Goal: Task Accomplishment & Management: Manage account settings

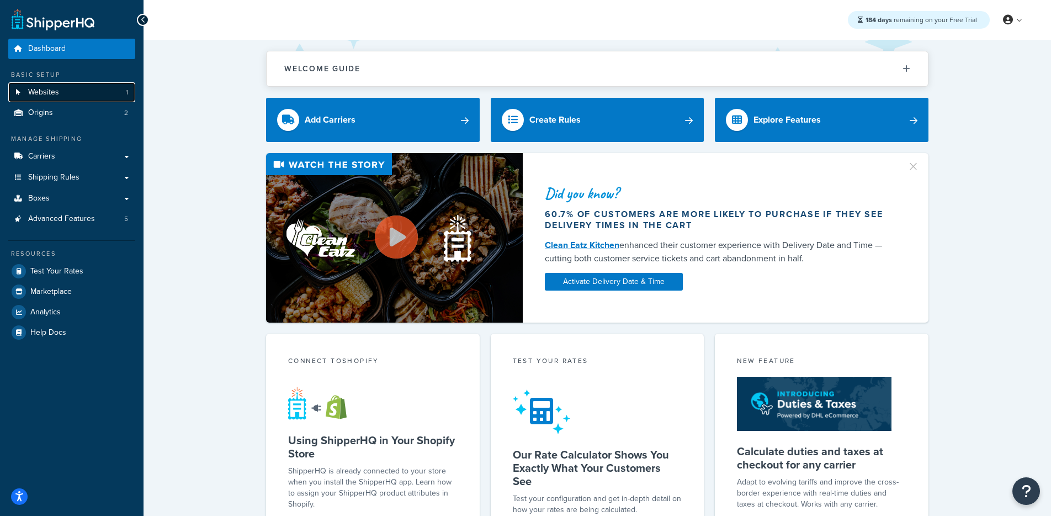
click at [99, 99] on link "Websites 1" at bounding box center [71, 92] width 127 height 20
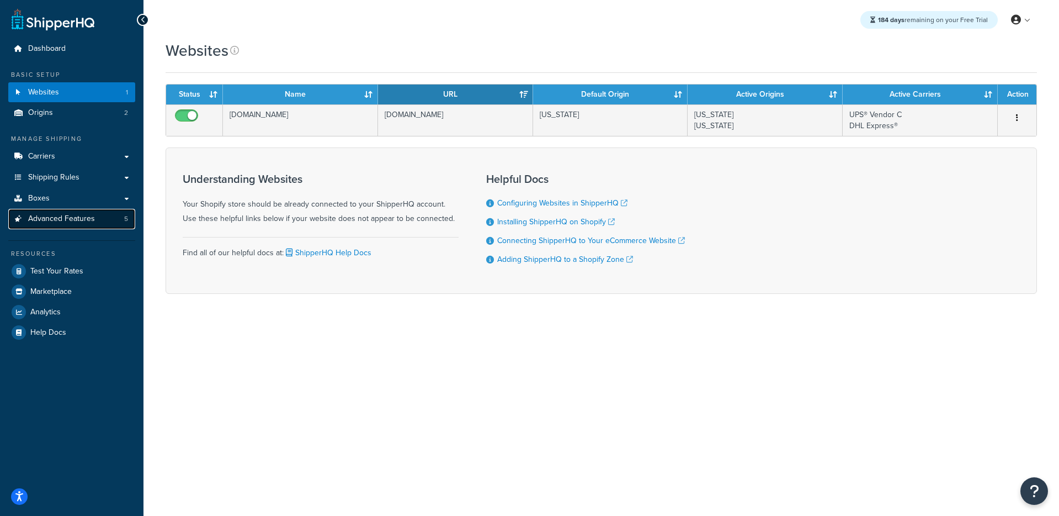
click at [88, 214] on span "Advanced Features" at bounding box center [61, 218] width 67 height 9
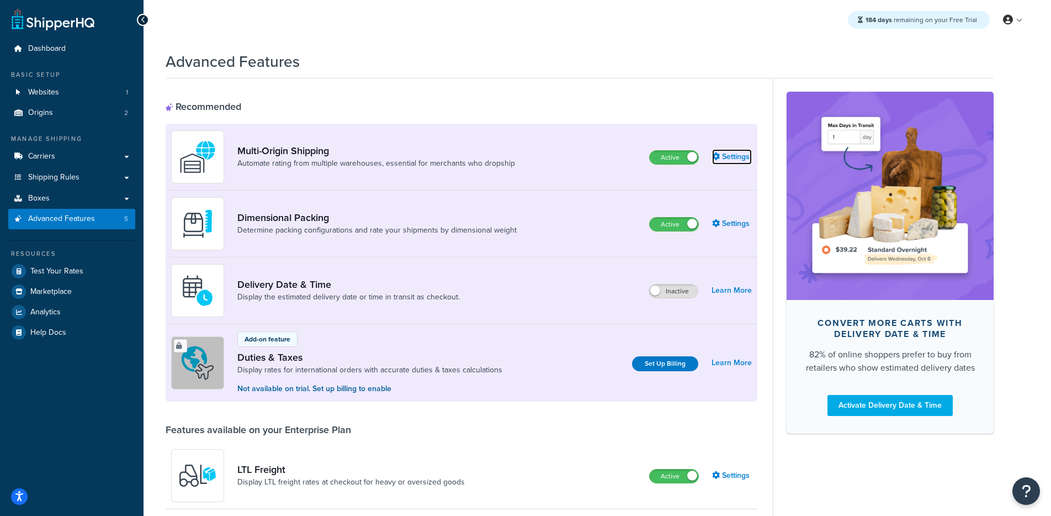
click at [724, 151] on link "Settings" at bounding box center [732, 156] width 40 height 15
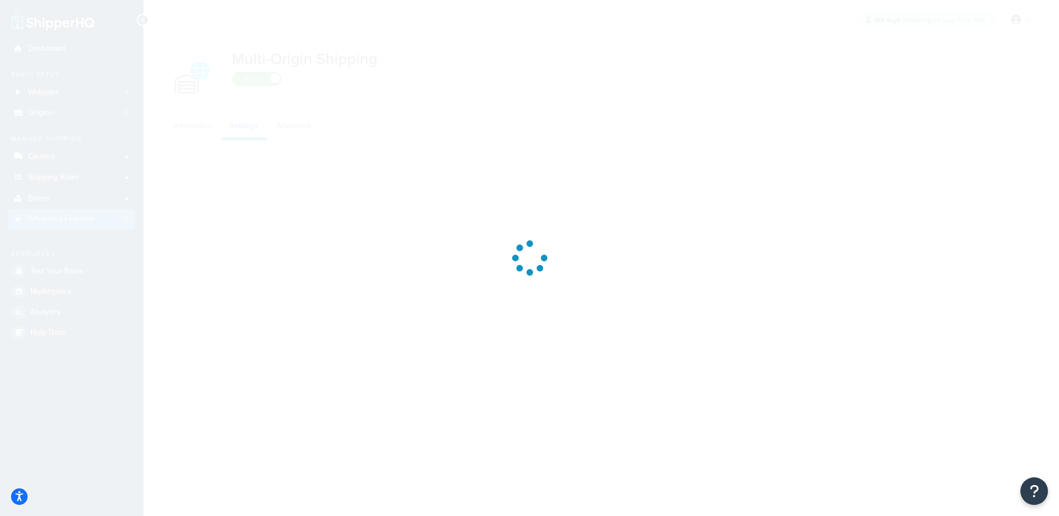
select select "false"
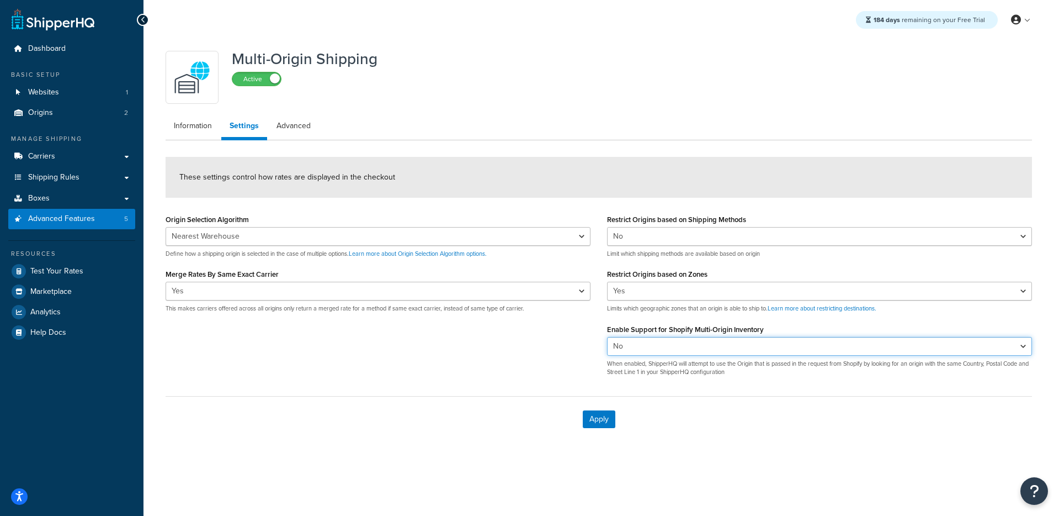
click at [640, 346] on select "Yes No" at bounding box center [819, 346] width 425 height 19
select select "true"
click at [607, 337] on select "Yes No" at bounding box center [819, 346] width 425 height 19
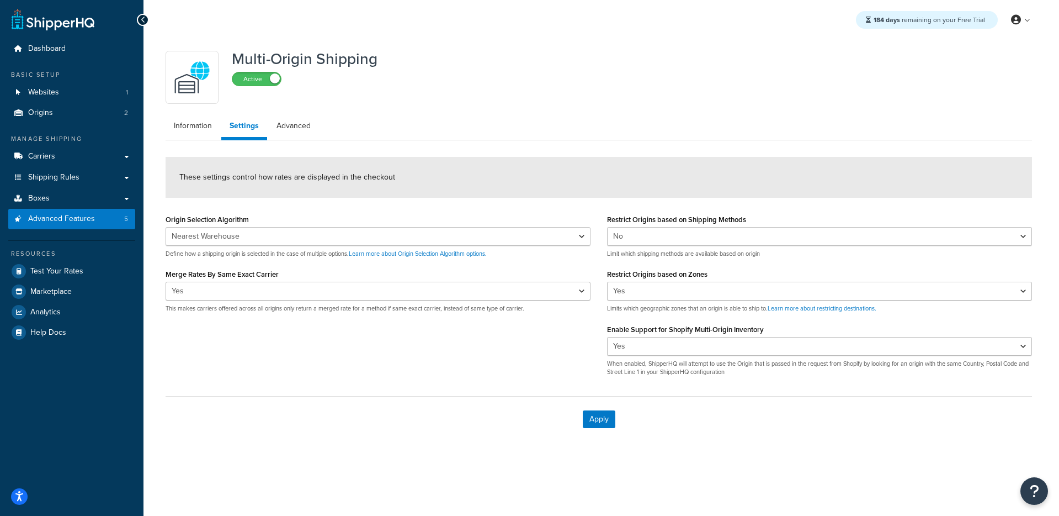
click at [541, 353] on div "Origin Selection Algorithm Nearest Warehouse Fewest Warehouses Define how a shi…" at bounding box center [598, 297] width 883 height 173
click at [581, 425] on div "Apply" at bounding box center [599, 419] width 867 height 46
click at [592, 418] on button "Apply" at bounding box center [599, 419] width 33 height 18
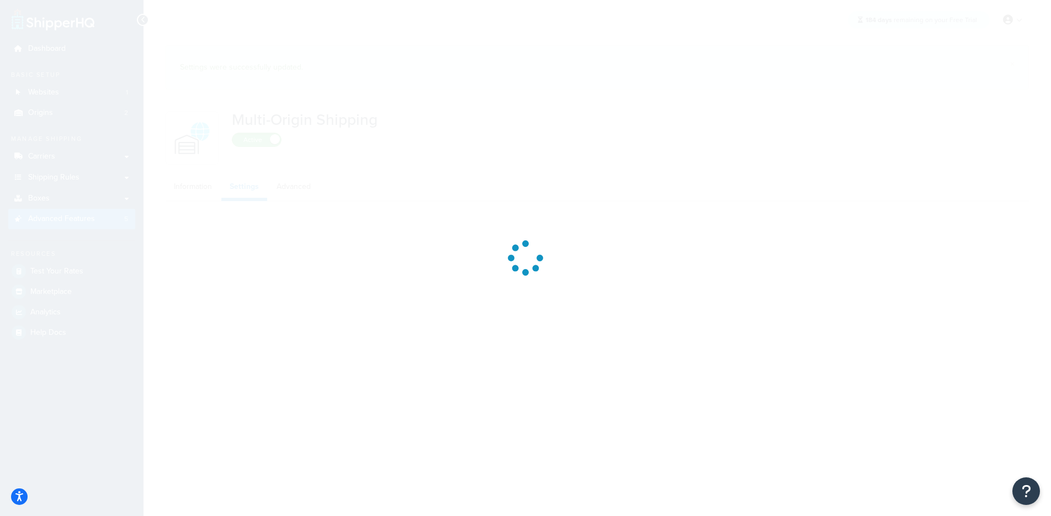
select select "false"
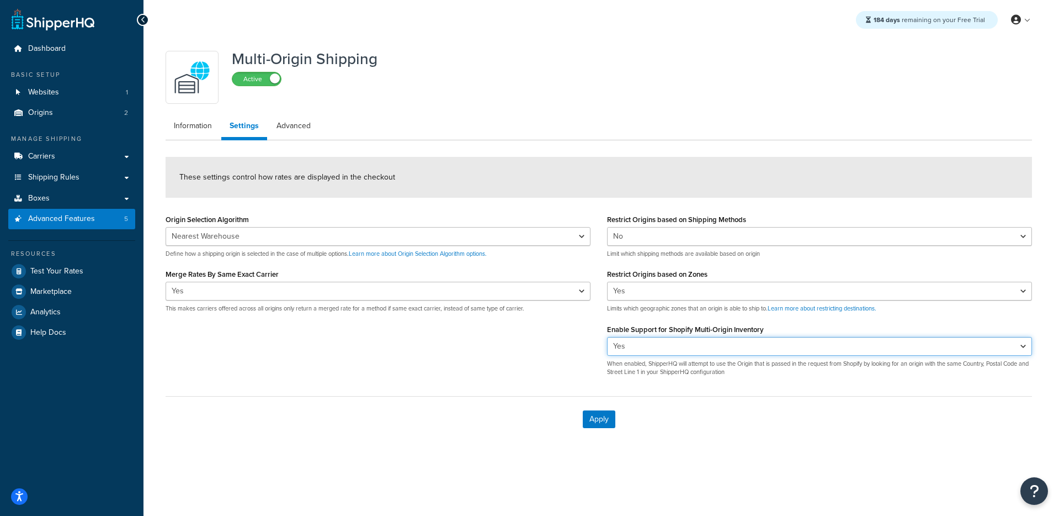
click at [681, 349] on select "Yes No" at bounding box center [819, 346] width 425 height 19
select select "false"
click at [607, 337] on select "Yes No" at bounding box center [819, 346] width 425 height 19
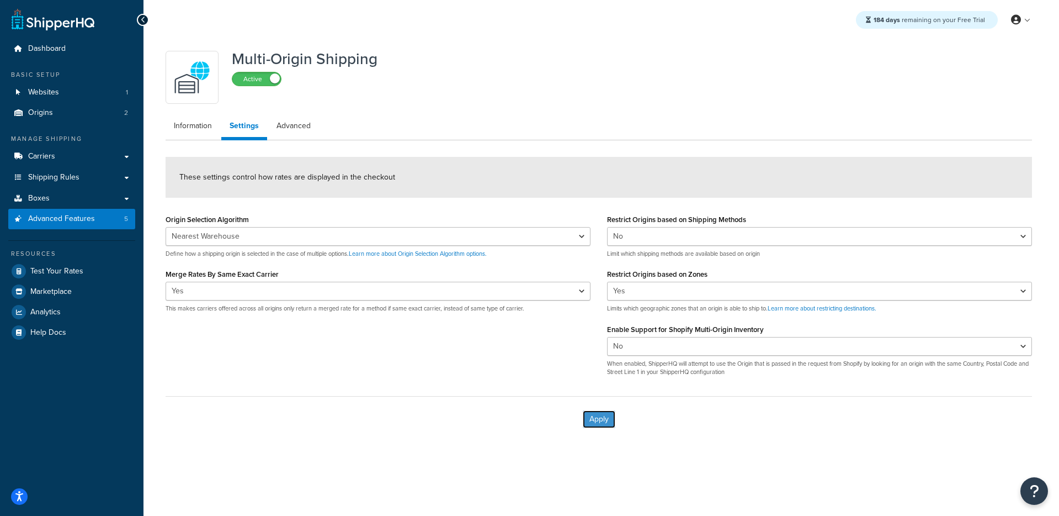
click at [593, 417] on button "Apply" at bounding box center [599, 419] width 33 height 18
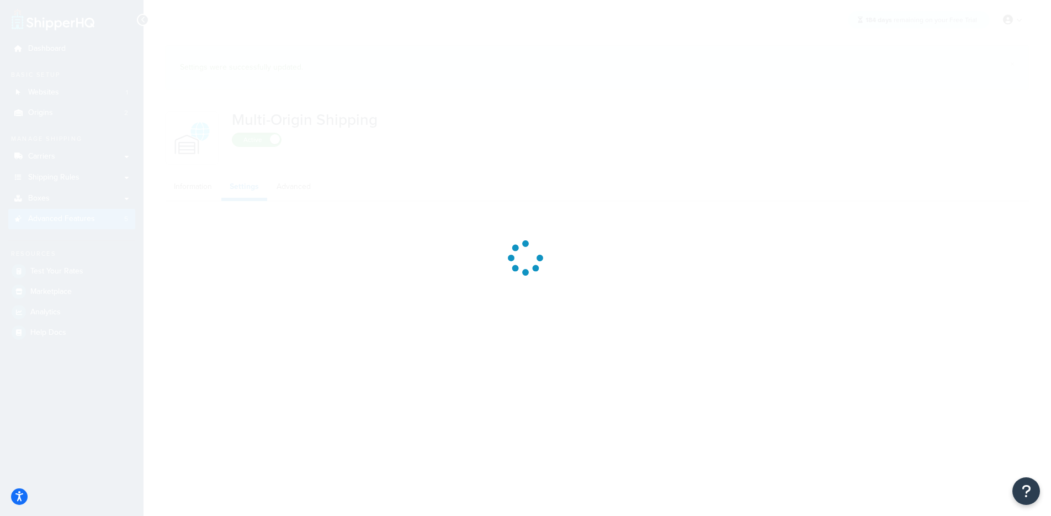
select select "false"
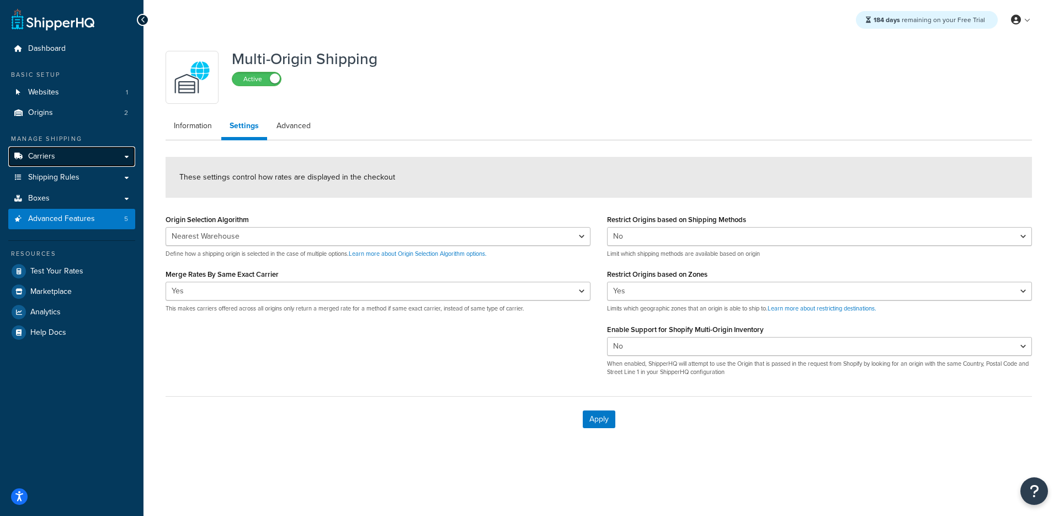
click at [70, 163] on link "Carriers" at bounding box center [71, 156] width 127 height 20
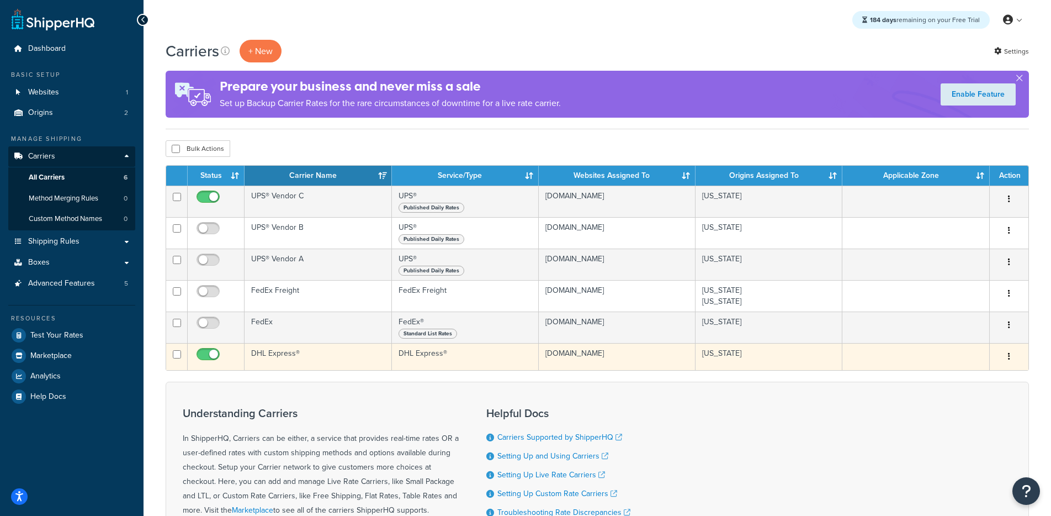
click at [208, 357] on input "checkbox" at bounding box center [209, 357] width 30 height 14
checkbox input "false"
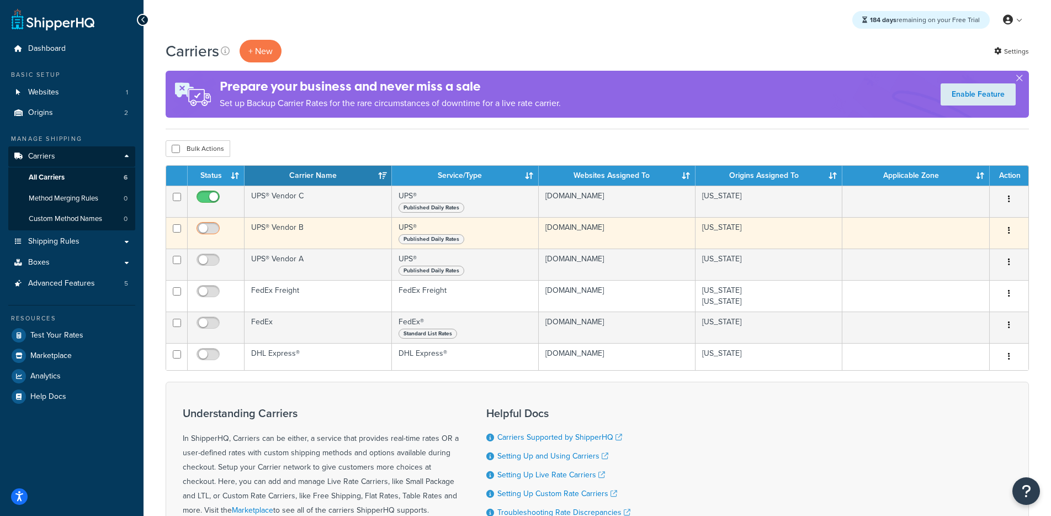
click at [219, 232] on input "checkbox" at bounding box center [209, 231] width 30 height 14
checkbox input "true"
click at [329, 240] on td "UPS® Vendor B" at bounding box center [318, 232] width 147 height 31
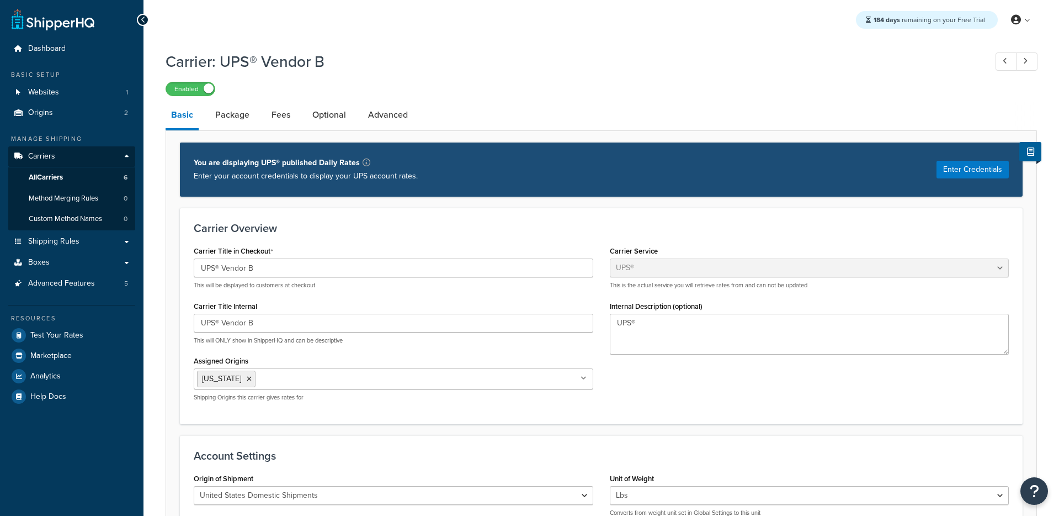
select select "ups"
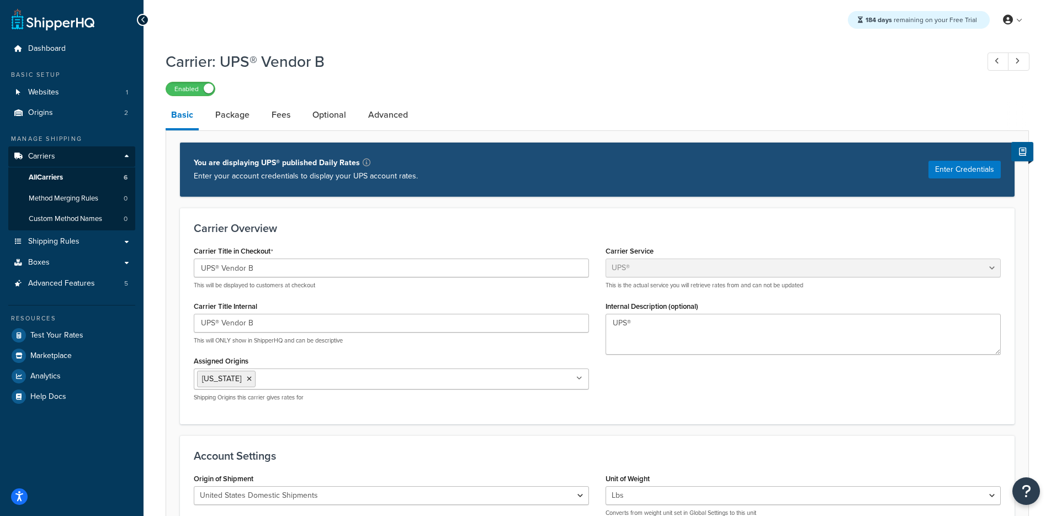
scroll to position [211, 0]
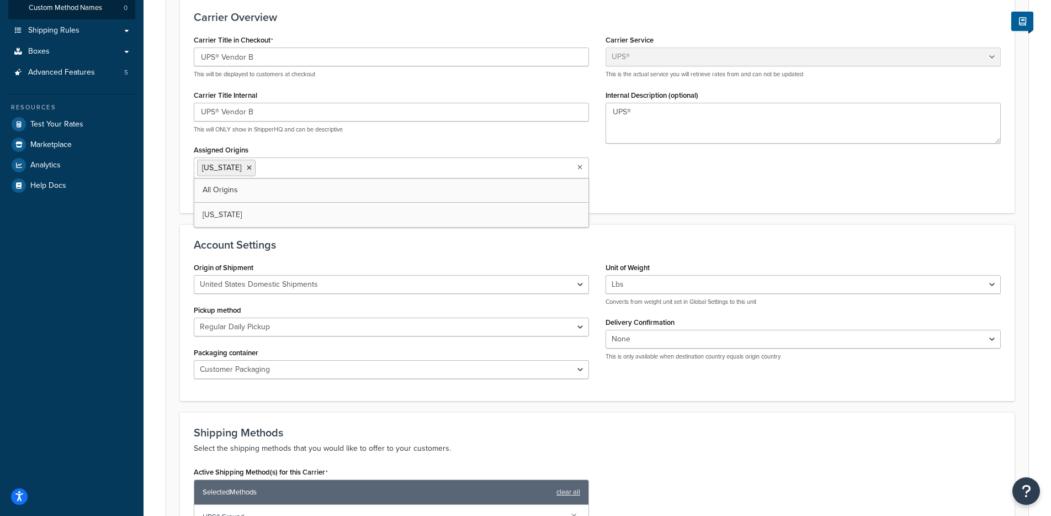
click at [298, 166] on input "Assigned Origins" at bounding box center [307, 167] width 98 height 12
click at [479, 224] on form "Carrier Overview Carrier Title in Checkout UPS® Vendor B This will be displayed…" at bounding box center [597, 369] width 862 height 745
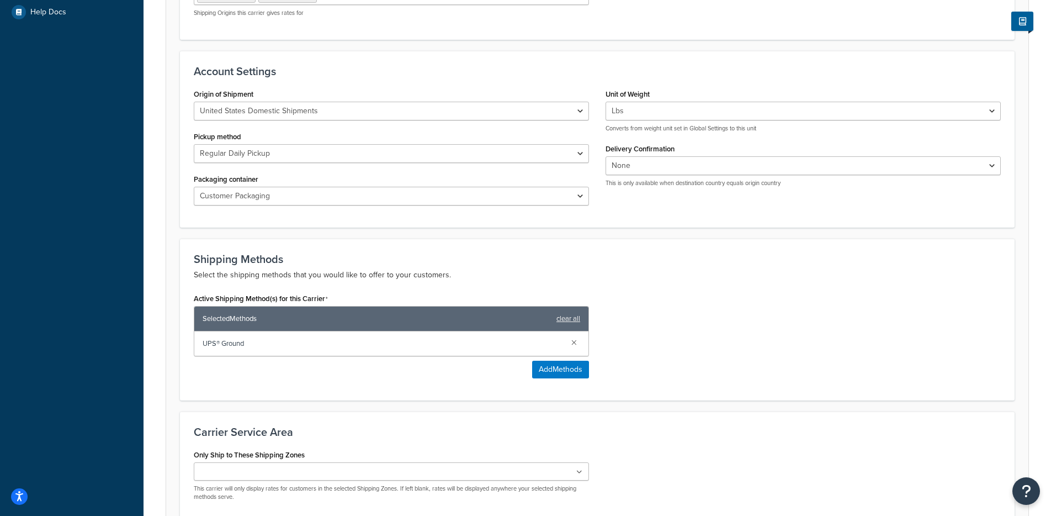
scroll to position [432, 0]
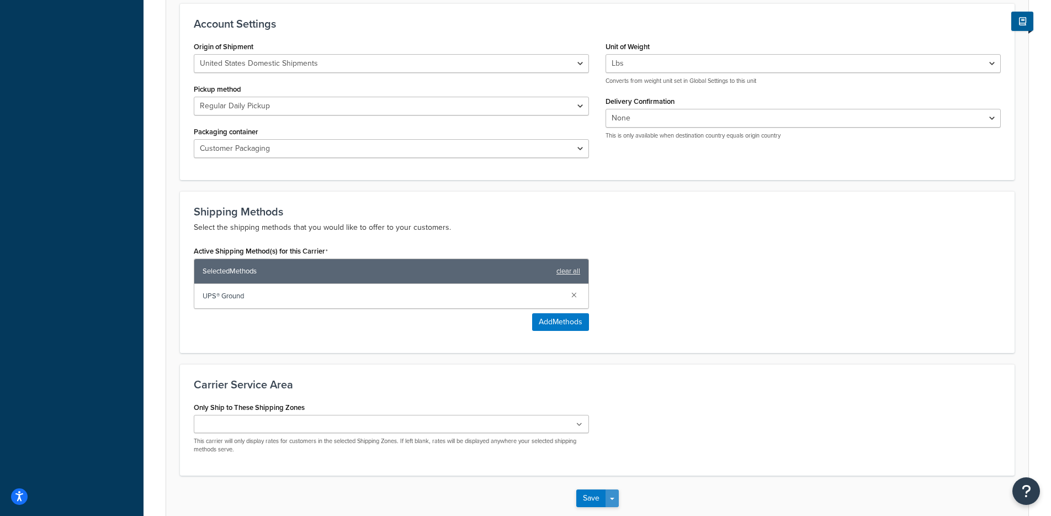
click at [615, 500] on button "Save Dropdown" at bounding box center [612, 498] width 13 height 18
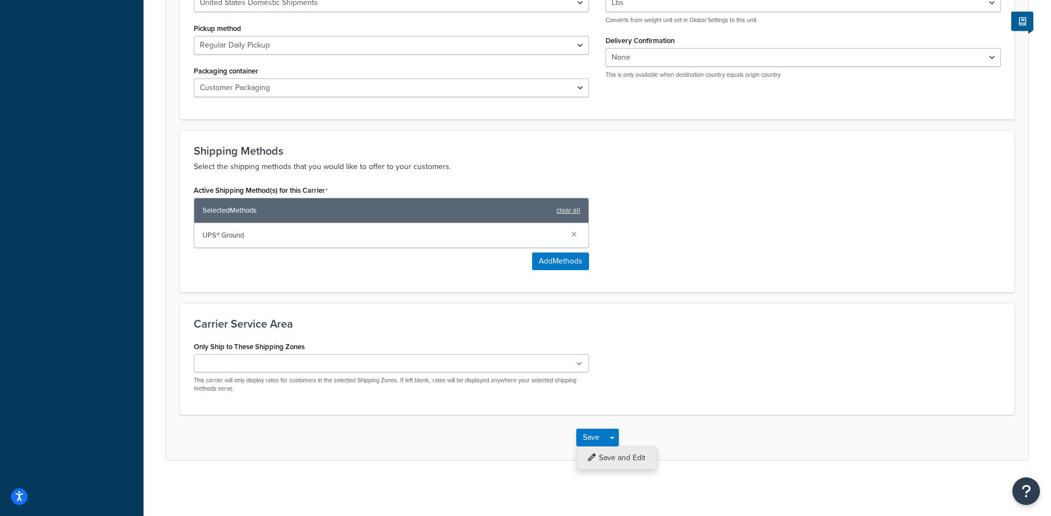
click at [639, 460] on button "Save and Edit" at bounding box center [616, 457] width 81 height 23
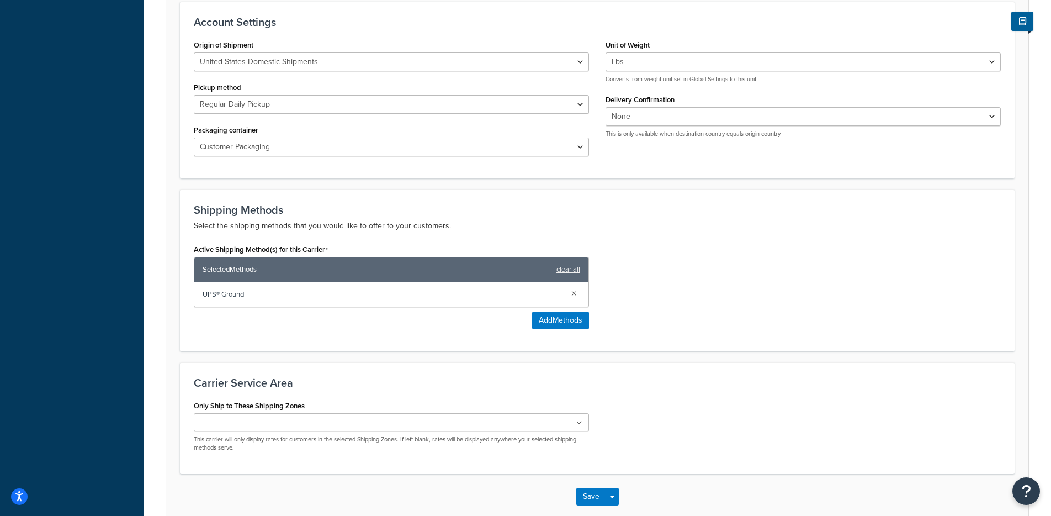
scroll to position [0, 0]
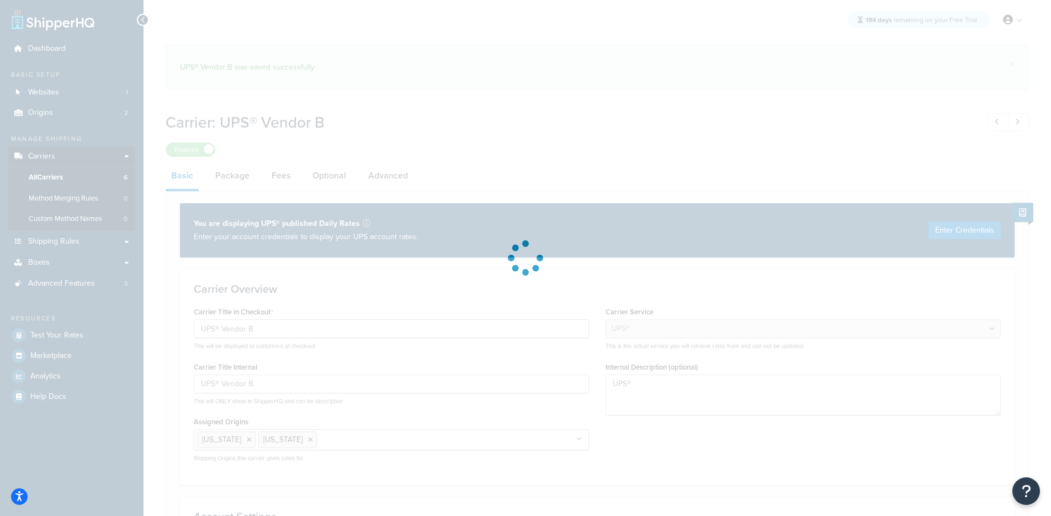
select select "ups"
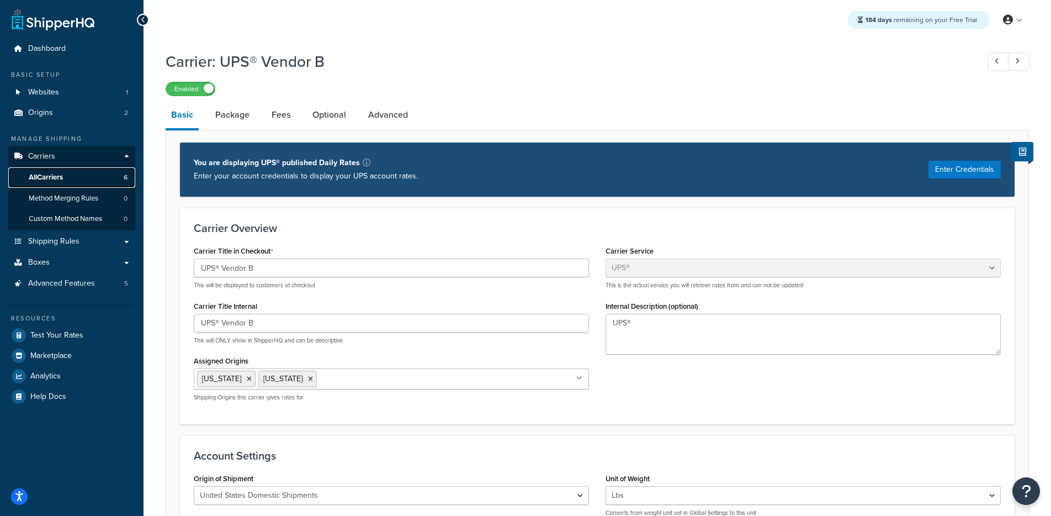
click at [61, 177] on span "All Carriers" at bounding box center [46, 177] width 34 height 9
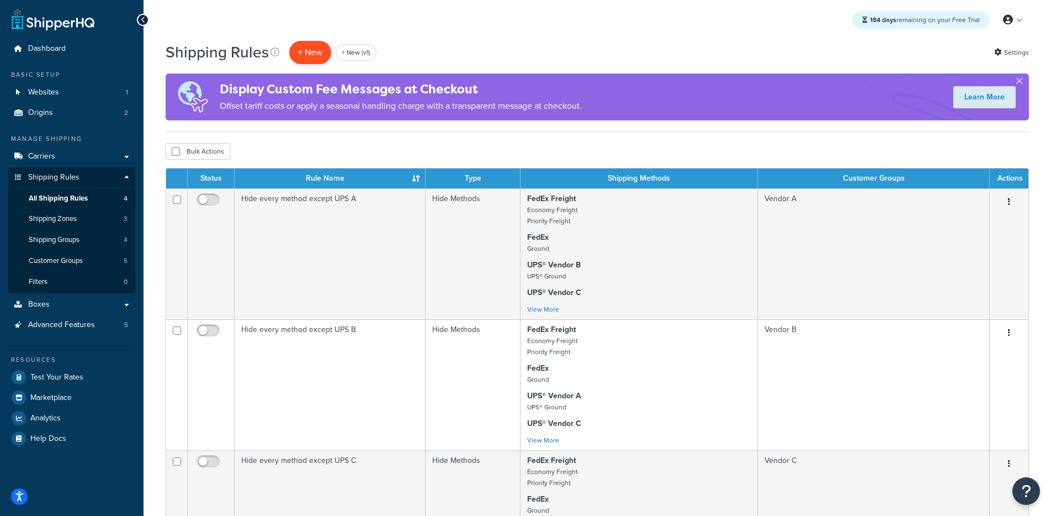
click at [293, 51] on p "+ New" at bounding box center [310, 52] width 42 height 23
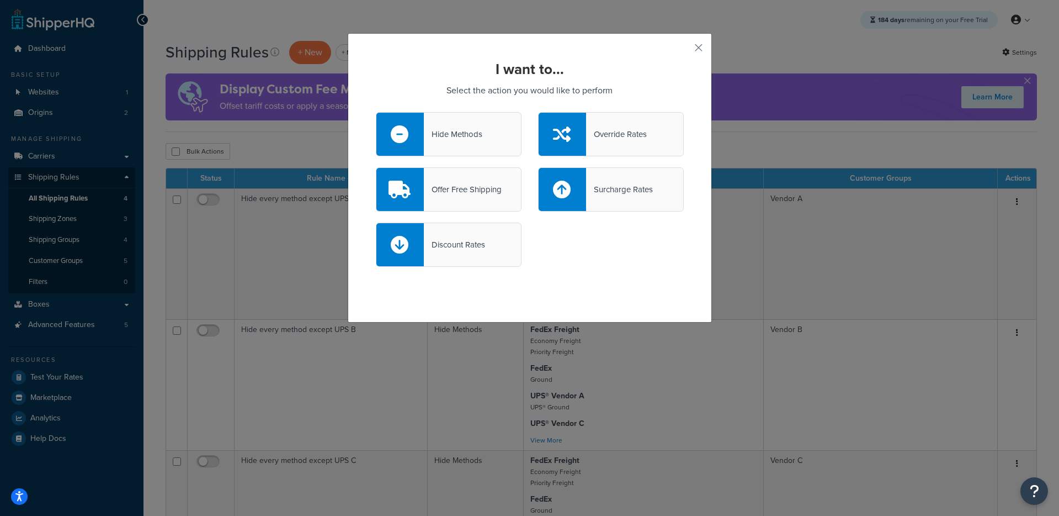
click at [574, 198] on div at bounding box center [562, 189] width 47 height 43
click at [0, 0] on input "Surcharge Rates" at bounding box center [0, 0] width 0 height 0
select select "CART"
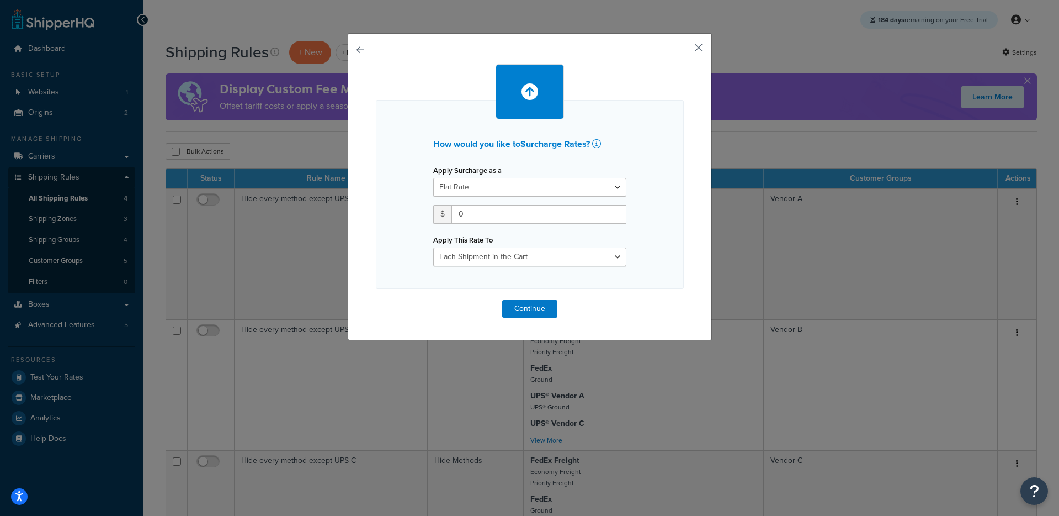
click at [684, 51] on button "button" at bounding box center [682, 51] width 3 height 3
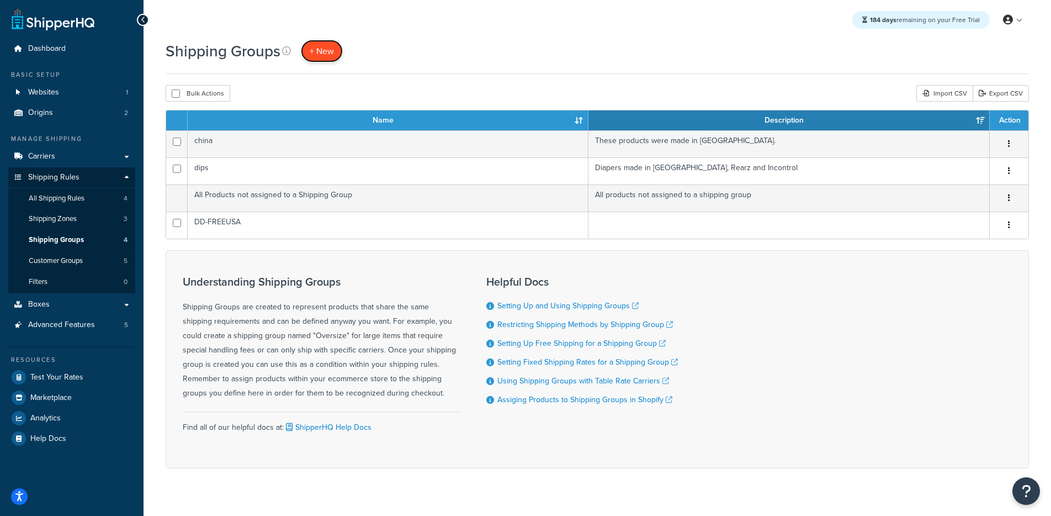
click at [330, 46] on span "+ New" at bounding box center [322, 51] width 24 height 13
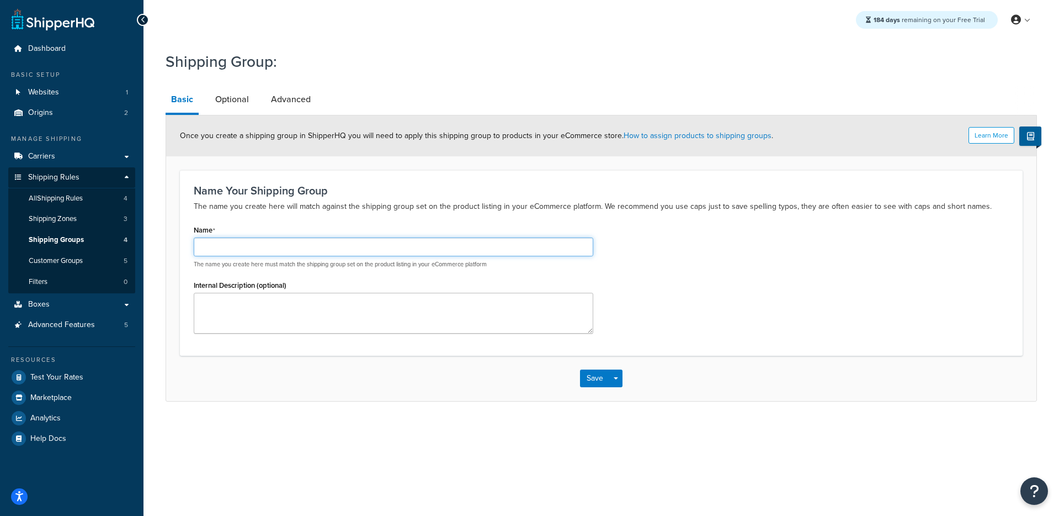
click at [319, 242] on input "Name" at bounding box center [394, 246] width 400 height 19
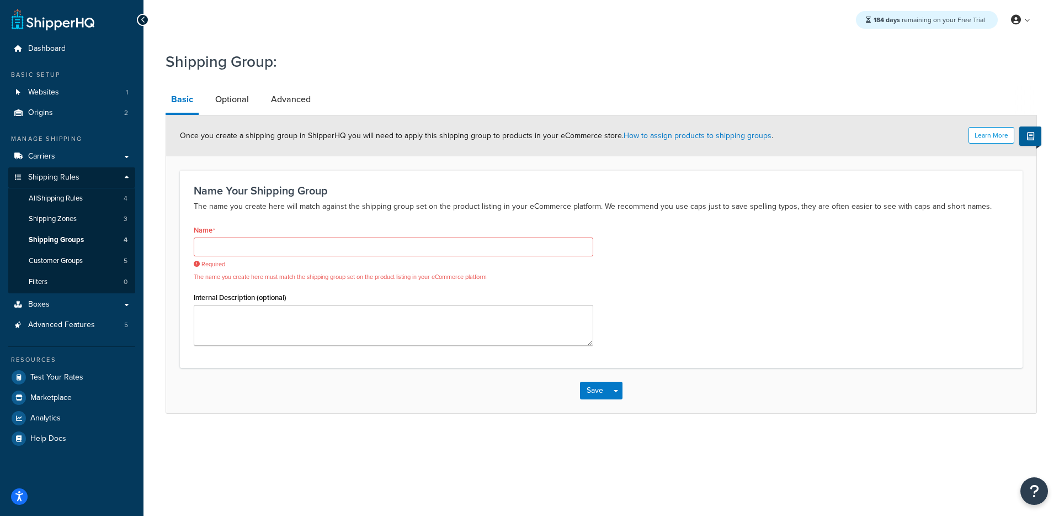
click at [311, 203] on p "The name you create here will match against the shipping group set on the produ…" at bounding box center [601, 206] width 815 height 13
click at [346, 247] on input "Name" at bounding box center [394, 246] width 400 height 19
type input "W"
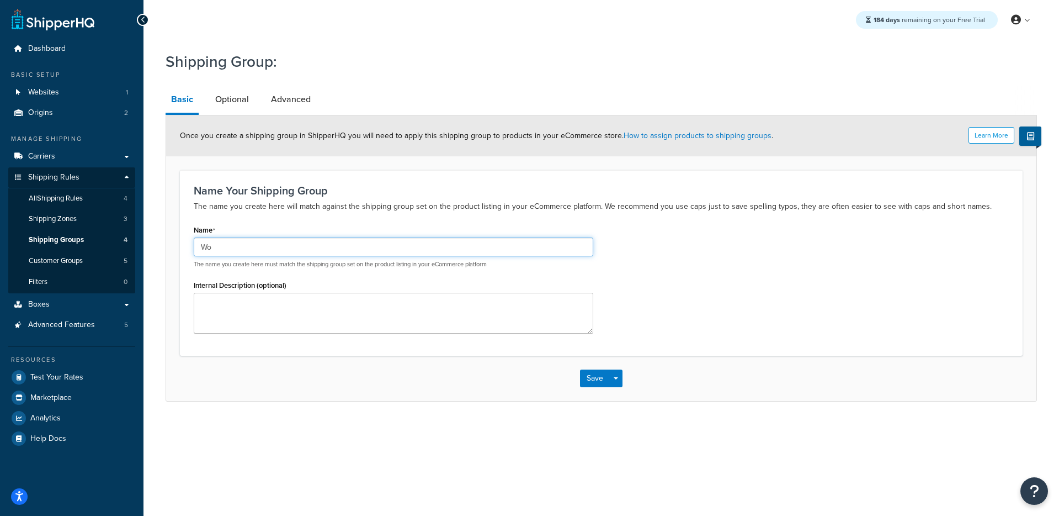
type input "W"
type input "O"
type input "Wheel1"
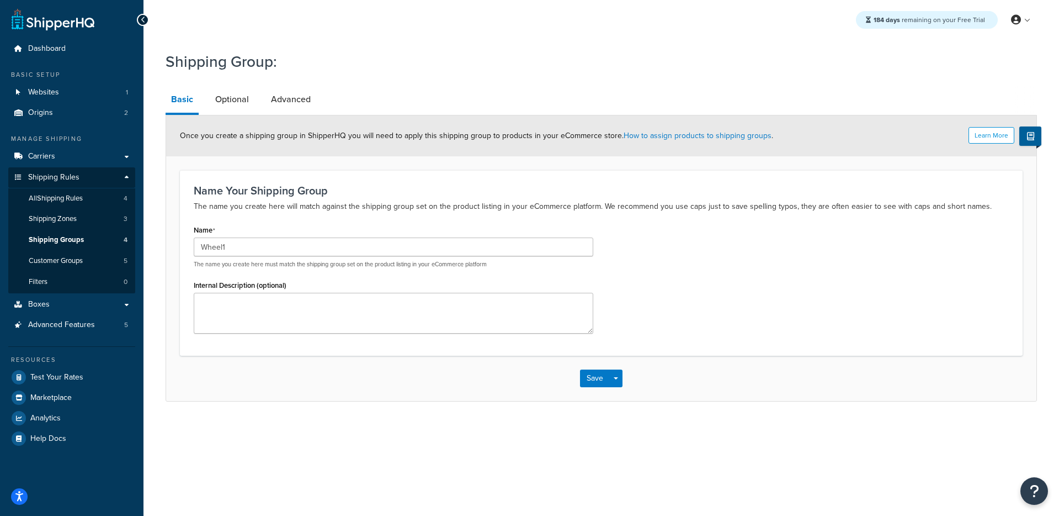
click at [623, 381] on div "Save Save Dropdown Save and Edit Save and Duplicate Save and Create New" at bounding box center [601, 378] width 871 height 45
click at [619, 385] on button "Save Dropdown" at bounding box center [615, 378] width 13 height 18
click at [622, 397] on button "Save and Edit" at bounding box center [633, 398] width 107 height 23
click at [61, 242] on span "Shipping Groups" at bounding box center [56, 239] width 55 height 9
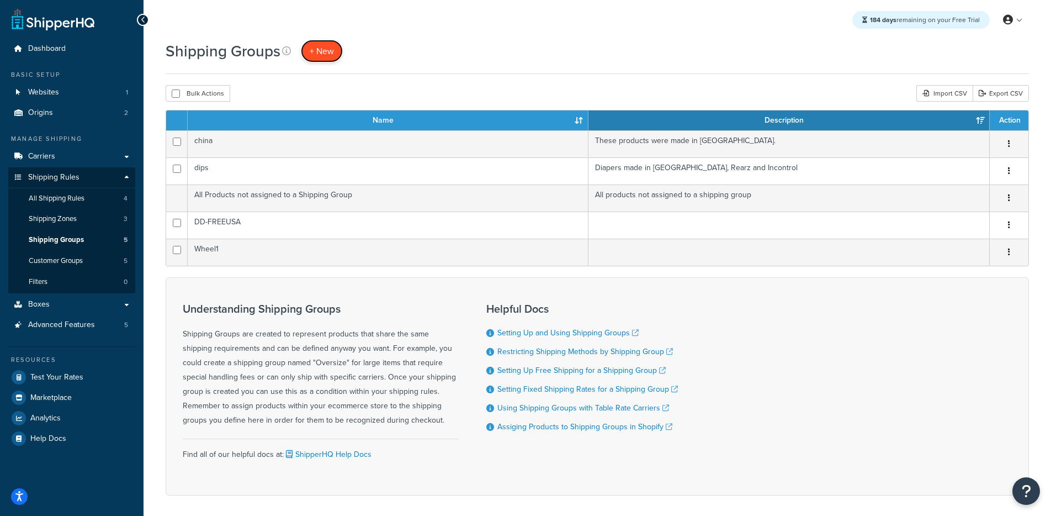
click at [330, 49] on span "+ New" at bounding box center [322, 51] width 24 height 13
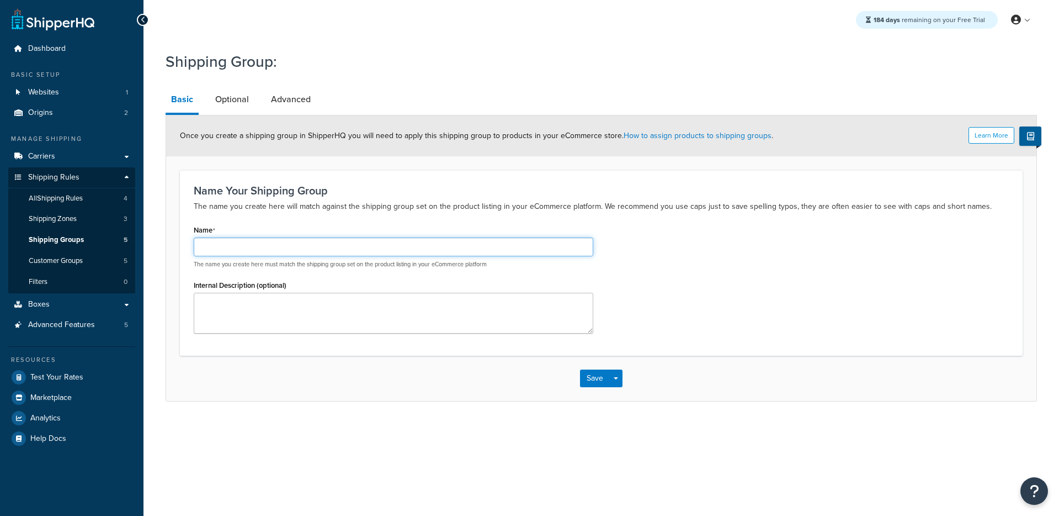
click at [257, 243] on input "Name" at bounding box center [394, 246] width 400 height 19
type input "Wheel2"
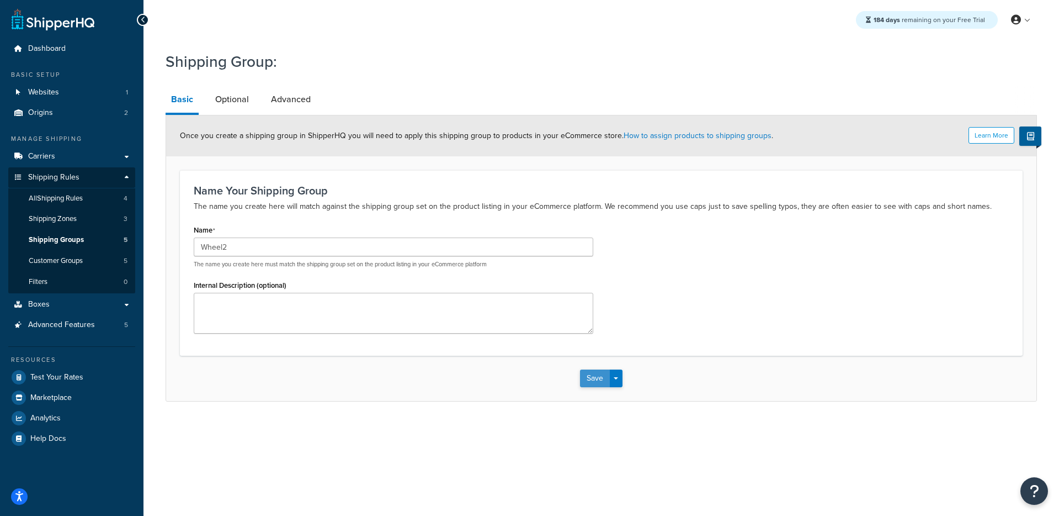
click at [603, 380] on button "Save" at bounding box center [595, 378] width 30 height 18
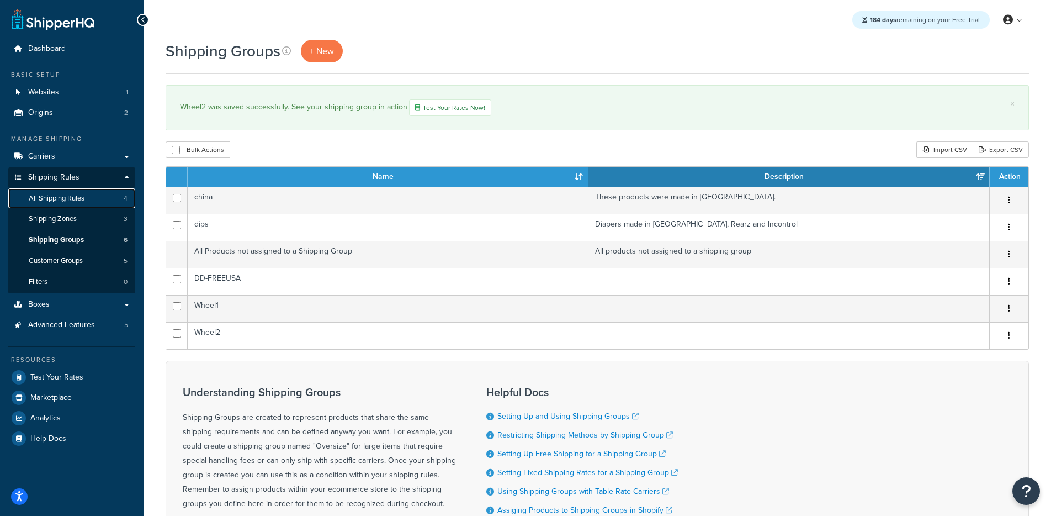
click at [62, 192] on link "All Shipping Rules 4" at bounding box center [71, 198] width 127 height 20
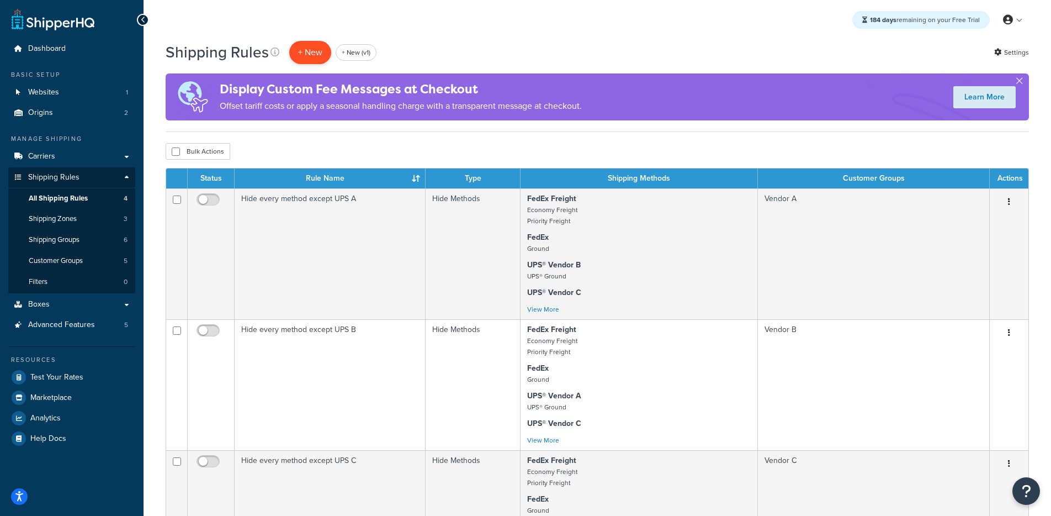
click at [307, 54] on p "+ New" at bounding box center [310, 52] width 42 height 23
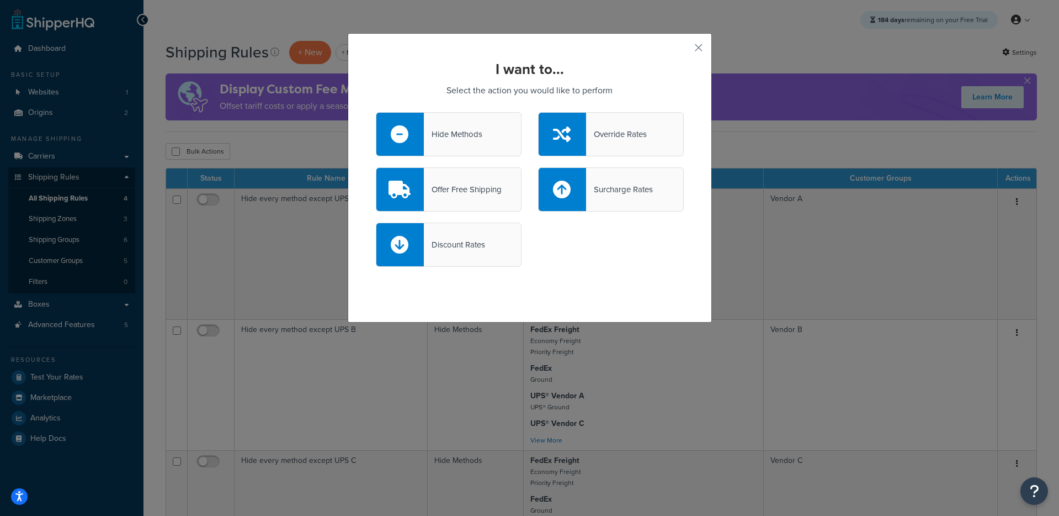
click at [564, 200] on div at bounding box center [562, 189] width 47 height 43
click at [0, 0] on input "Surcharge Rates" at bounding box center [0, 0] width 0 height 0
select select "CART"
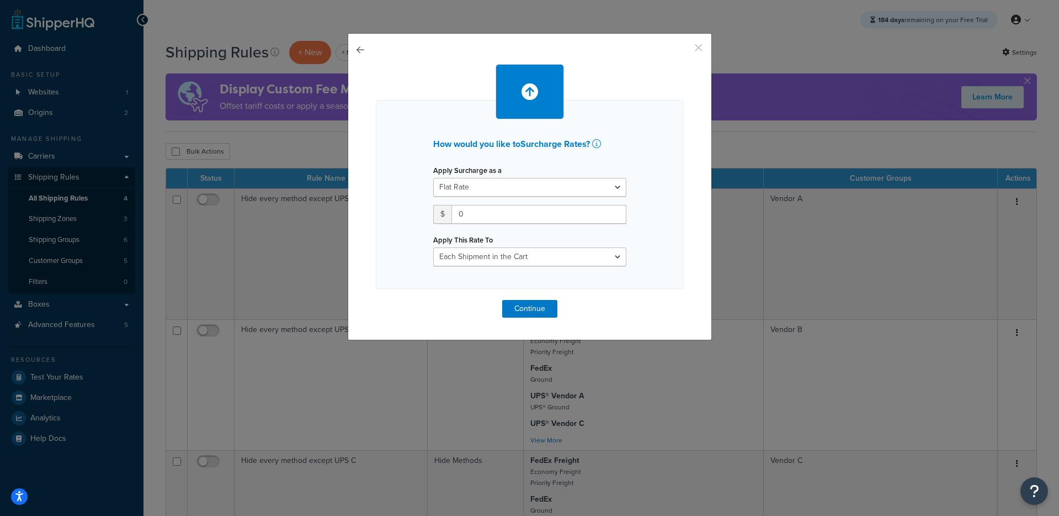
click at [684, 50] on button "button" at bounding box center [682, 51] width 3 height 3
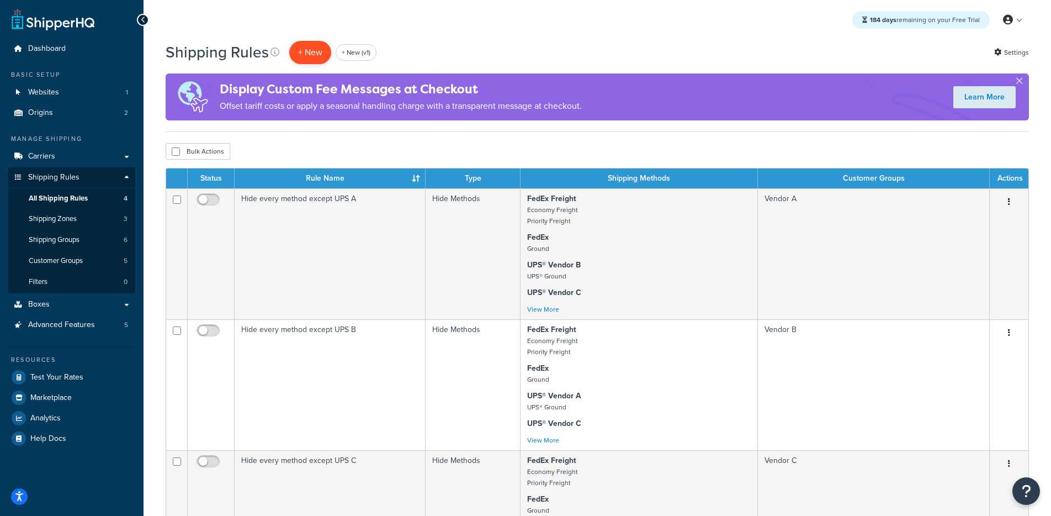
click at [317, 52] on p "+ New" at bounding box center [310, 52] width 42 height 23
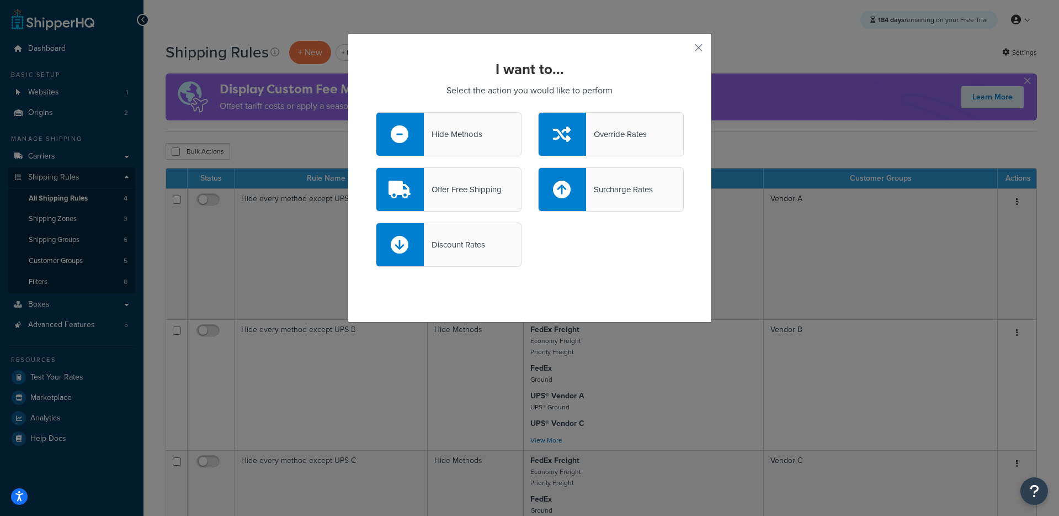
click at [612, 136] on div "Override Rates" at bounding box center [616, 133] width 61 height 15
click at [0, 0] on input "Override Rates" at bounding box center [0, 0] width 0 height 0
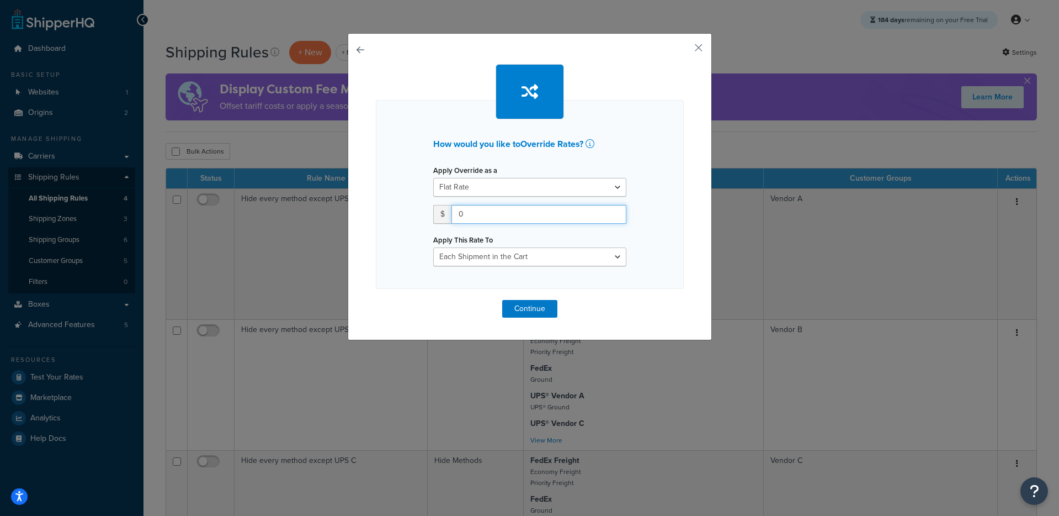
click at [525, 216] on input "0" at bounding box center [539, 214] width 175 height 19
type input "28"
click at [497, 257] on select "Each Shipment in the Cart Each Origin in the Cart Each Shipping Group in the Ca…" at bounding box center [529, 256] width 193 height 19
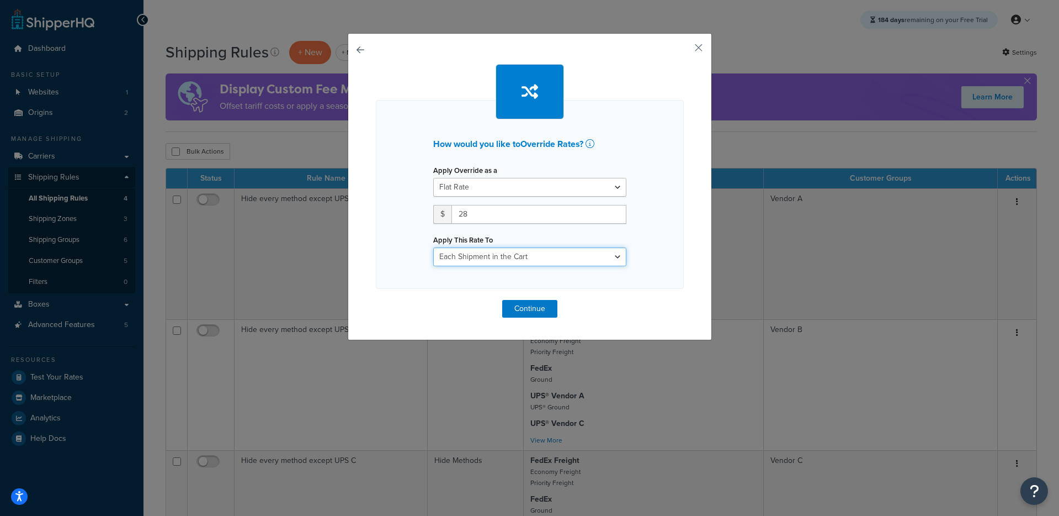
click at [433, 247] on select "Each Shipment in the Cart Each Origin in the Cart Each Shipping Group in the Ca…" at bounding box center [529, 256] width 193 height 19
click at [497, 257] on select "Each Shipment in the Cart Each Origin in the Cart Each Shipping Group in the Ca…" at bounding box center [529, 256] width 193 height 19
select select "ITEM"
click at [433, 247] on select "Each Shipment in the Cart Each Origin in the Cart Each Shipping Group in the Ca…" at bounding box center [529, 256] width 193 height 19
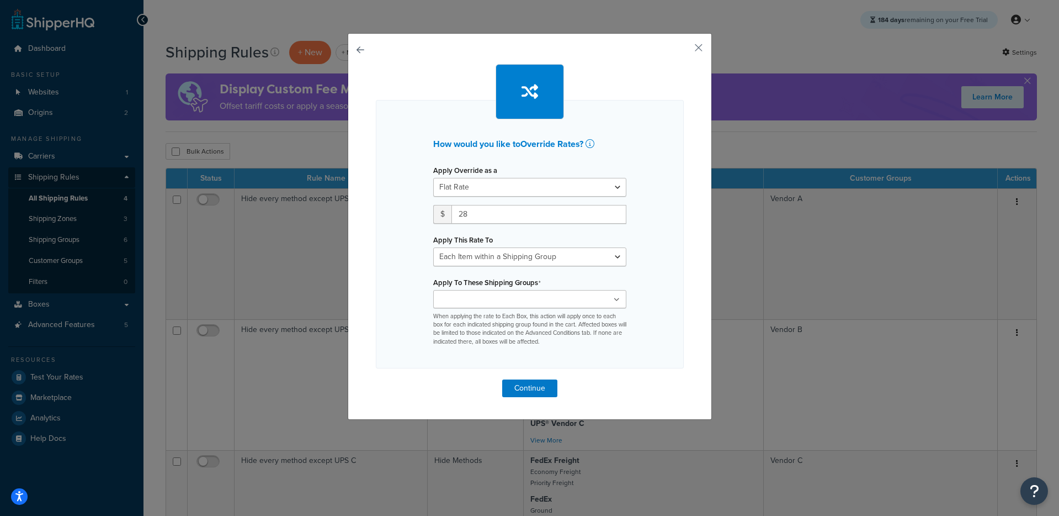
click at [476, 295] on input "Apply To These Shipping Groups" at bounding box center [486, 300] width 98 height 12
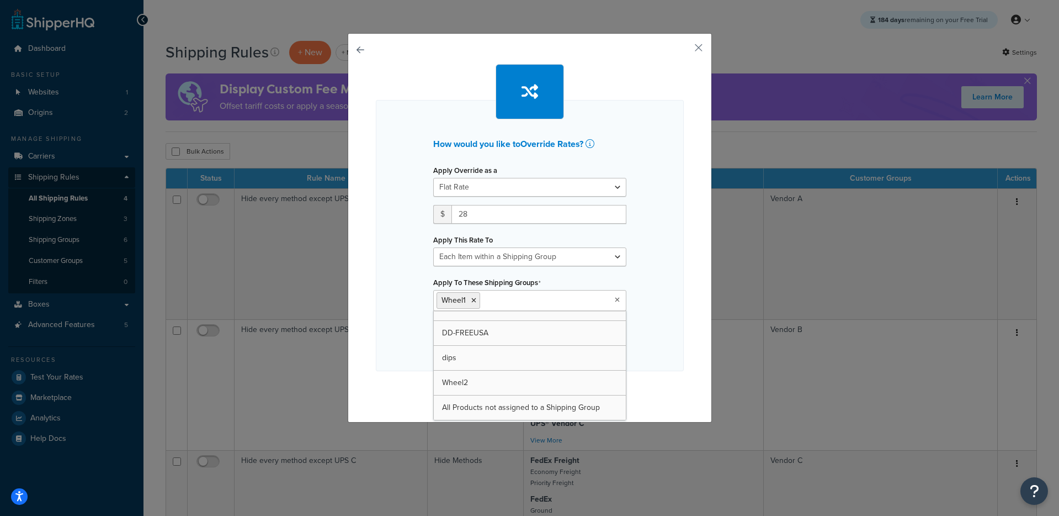
scroll to position [14, 0]
click at [368, 309] on div "How would you like to Override Rates ? Apply Override as a Flat Rate Percentage…" at bounding box center [530, 227] width 364 height 389
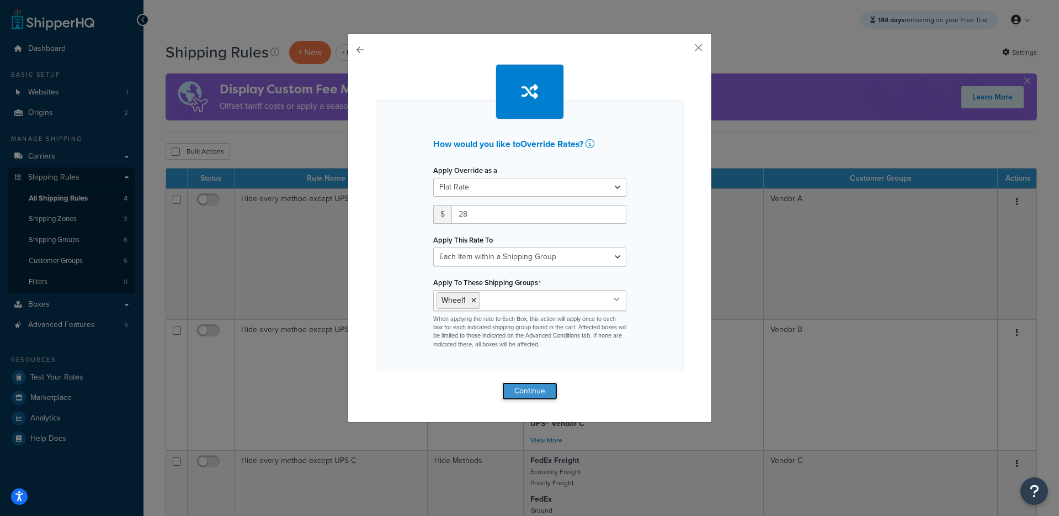
click at [508, 384] on button "Continue" at bounding box center [529, 391] width 55 height 18
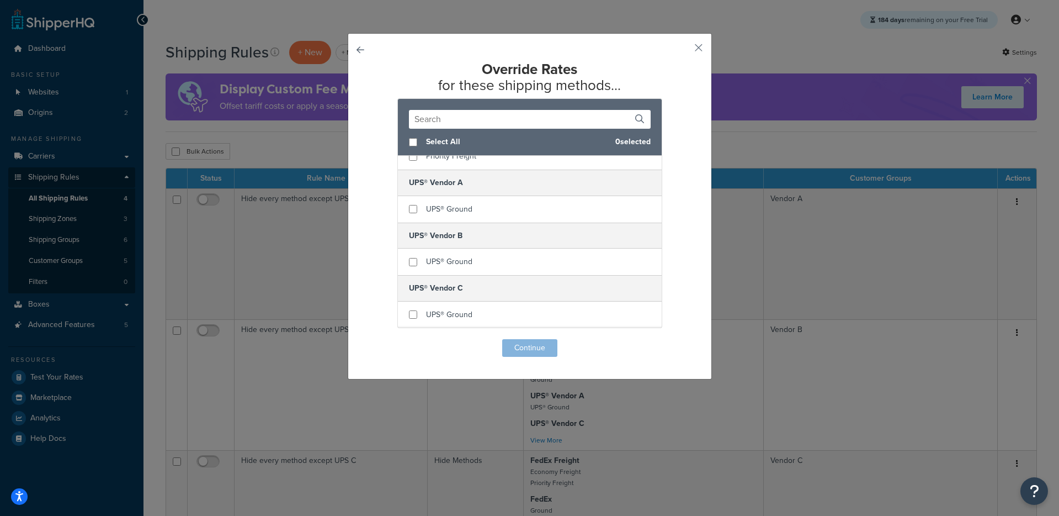
scroll to position [296, 0]
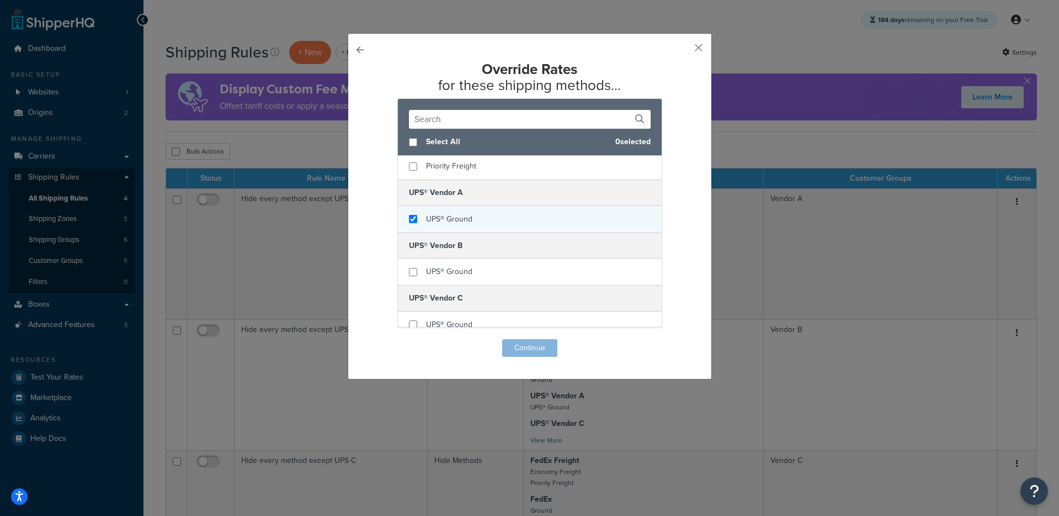
checkbox input "true"
click at [436, 220] on span "UPS® Ground" at bounding box center [449, 219] width 46 height 12
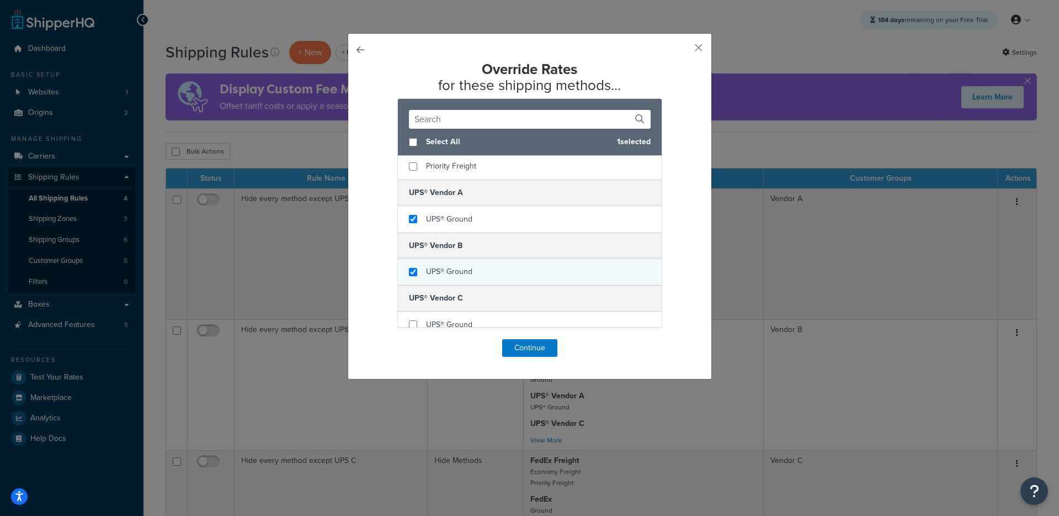
checkbox input "true"
click at [439, 274] on span "UPS® Ground" at bounding box center [449, 272] width 46 height 12
click at [513, 353] on button "Continue" at bounding box center [529, 348] width 55 height 18
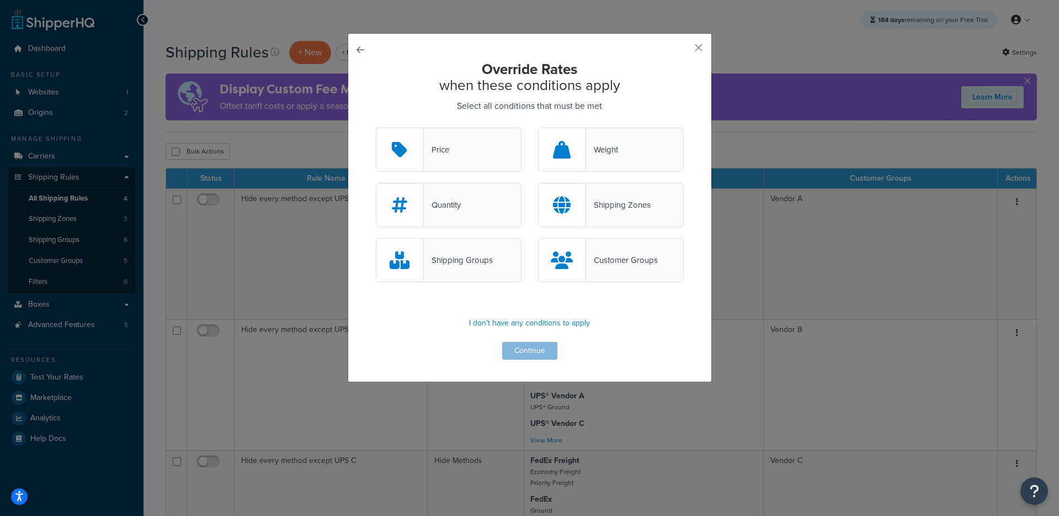
click at [441, 252] on div "Shipping Groups" at bounding box center [449, 260] width 146 height 44
click at [0, 0] on input "Shipping Groups" at bounding box center [0, 0] width 0 height 0
click at [592, 265] on div "Customer Groups" at bounding box center [622, 259] width 72 height 15
click at [0, 0] on input "Customer Groups" at bounding box center [0, 0] width 0 height 0
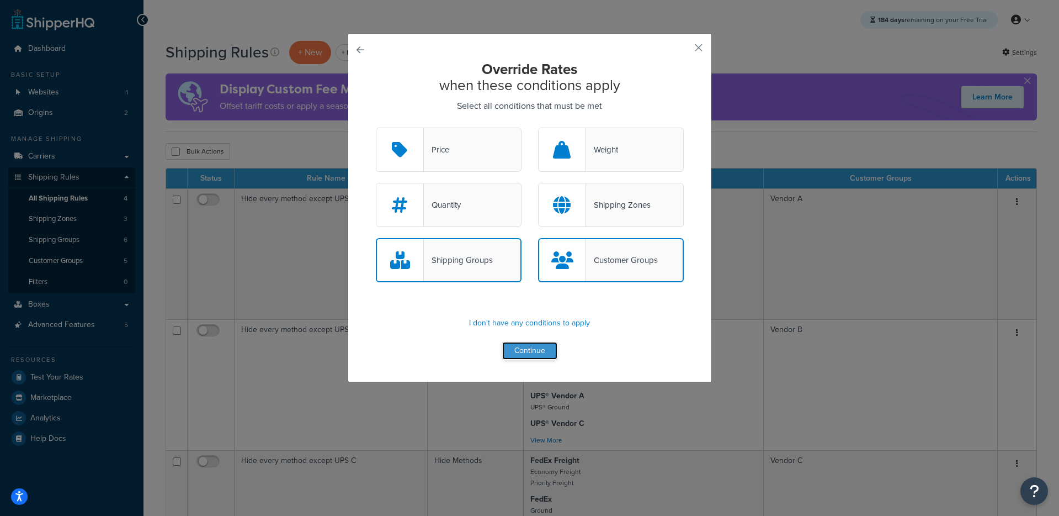
click at [512, 351] on button "Continue" at bounding box center [529, 351] width 55 height 18
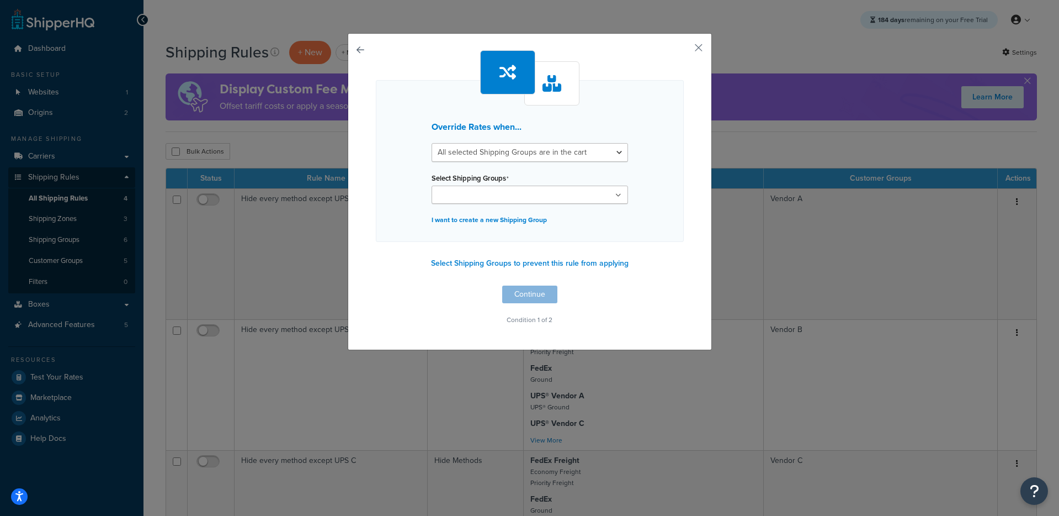
click at [528, 189] on ul at bounding box center [530, 194] width 197 height 18
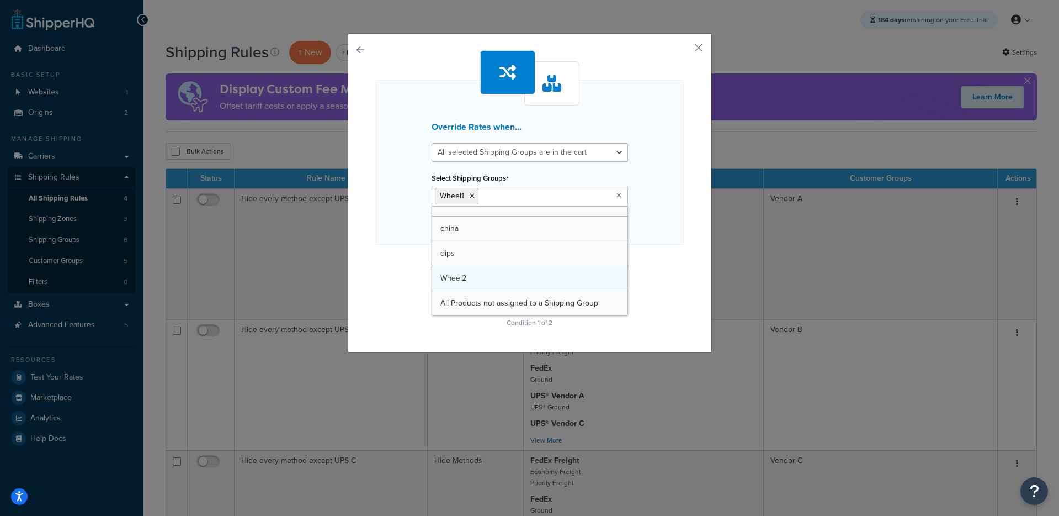
scroll to position [14, 0]
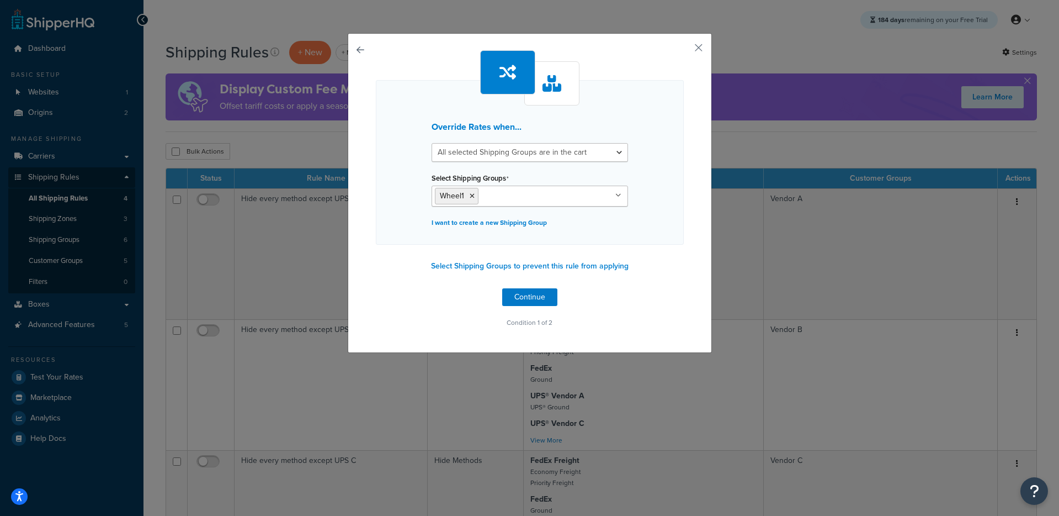
click at [399, 266] on div "Override Rates when... All selected Shipping Groups are in the cart Any selecte…" at bounding box center [530, 190] width 308 height 280
click at [533, 295] on button "Continue" at bounding box center [529, 297] width 55 height 18
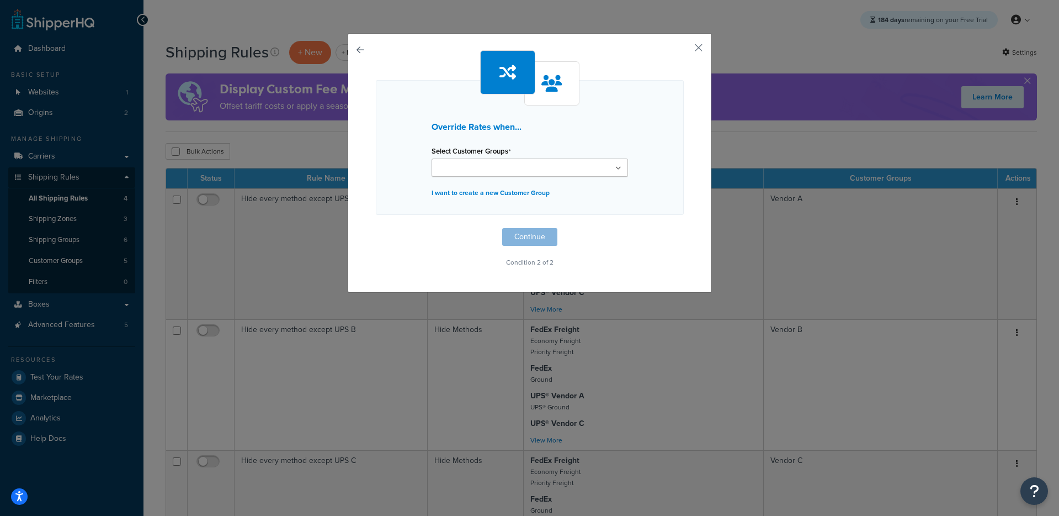
click at [507, 172] on input "Select Customer Groups" at bounding box center [484, 168] width 98 height 12
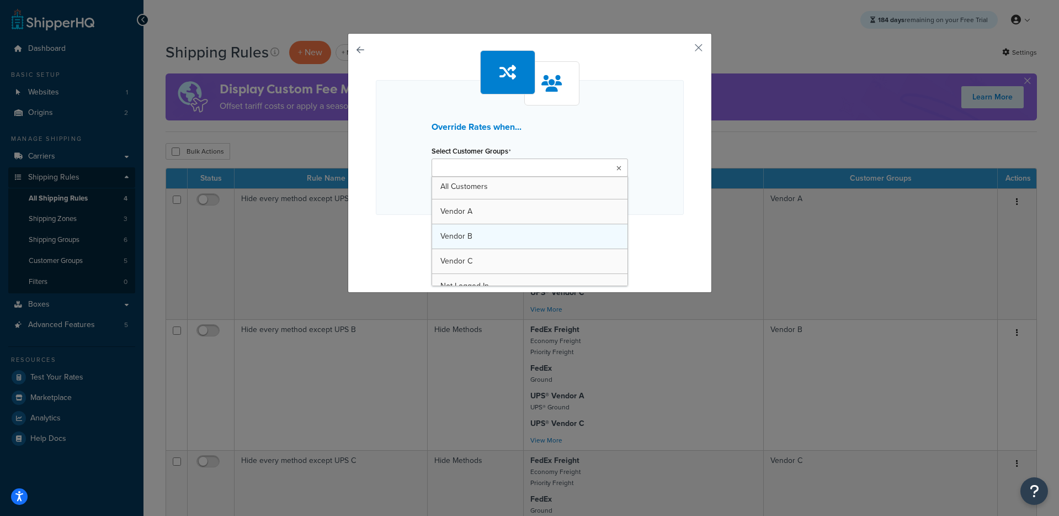
scroll to position [0, 0]
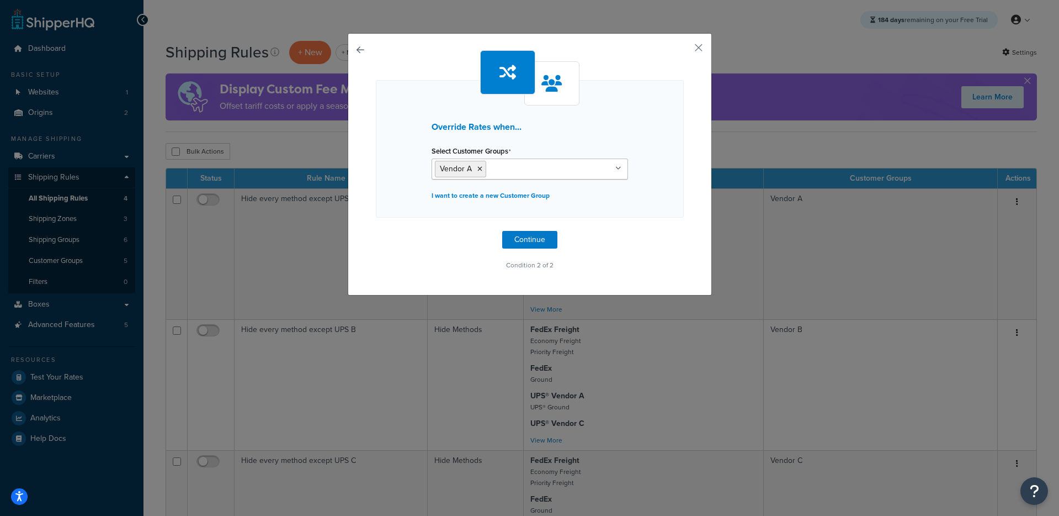
click at [401, 228] on div "Override Rates when... Select Customer Groups Vendor A All Customers Vendor B V…" at bounding box center [530, 161] width 308 height 222
click at [527, 236] on button "Continue" at bounding box center [529, 240] width 55 height 18
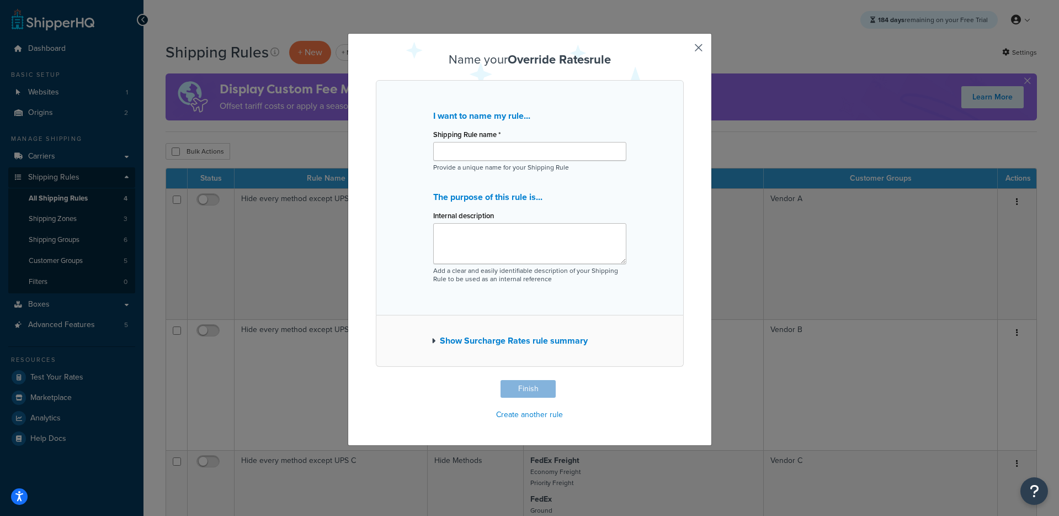
click at [484, 171] on p "Provide a unique name for your Shipping Rule" at bounding box center [529, 167] width 193 height 8
click at [485, 160] on div "Shipping Rule name * Provide a unique name for your Shipping Rule" at bounding box center [529, 148] width 193 height 45
click at [487, 156] on input "Shipping Rule name *" at bounding box center [529, 151] width 193 height 19
click at [521, 383] on button "Finish" at bounding box center [528, 389] width 55 height 18
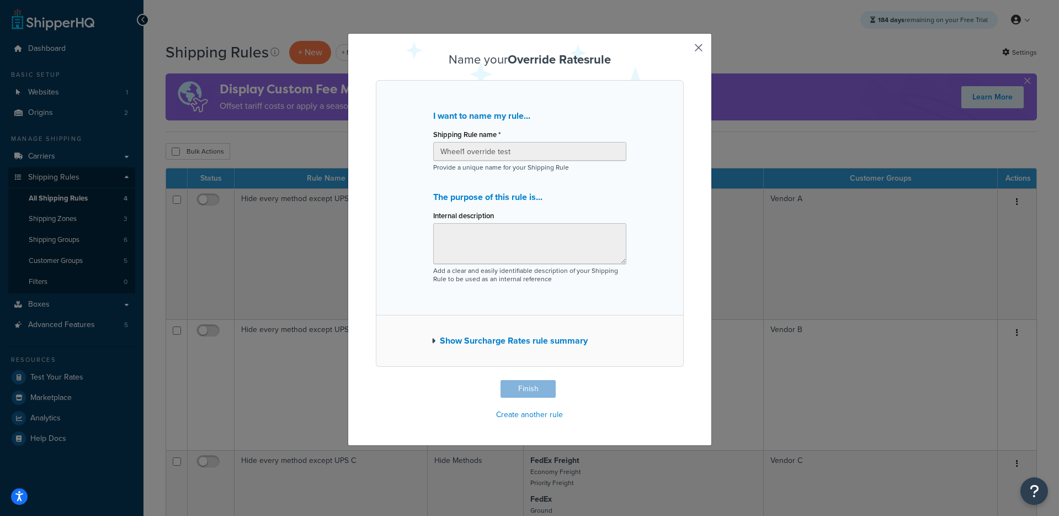
type input "Wheel1 override test"
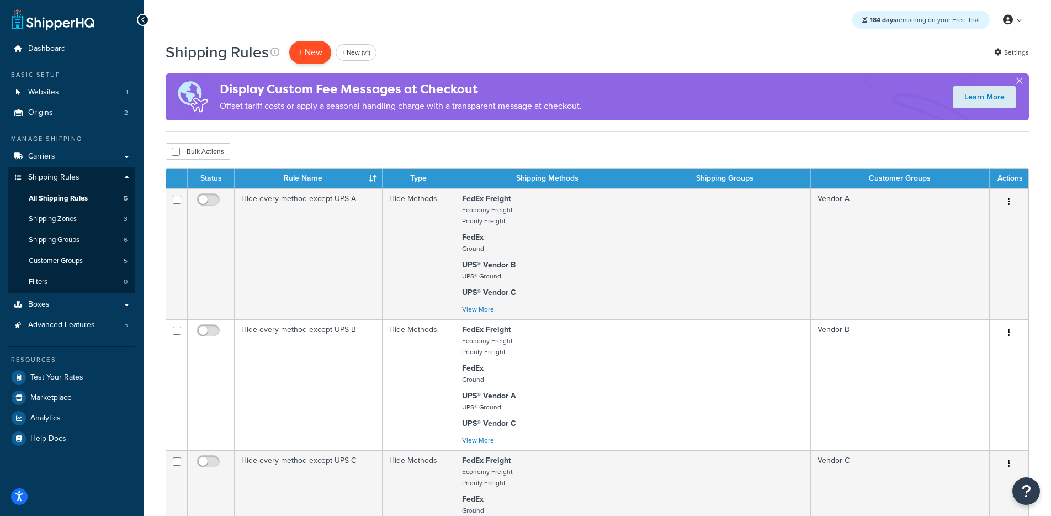
click at [307, 51] on p "+ New" at bounding box center [310, 52] width 42 height 23
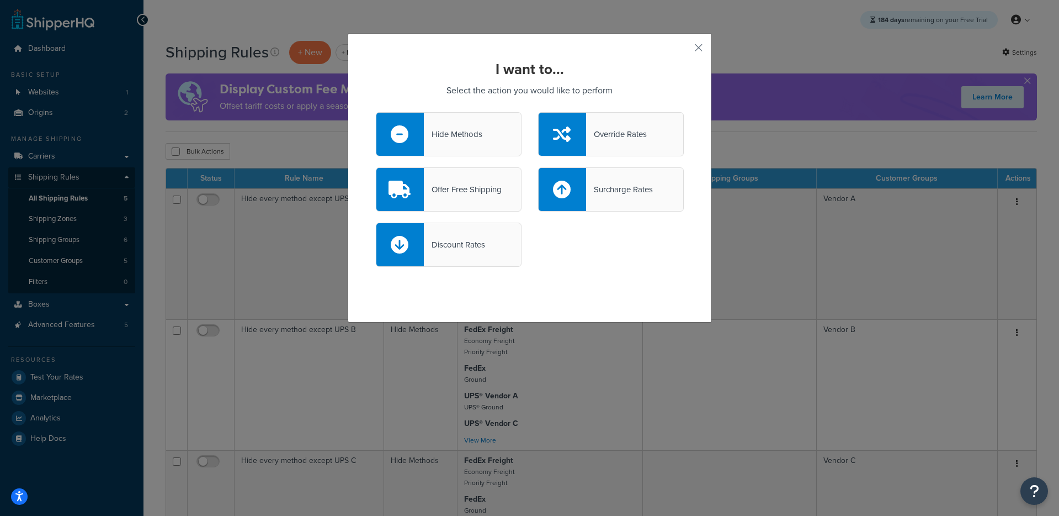
click at [609, 140] on div "Override Rates" at bounding box center [616, 133] width 61 height 15
click at [0, 0] on input "Override Rates" at bounding box center [0, 0] width 0 height 0
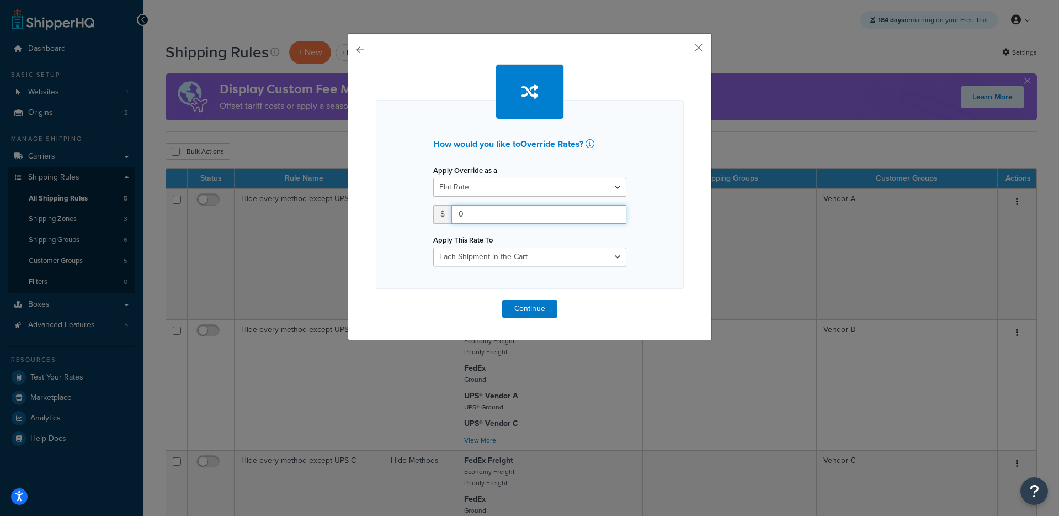
click at [499, 211] on input "0" at bounding box center [539, 214] width 175 height 19
click at [499, 212] on input "0" at bounding box center [539, 214] width 175 height 19
type input "10"
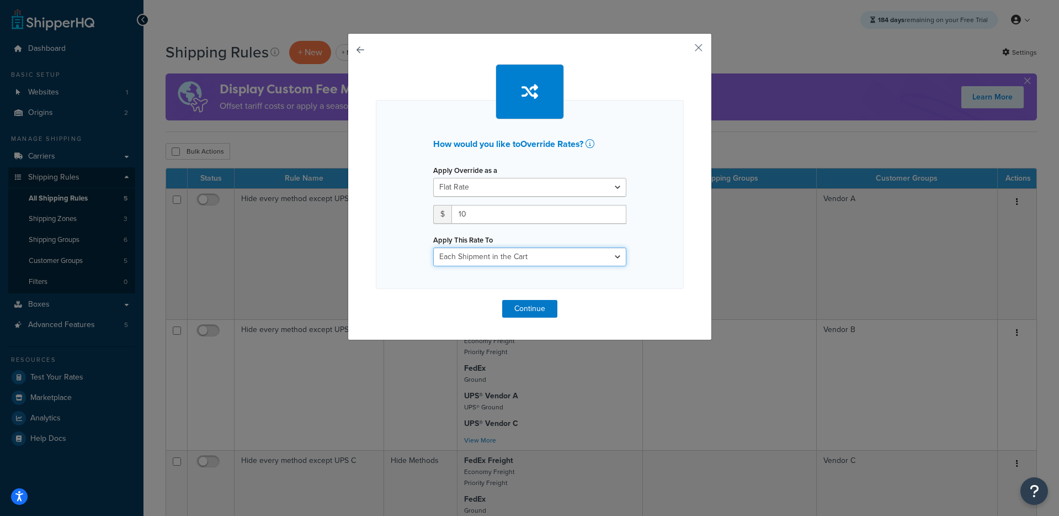
click at [522, 257] on select "Each Shipment in the Cart Each Origin in the Cart Each Shipping Group in the Ca…" at bounding box center [529, 256] width 193 height 19
select select "ITEM"
click at [433, 247] on select "Each Shipment in the Cart Each Origin in the Cart Each Shipping Group in the Ca…" at bounding box center [529, 256] width 193 height 19
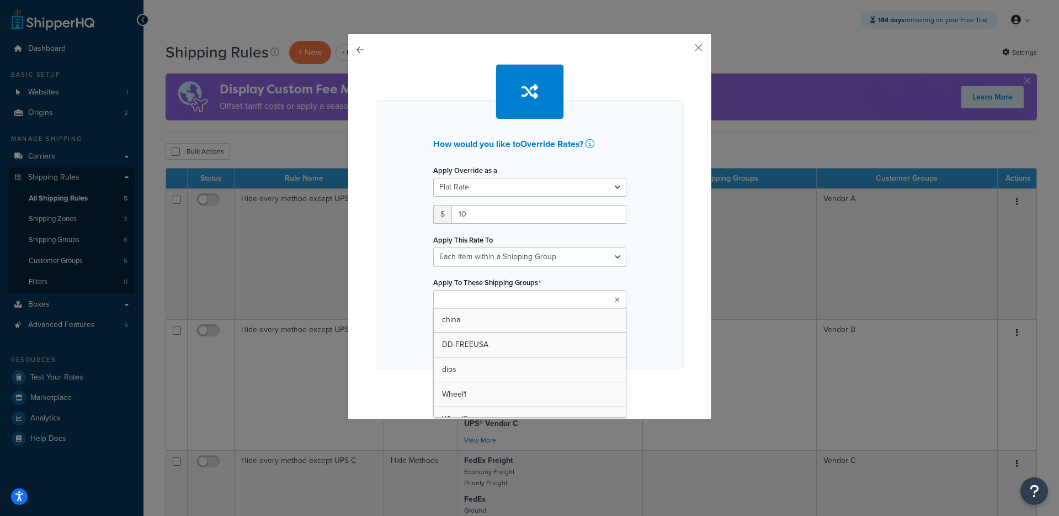
click at [467, 305] on input "Apply To These Shipping Groups" at bounding box center [486, 300] width 98 height 12
click at [407, 344] on div "How would you like to Override Rates ? Apply Override as a Flat Rate Percentage…" at bounding box center [530, 235] width 308 height 271
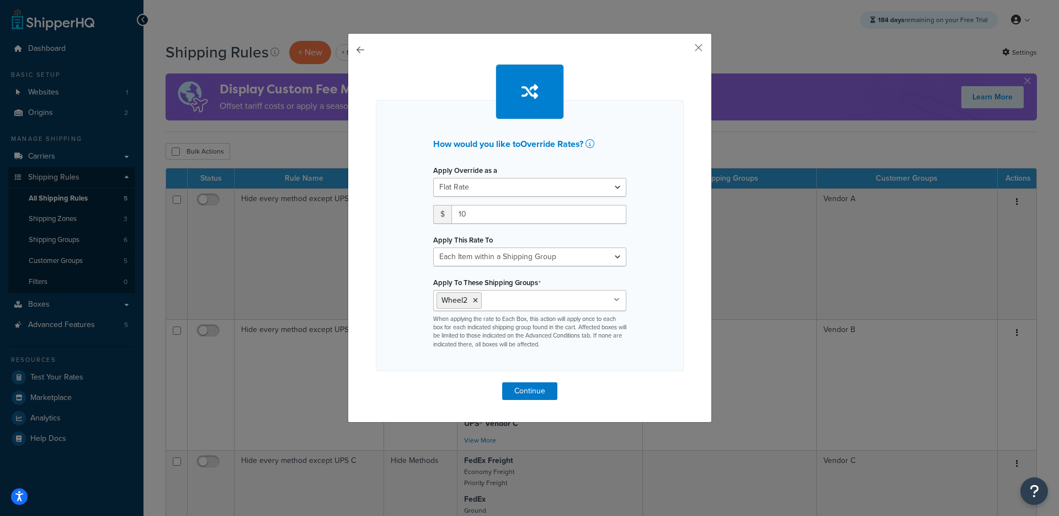
click at [531, 381] on div "How would you like to Override Rates ? Apply Override as a Flat Rate Percentage…" at bounding box center [530, 232] width 308 height 336
click at [531, 390] on button "Continue" at bounding box center [529, 391] width 55 height 18
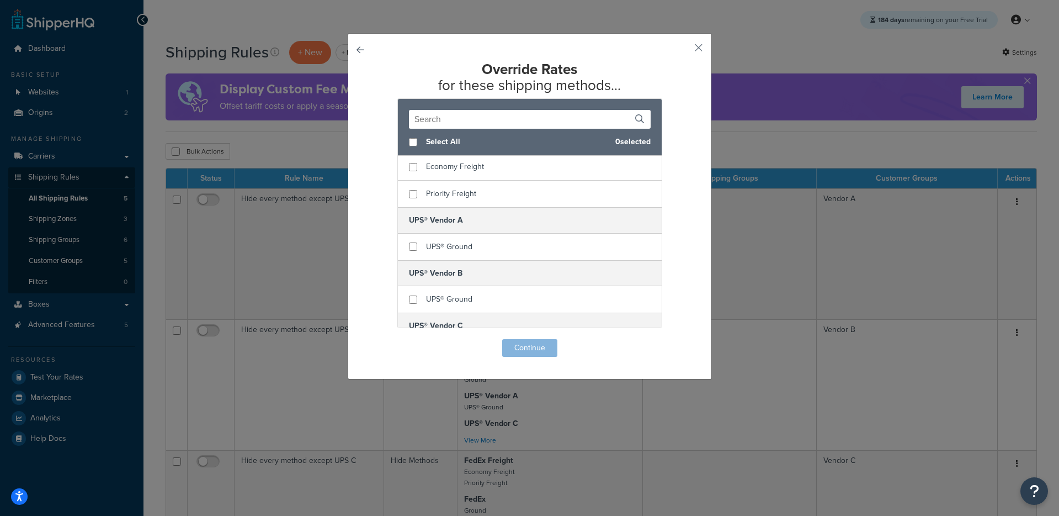
scroll to position [277, 0]
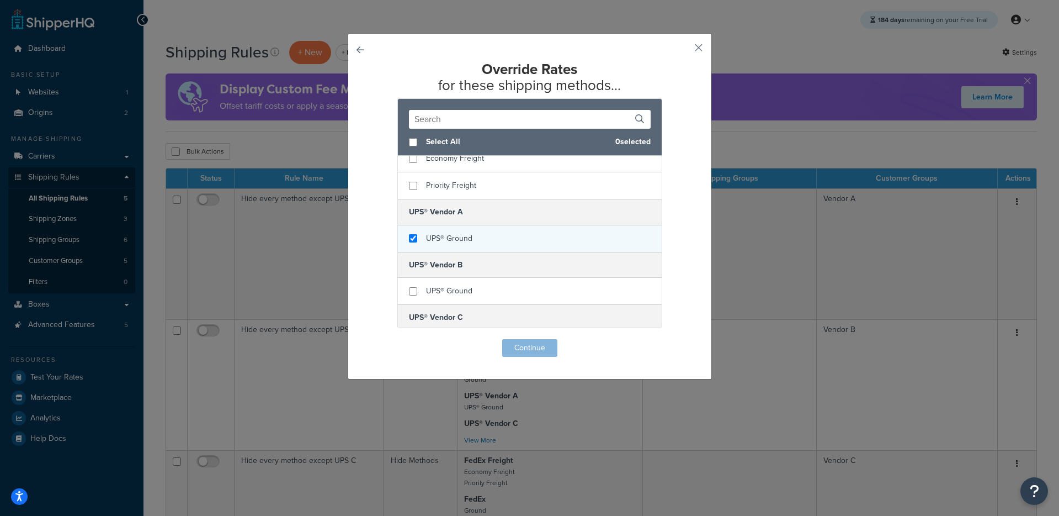
checkbox input "true"
click at [447, 241] on span "UPS® Ground" at bounding box center [449, 238] width 46 height 12
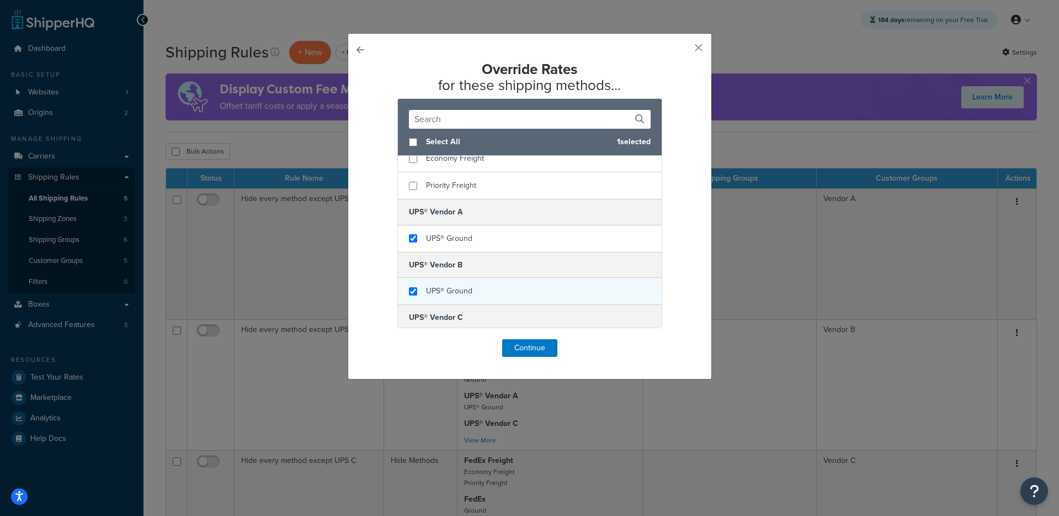
checkbox input "true"
click at [449, 290] on span "UPS® Ground" at bounding box center [449, 291] width 46 height 12
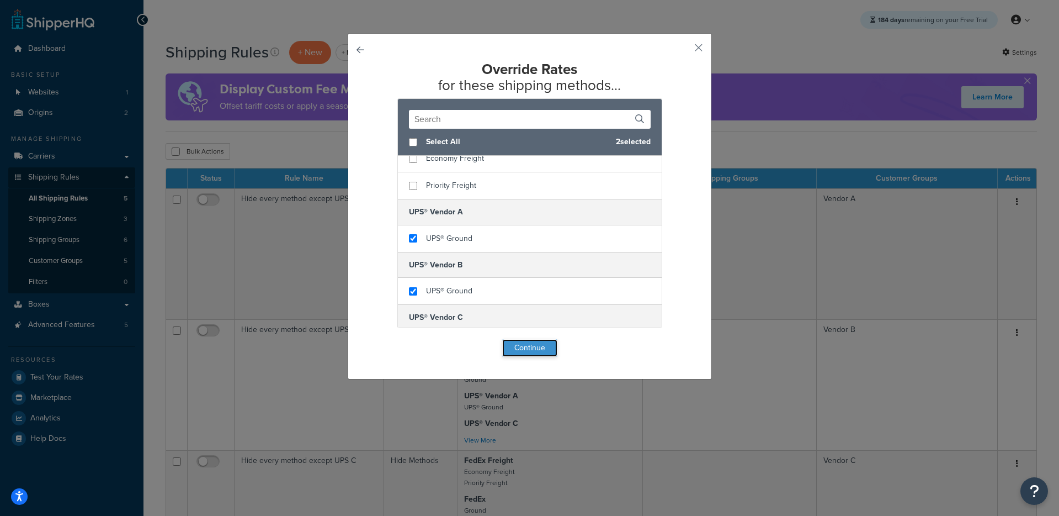
click at [534, 346] on button "Continue" at bounding box center [529, 348] width 55 height 18
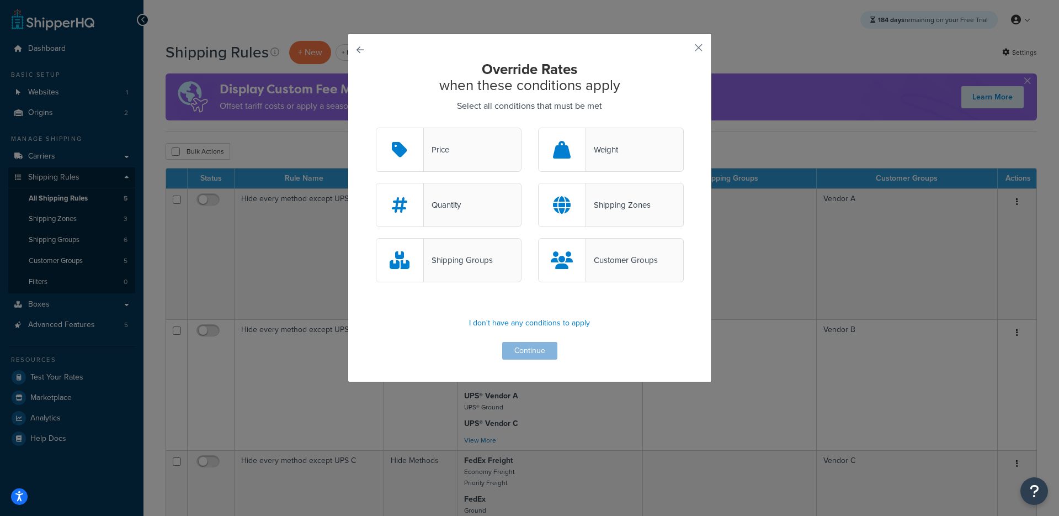
click at [445, 266] on div "Shipping Groups" at bounding box center [458, 259] width 69 height 15
click at [0, 0] on input "Shipping Groups" at bounding box center [0, 0] width 0 height 0
click at [607, 263] on div "Customer Groups" at bounding box center [622, 259] width 72 height 15
click at [0, 0] on input "Customer Groups" at bounding box center [0, 0] width 0 height 0
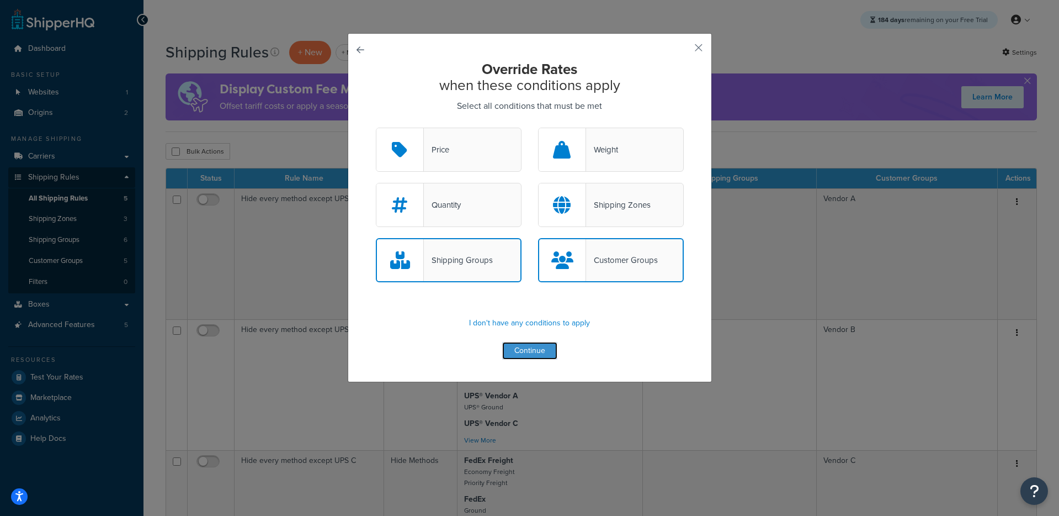
click at [538, 358] on button "Continue" at bounding box center [529, 351] width 55 height 18
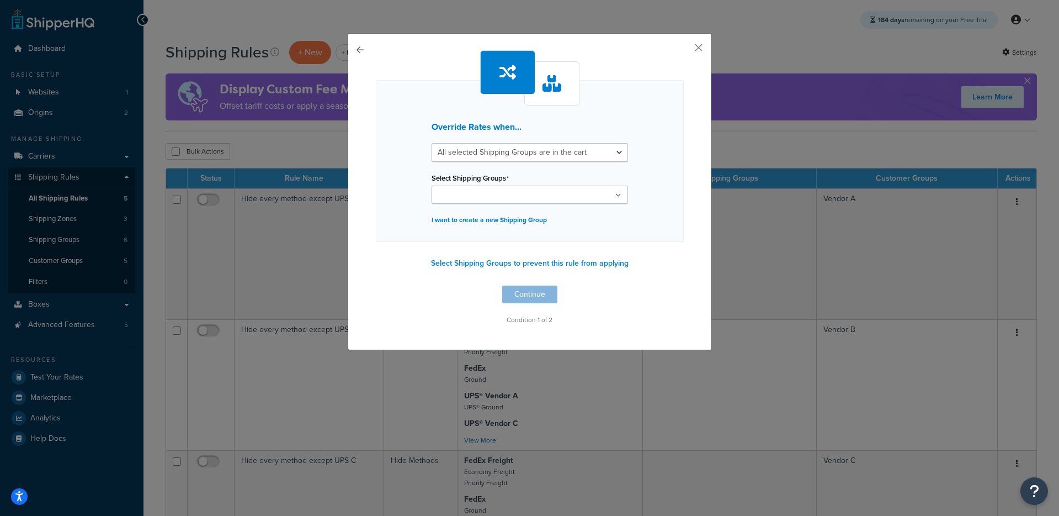
click at [487, 196] on input "Select Shipping Groups" at bounding box center [484, 195] width 98 height 12
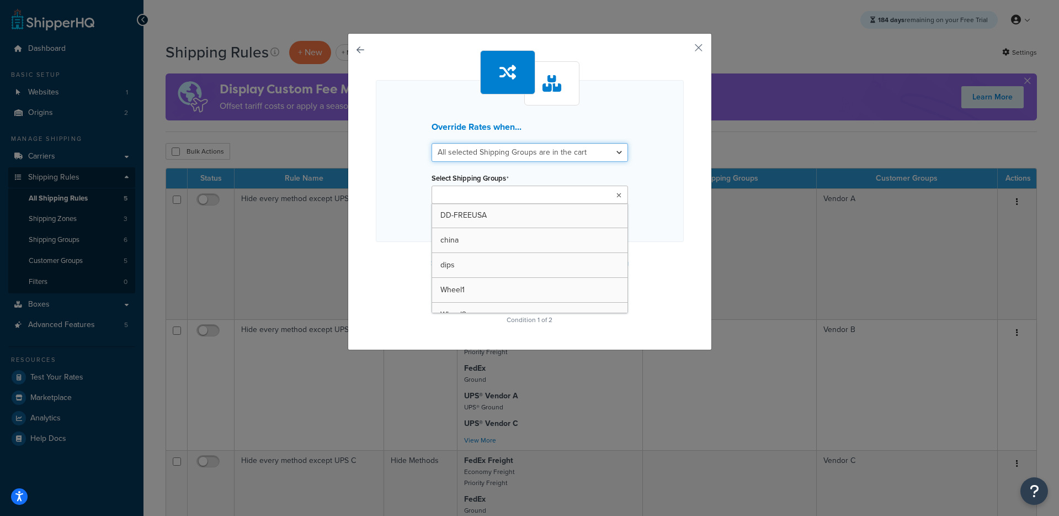
click at [484, 152] on select "All selected Shipping Groups are in the cart Any selected Shipping Groups are i…" at bounding box center [530, 152] width 197 height 19
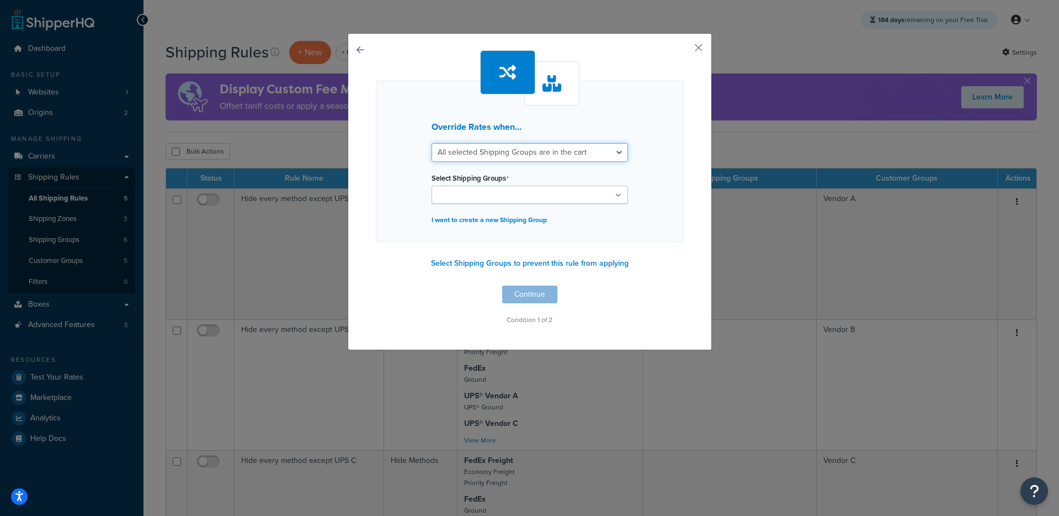
select select "any"
click at [432, 143] on select "All selected Shipping Groups are in the cart Any selected Shipping Groups are i…" at bounding box center [530, 152] width 197 height 19
click at [462, 195] on input "Select Shipping Groups" at bounding box center [484, 195] width 98 height 12
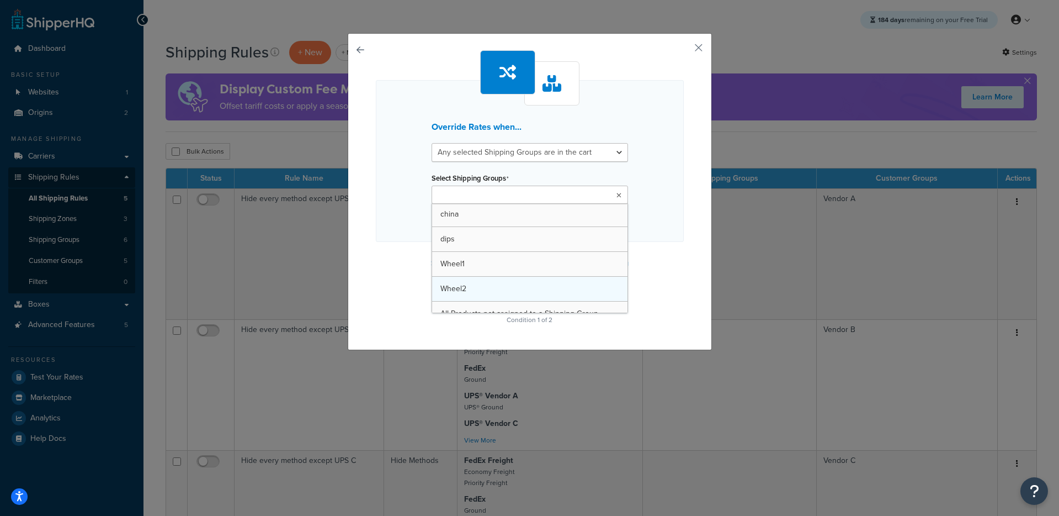
scroll to position [14, 0]
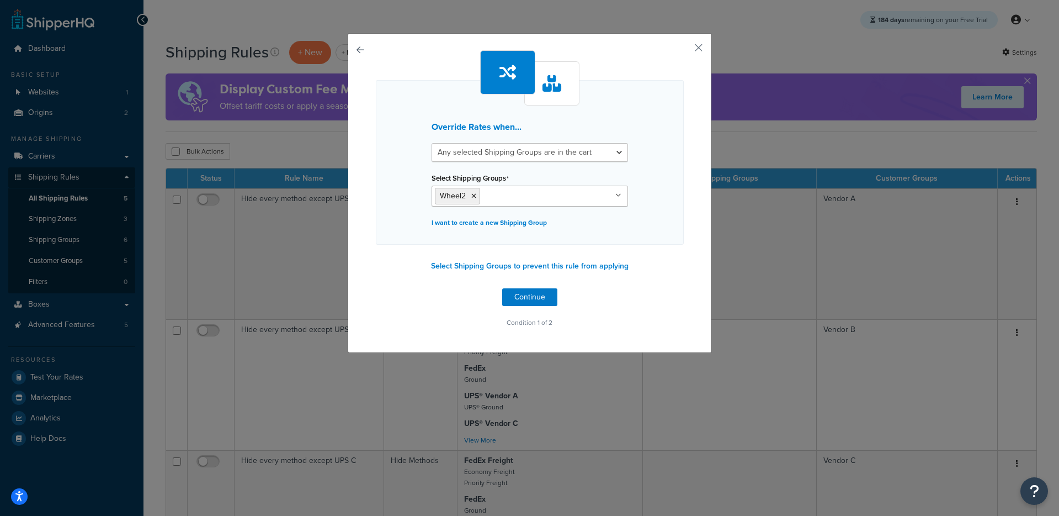
drag, startPoint x: 375, startPoint y: 216, endPoint x: 468, endPoint y: 243, distance: 96.2
click at [376, 216] on div "Override Rates when... All selected Shipping Groups are in the cart Any selecte…" at bounding box center [530, 162] width 308 height 165
click at [525, 301] on button "Continue" at bounding box center [529, 297] width 55 height 18
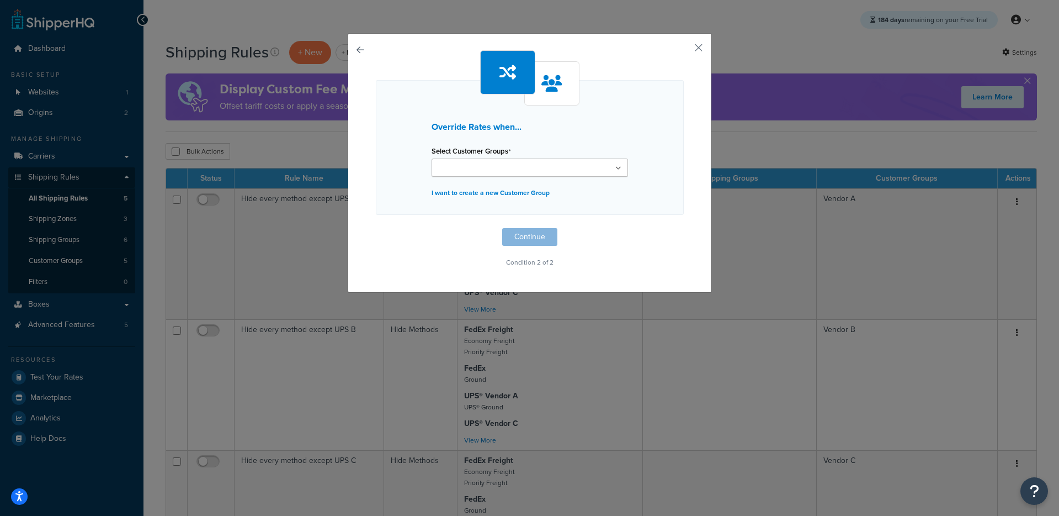
click at [508, 162] on input "Select Customer Groups" at bounding box center [484, 168] width 98 height 12
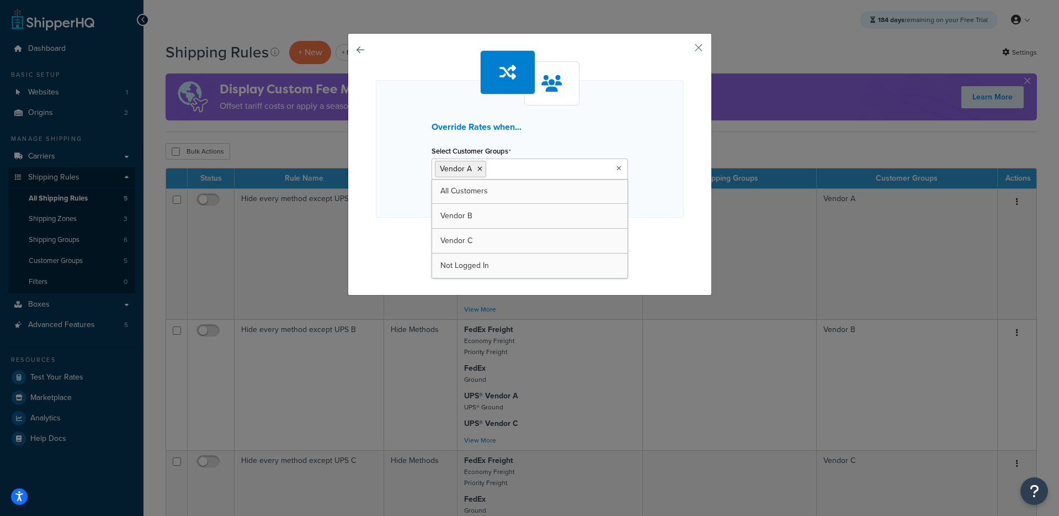
click at [397, 220] on div "Override Rates when... Select Customer Groups Vendor A All Customers Vendor B V…" at bounding box center [530, 161] width 308 height 222
click at [537, 248] on button "Continue" at bounding box center [529, 240] width 55 height 18
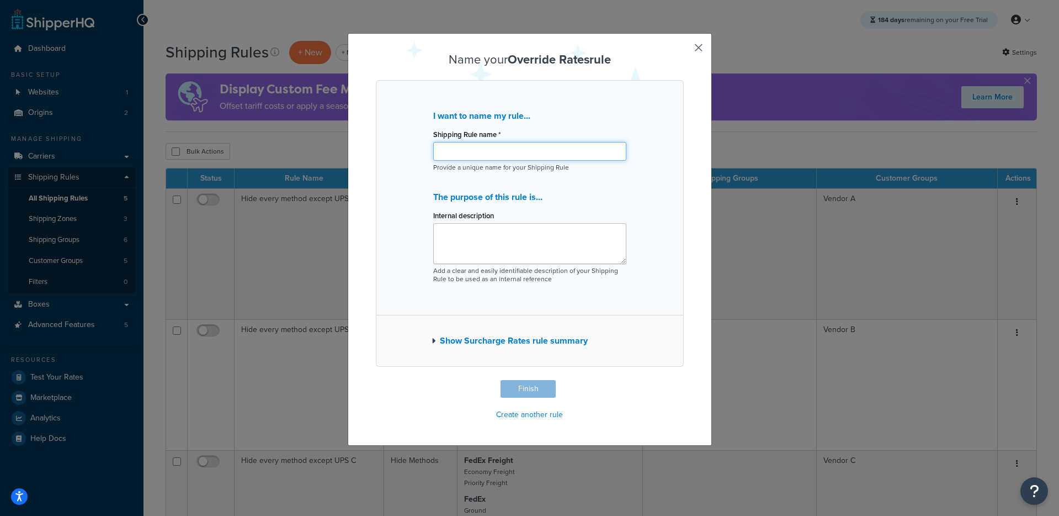
click at [511, 151] on input "Shipping Rule name *" at bounding box center [529, 151] width 193 height 19
type input "Wheel2 override test"
click at [533, 389] on button "Finish" at bounding box center [528, 389] width 55 height 18
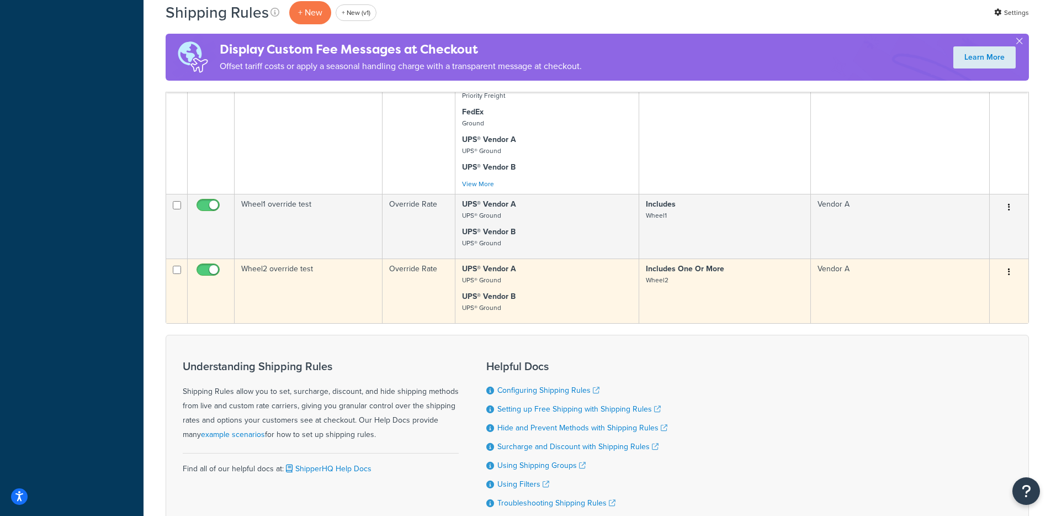
scroll to position [516, 0]
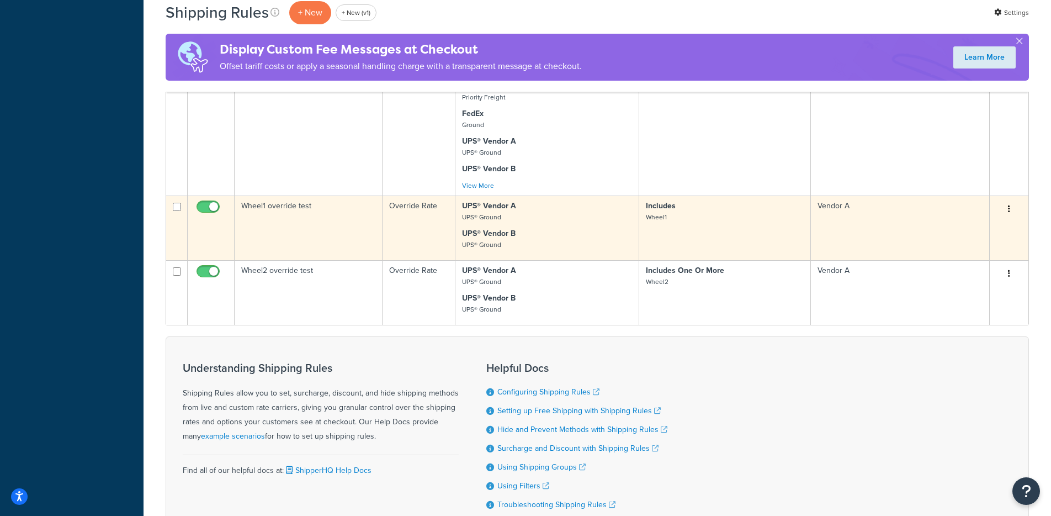
click at [351, 246] on td "Wheel1 override test" at bounding box center [309, 227] width 148 height 65
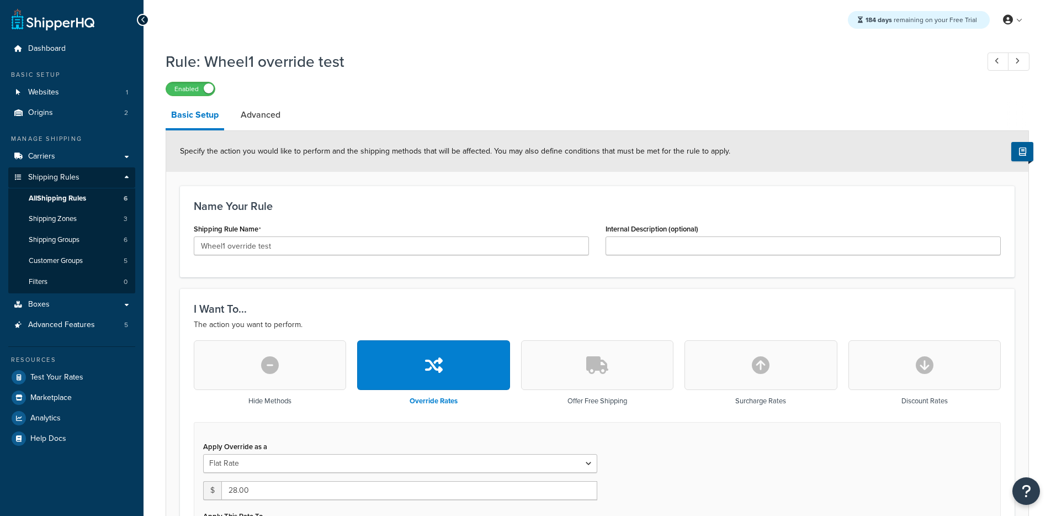
select select "ITEM"
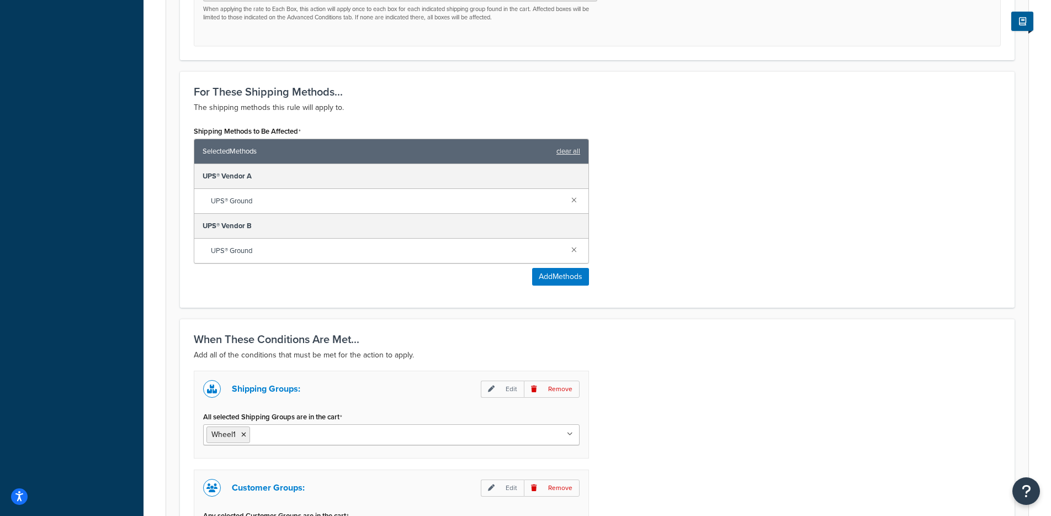
scroll to position [723, 0]
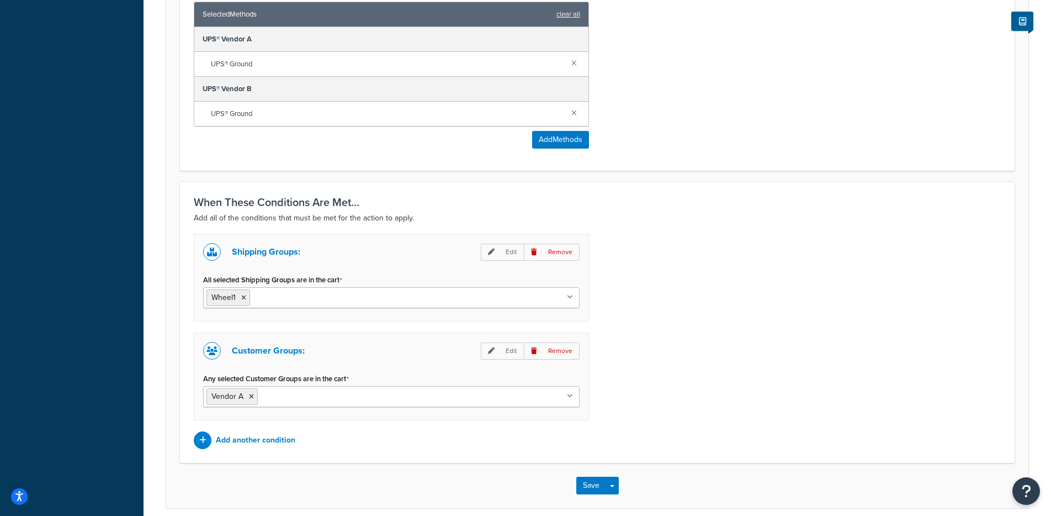
click at [459, 296] on ul "Wheel1" at bounding box center [391, 297] width 376 height 21
click at [499, 253] on p "Edit" at bounding box center [502, 251] width 43 height 17
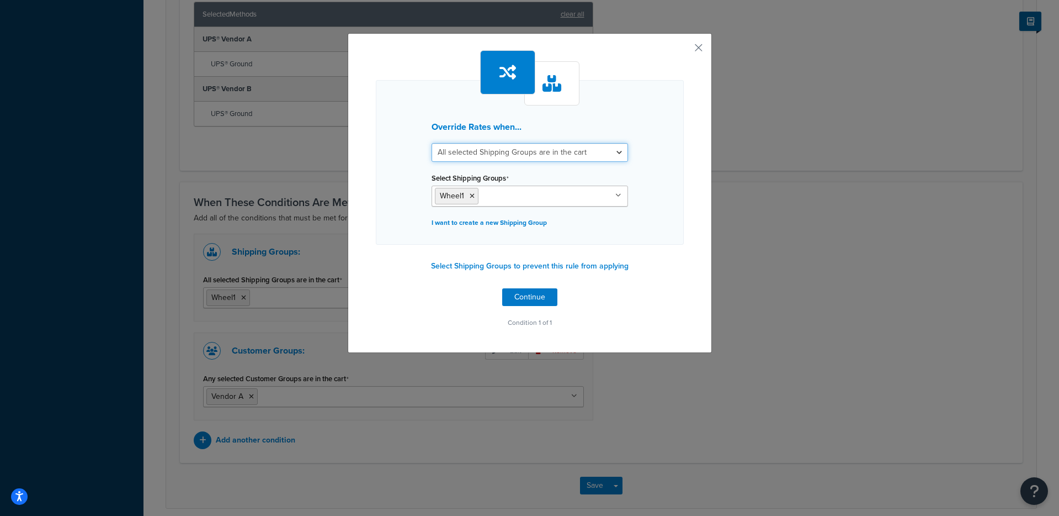
click at [485, 151] on select "All selected Shipping Groups are in the cart Any selected Shipping Groups are i…" at bounding box center [530, 152] width 197 height 19
click at [481, 157] on select "All selected Shipping Groups are in the cart Any selected Shipping Groups are i…" at bounding box center [530, 152] width 197 height 19
select select "any"
click at [432, 143] on select "All selected Shipping Groups are in the cart Any selected Shipping Groups are i…" at bounding box center [530, 152] width 197 height 19
click at [507, 296] on button "Continue" at bounding box center [529, 297] width 55 height 18
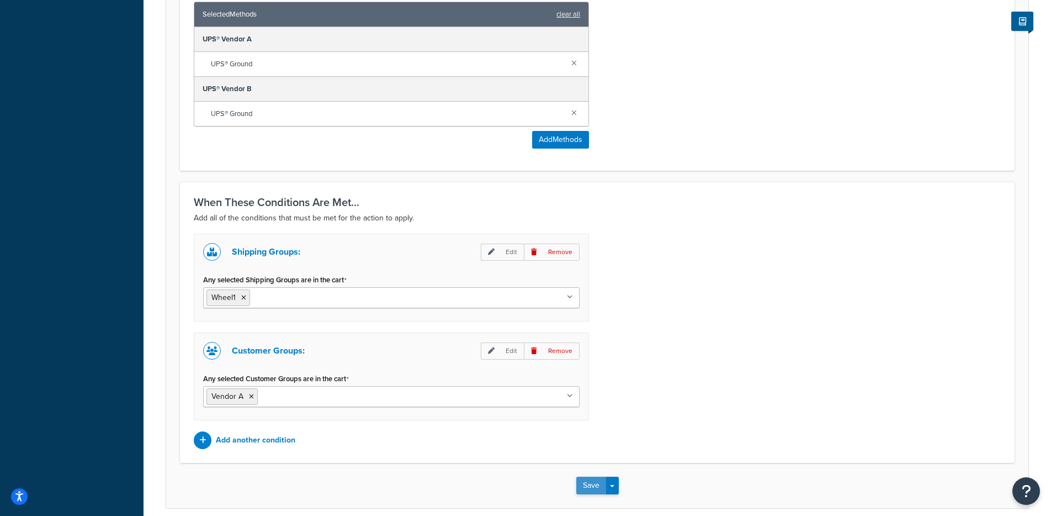
click at [596, 491] on button "Save" at bounding box center [591, 485] width 30 height 18
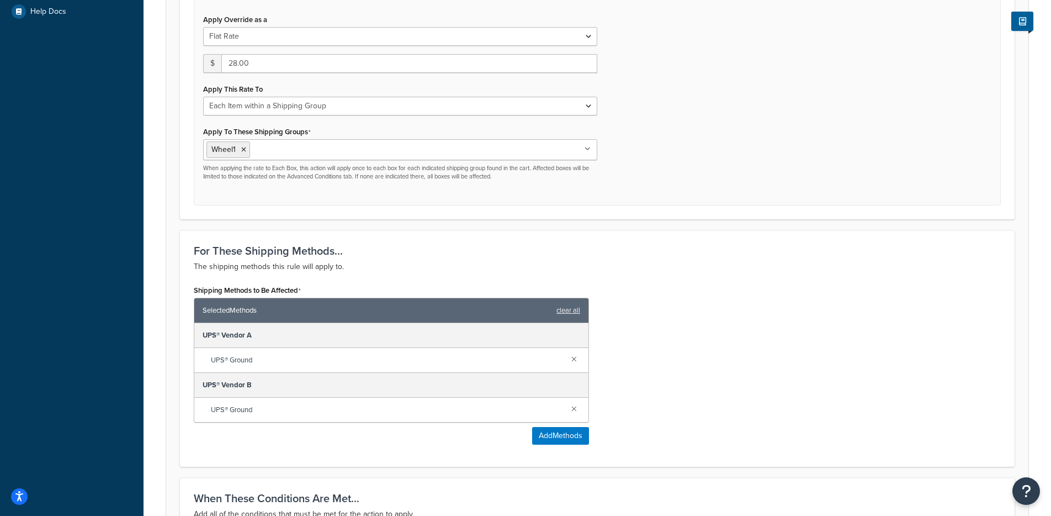
scroll to position [473, 0]
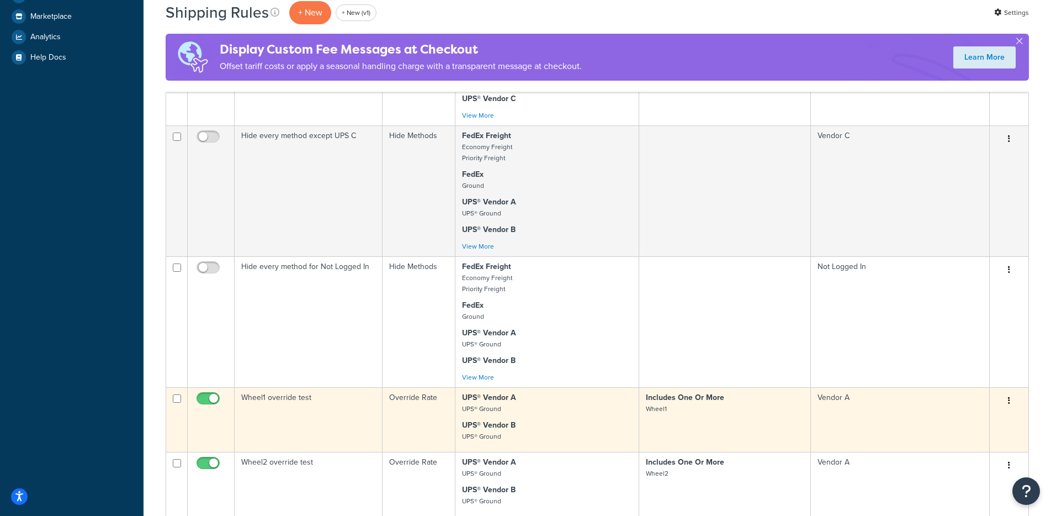
scroll to position [634, 0]
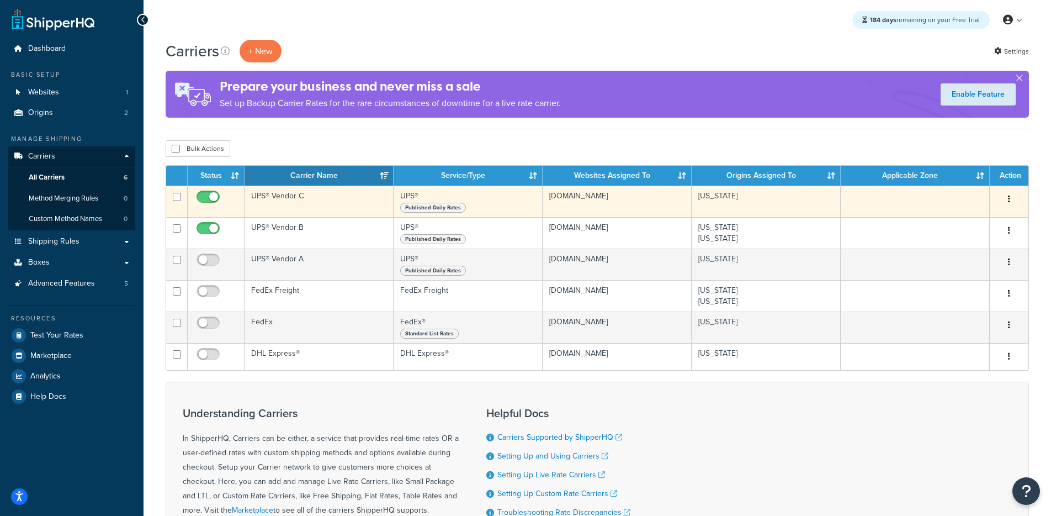
click at [209, 199] on input "checkbox" at bounding box center [209, 200] width 30 height 14
checkbox input "false"
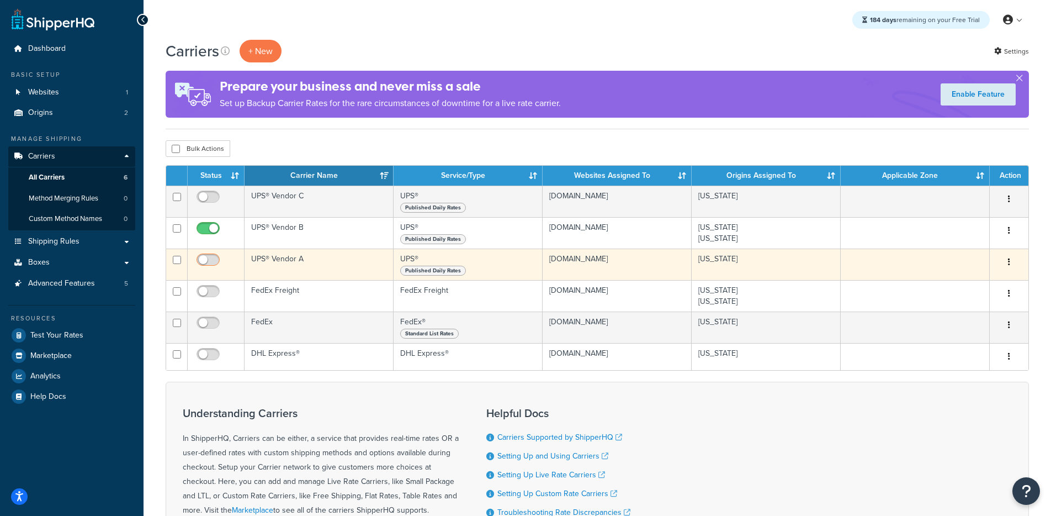
click at [209, 263] on input "checkbox" at bounding box center [209, 263] width 30 height 14
checkbox input "true"
click at [355, 265] on td "UPS® Vendor A" at bounding box center [319, 263] width 149 height 31
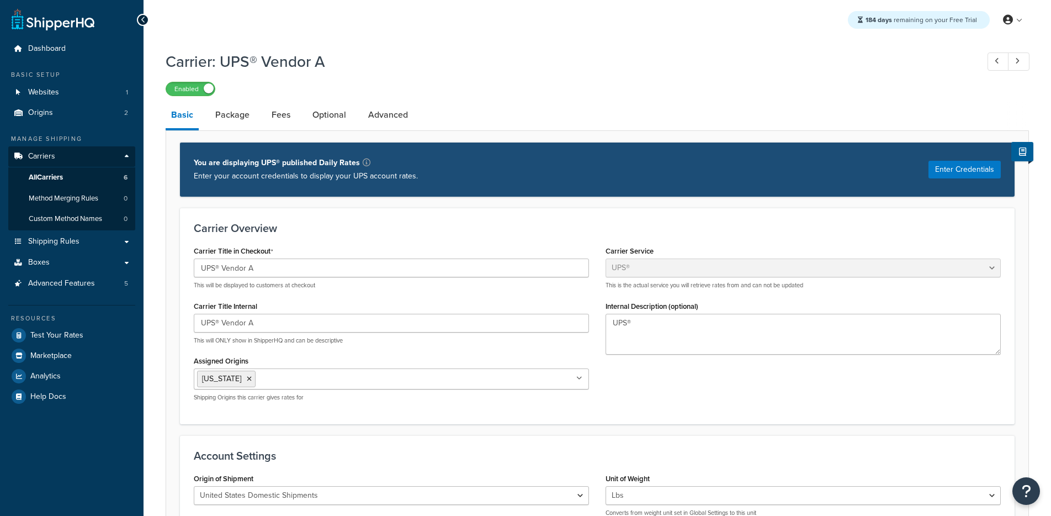
select select "ups"
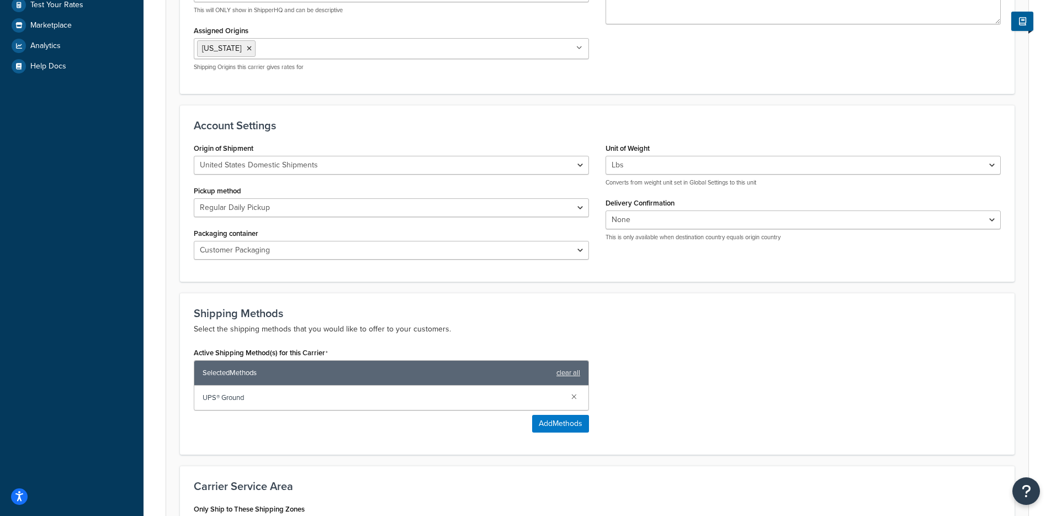
scroll to position [328, 0]
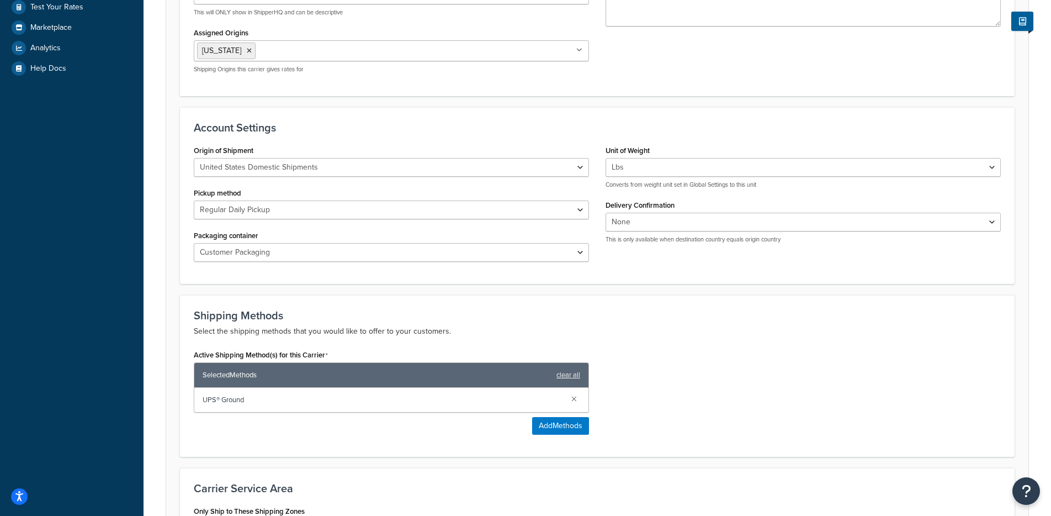
click at [317, 54] on input "Assigned Origins" at bounding box center [307, 50] width 98 height 12
click at [401, 124] on h3 "Account Settings" at bounding box center [597, 127] width 807 height 12
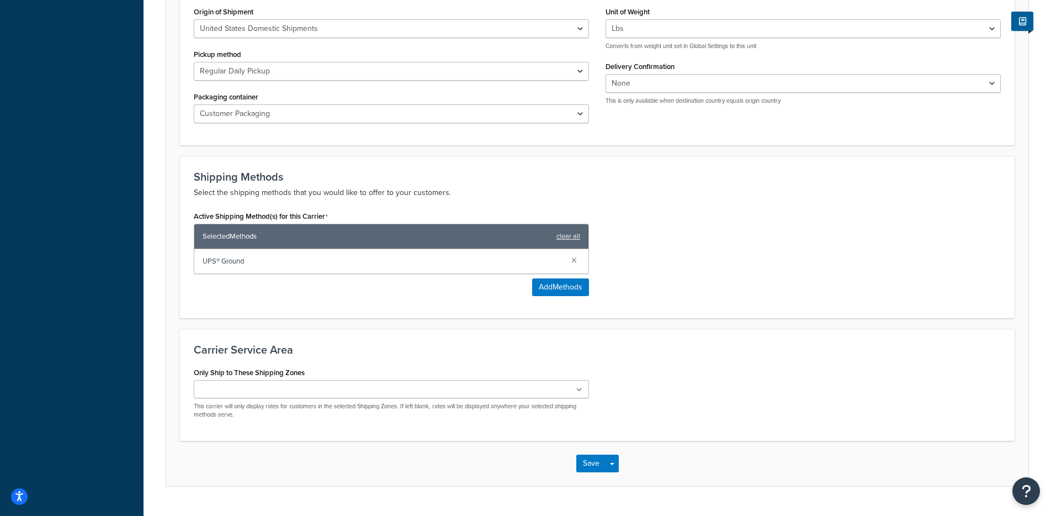
scroll to position [494, 0]
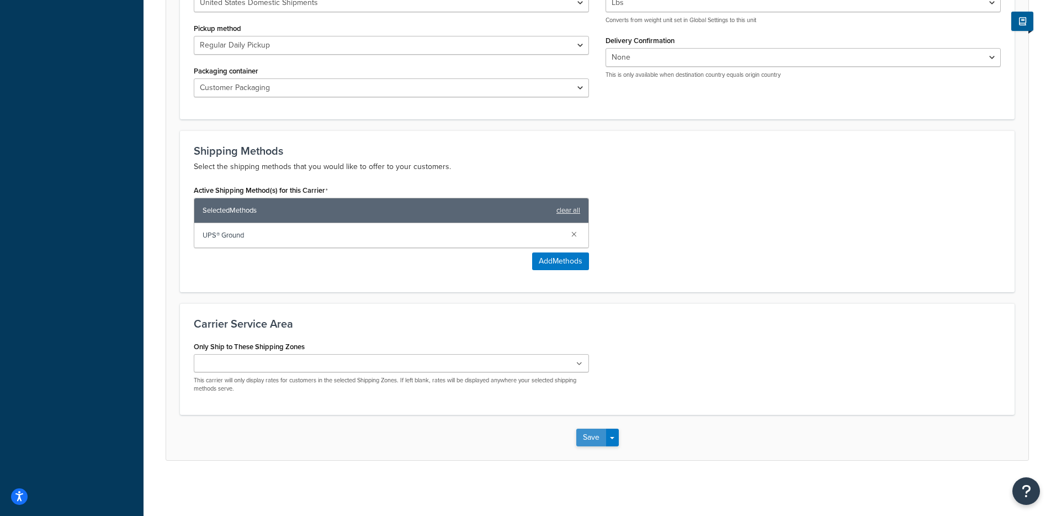
click at [590, 444] on button "Save" at bounding box center [591, 437] width 30 height 18
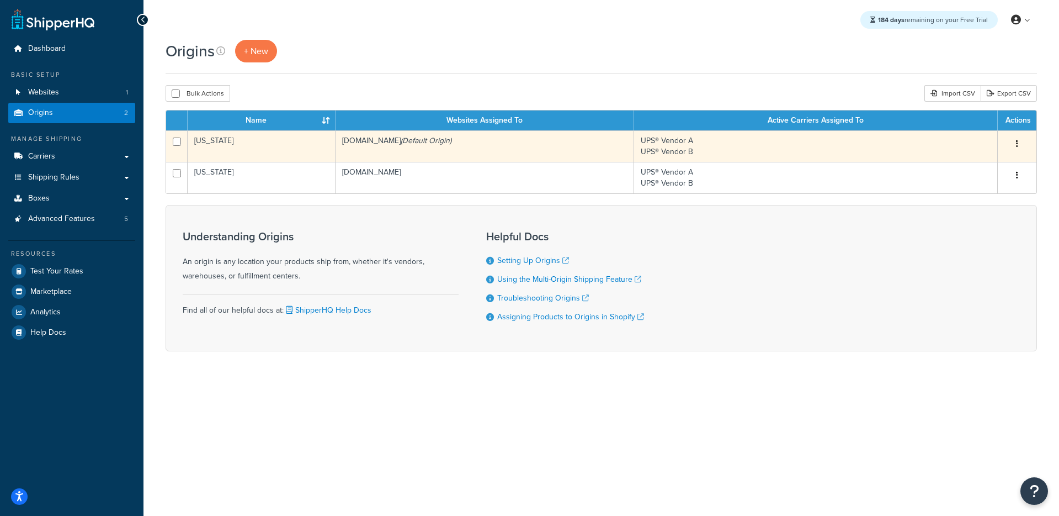
click at [317, 142] on td "[US_STATE]" at bounding box center [262, 145] width 148 height 31
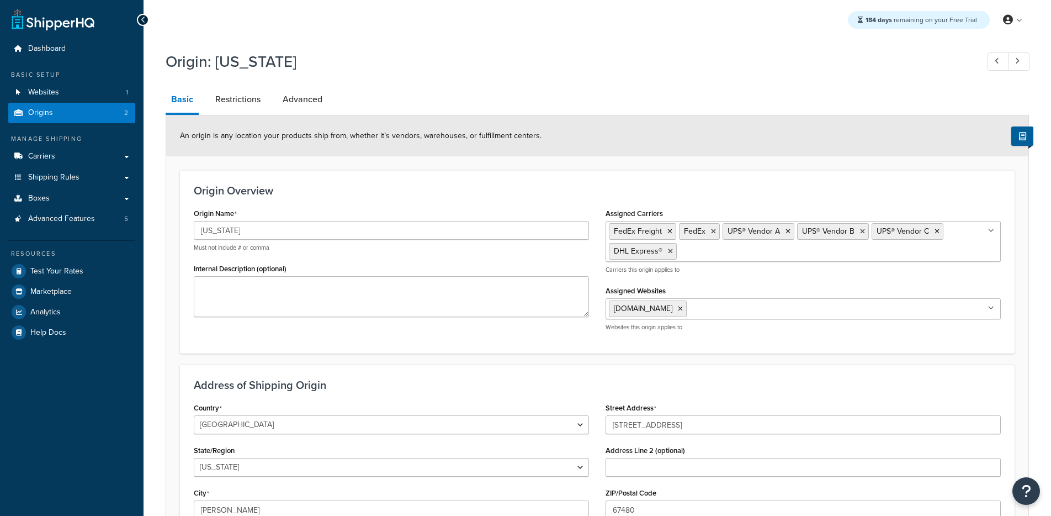
select select "16"
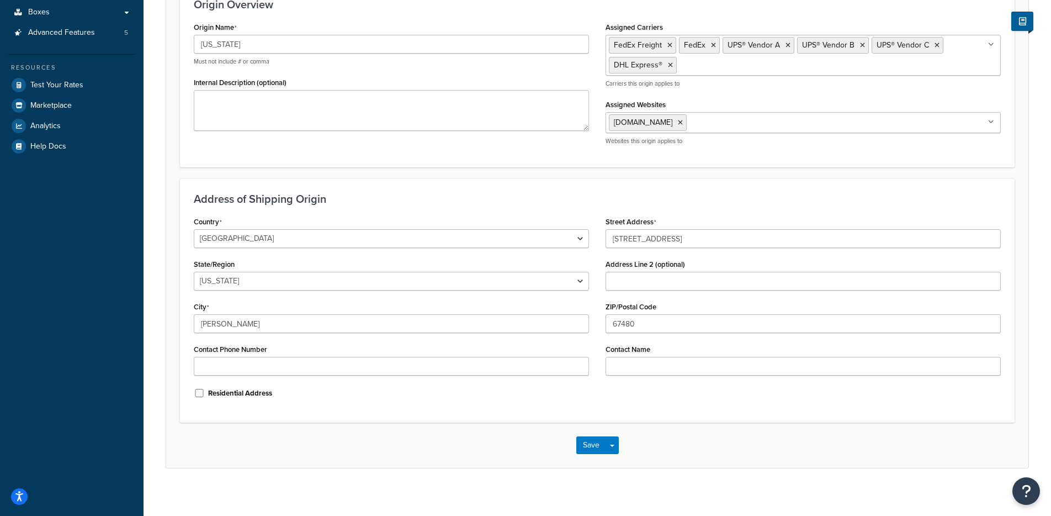
scroll to position [187, 0]
click at [642, 235] on input "407 Old U.S. 40" at bounding box center [803, 238] width 395 height 19
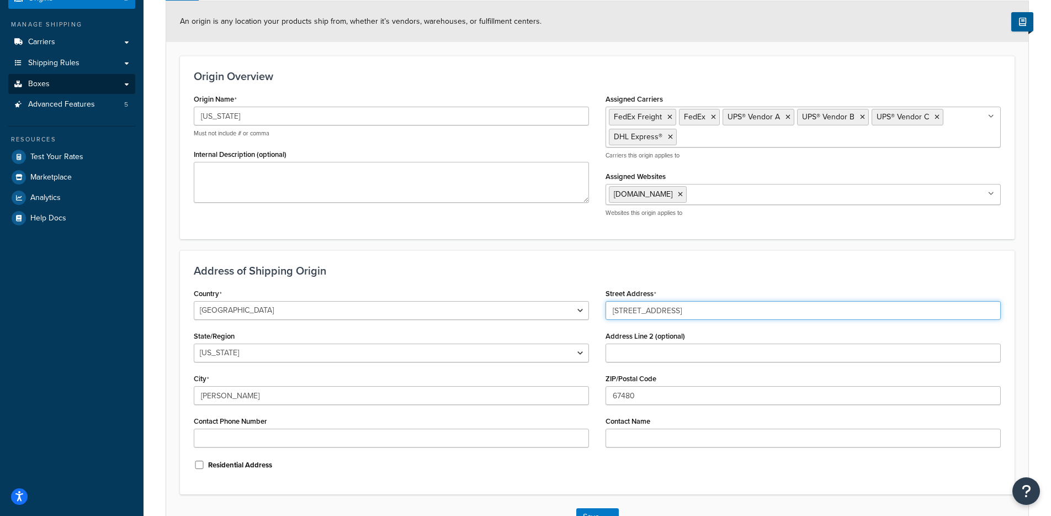
scroll to position [51, 0]
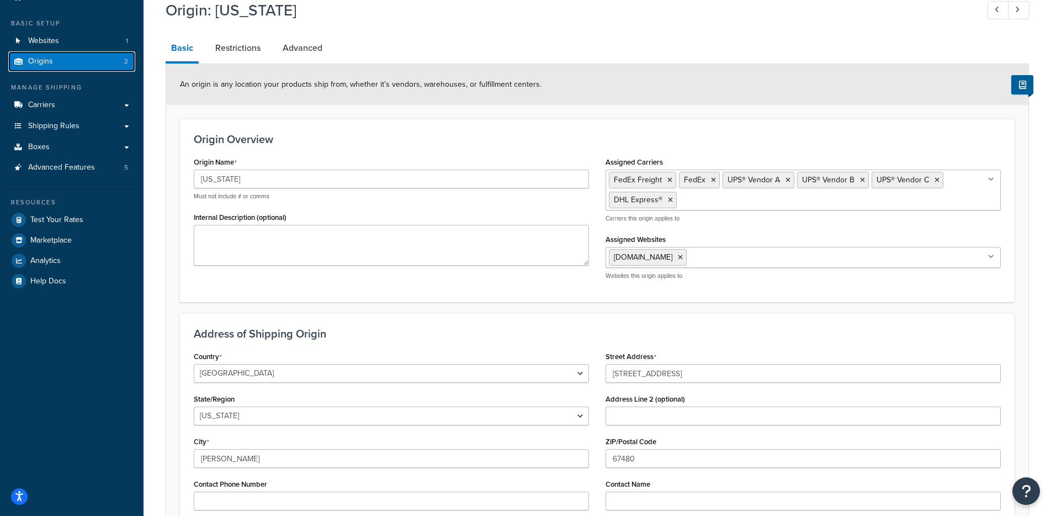
click at [78, 65] on link "Origins 2" at bounding box center [71, 61] width 127 height 20
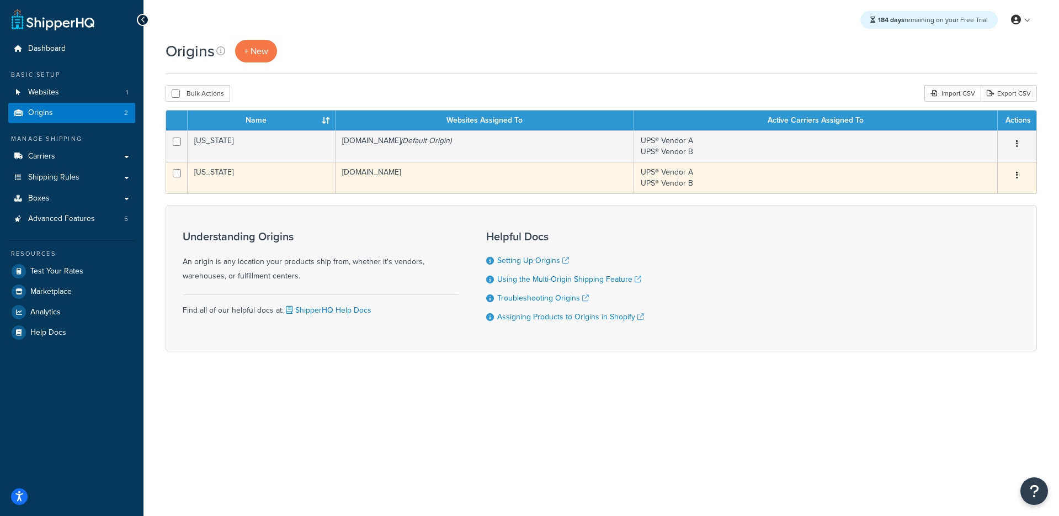
click at [287, 174] on td "[US_STATE]" at bounding box center [262, 177] width 148 height 31
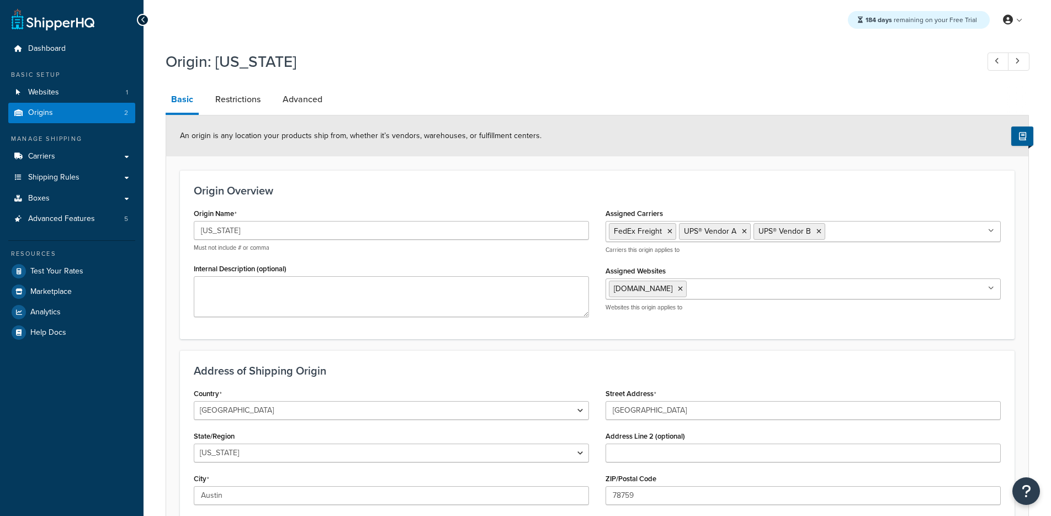
select select "43"
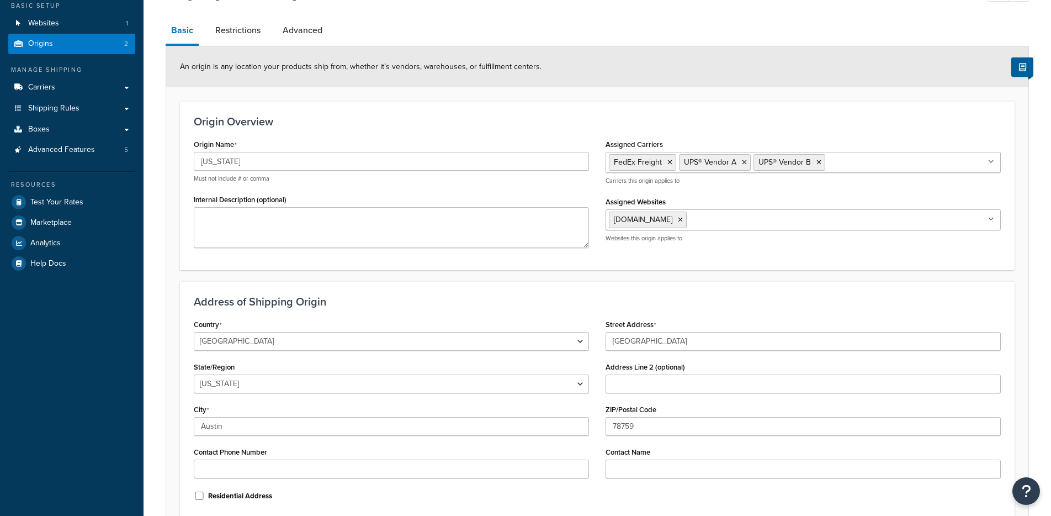
scroll to position [180, 0]
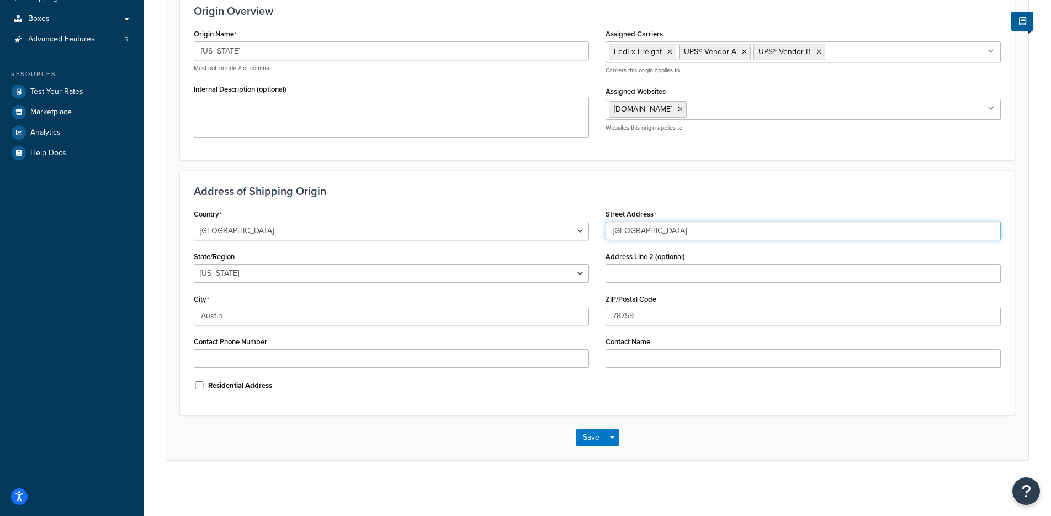
click at [647, 227] on input "9600 Great Hills Trail" at bounding box center [803, 230] width 395 height 19
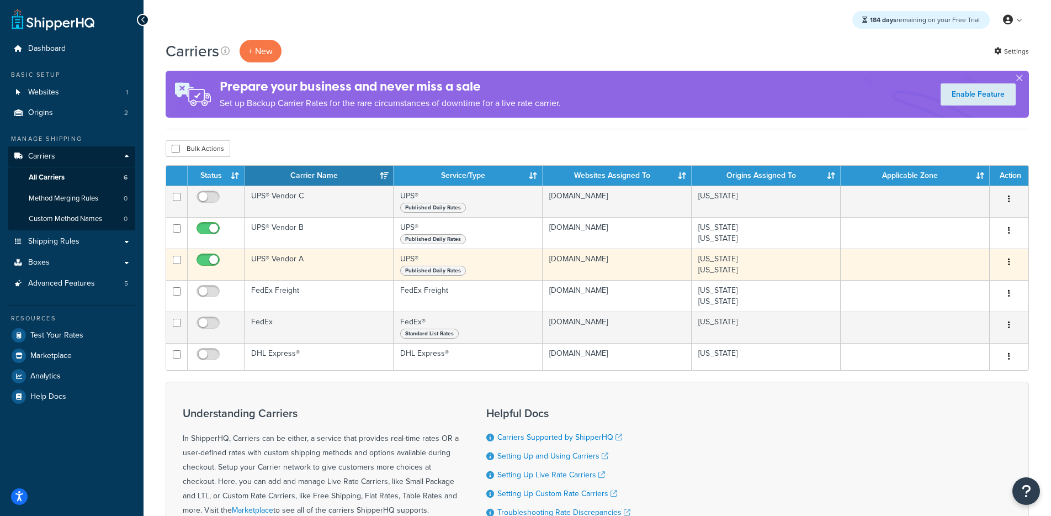
click at [217, 261] on input "checkbox" at bounding box center [209, 263] width 30 height 14
checkbox input "false"
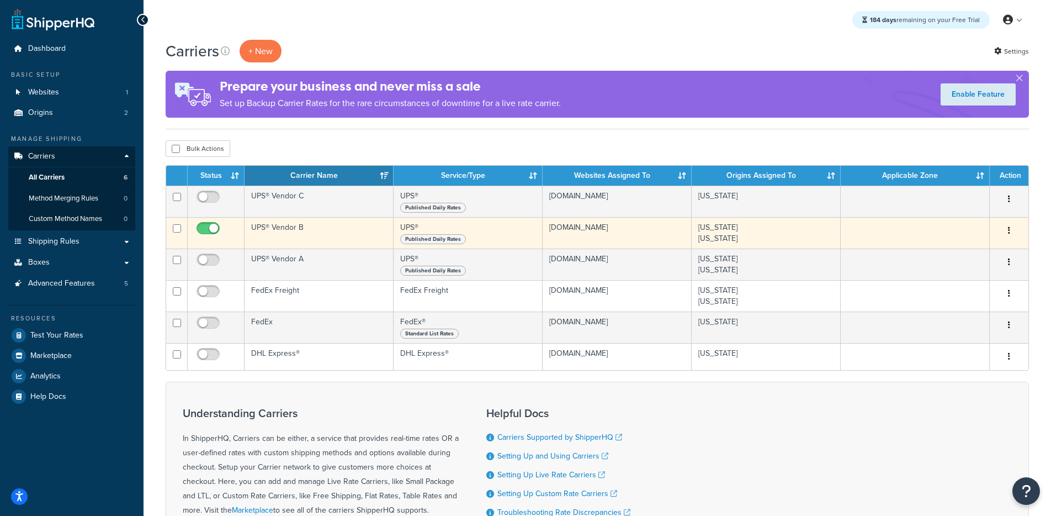
click at [214, 234] on input "checkbox" at bounding box center [209, 231] width 30 height 14
checkbox input "false"
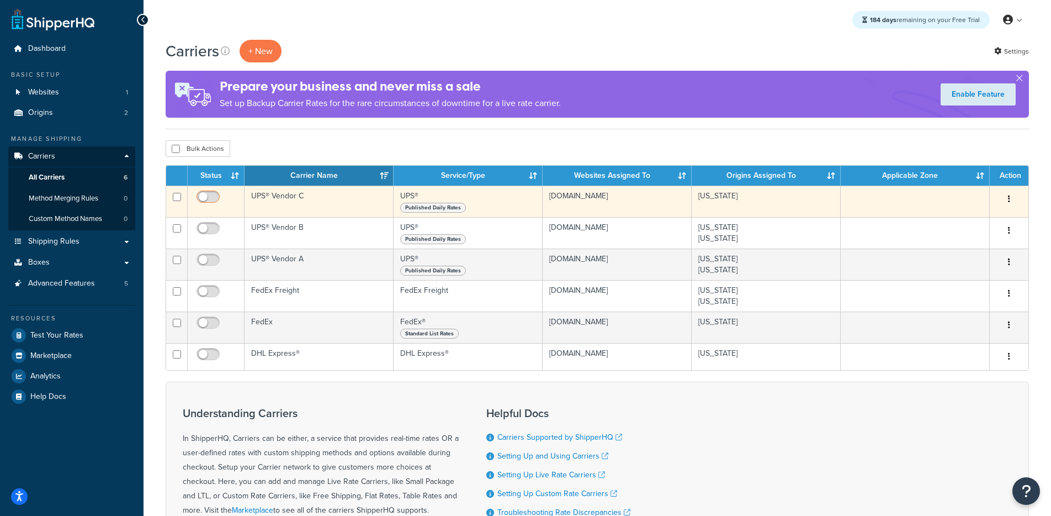
click at [204, 202] on input "checkbox" at bounding box center [209, 200] width 30 height 14
checkbox input "true"
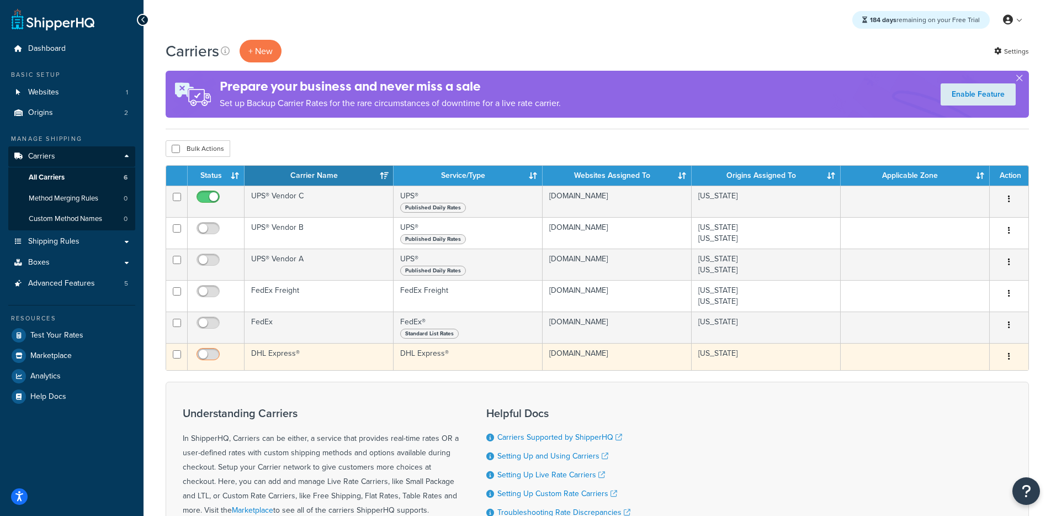
click at [208, 361] on input "checkbox" at bounding box center [209, 357] width 30 height 14
checkbox input "true"
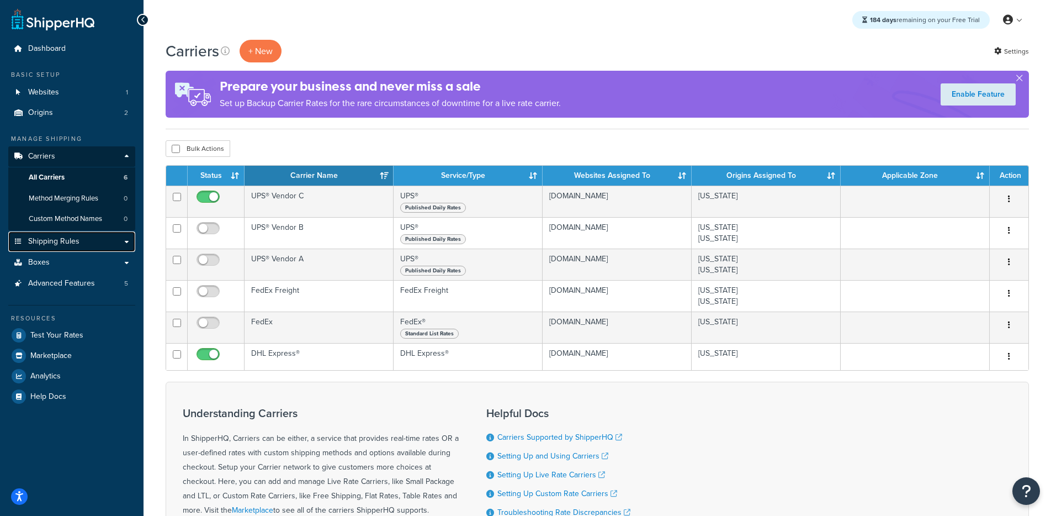
click at [86, 251] on link "Shipping Rules" at bounding box center [71, 241] width 127 height 20
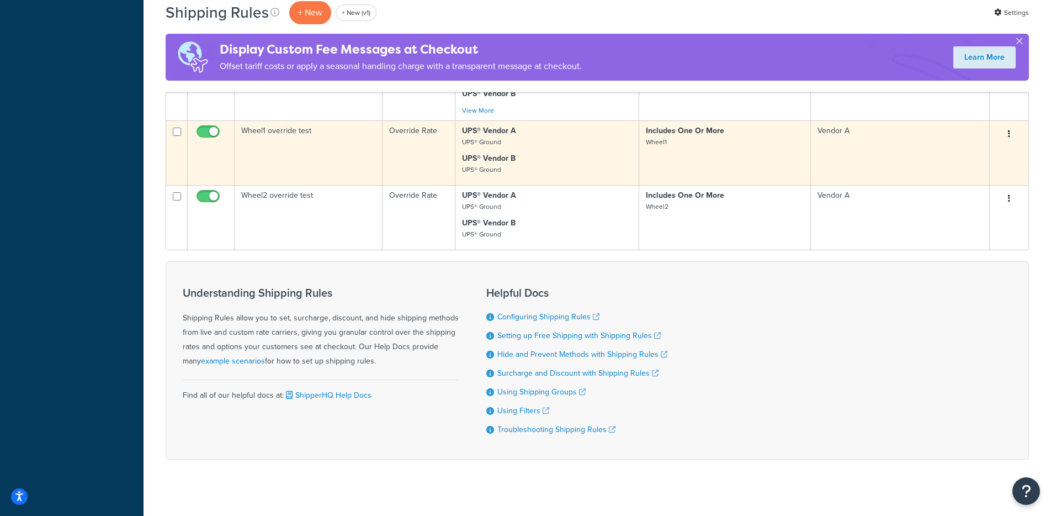
scroll to position [585, 0]
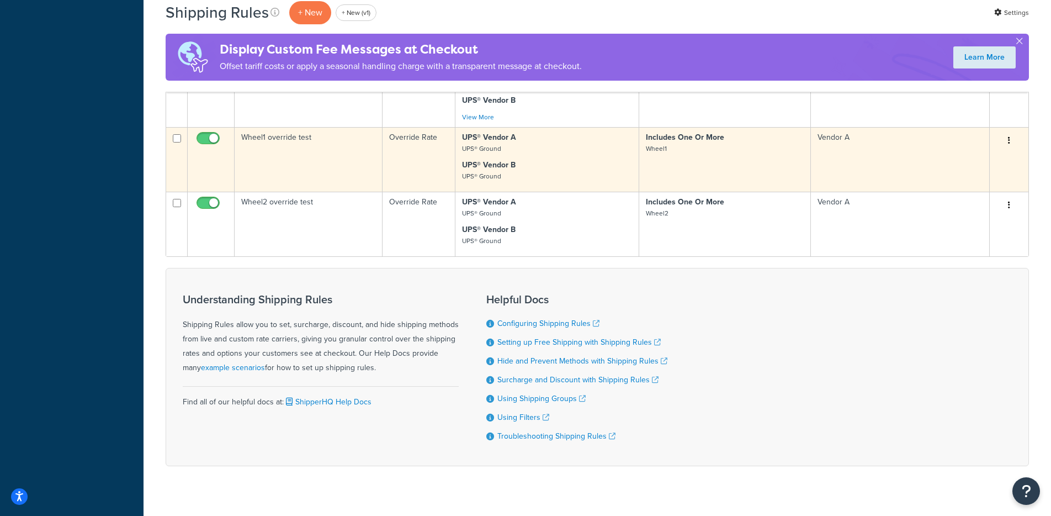
click at [175, 140] on input "checkbox" at bounding box center [177, 138] width 8 height 8
checkbox input "true"
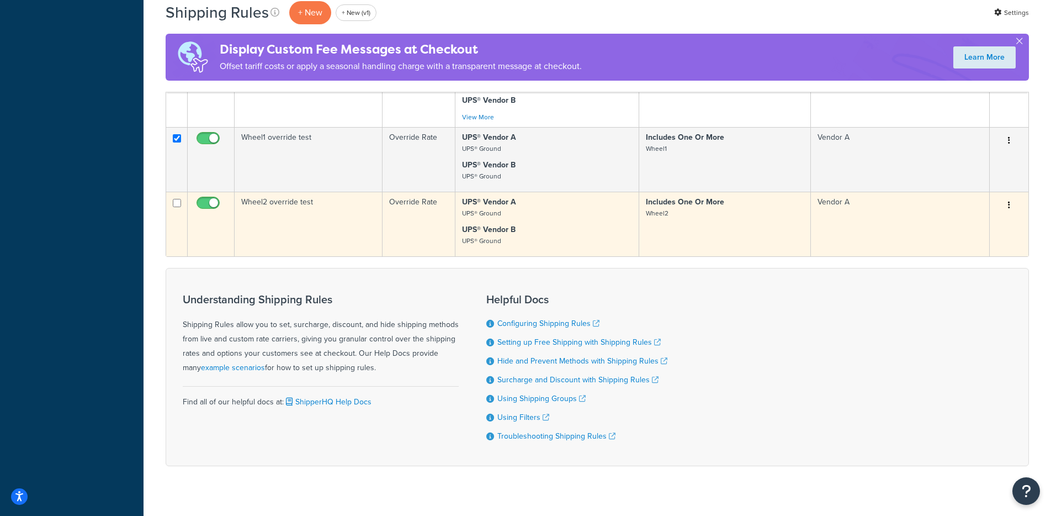
click at [173, 205] on input "checkbox" at bounding box center [177, 203] width 8 height 8
checkbox input "true"
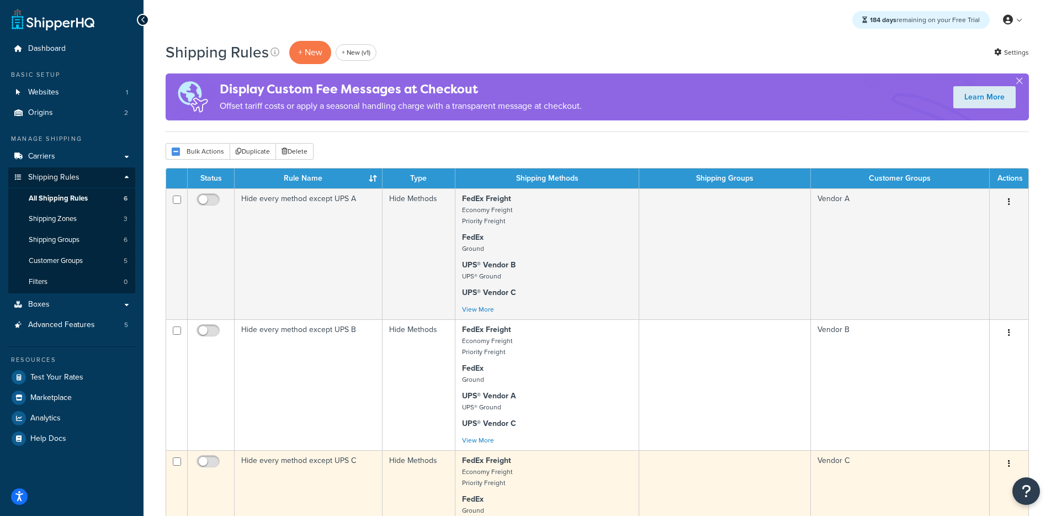
scroll to position [0, 0]
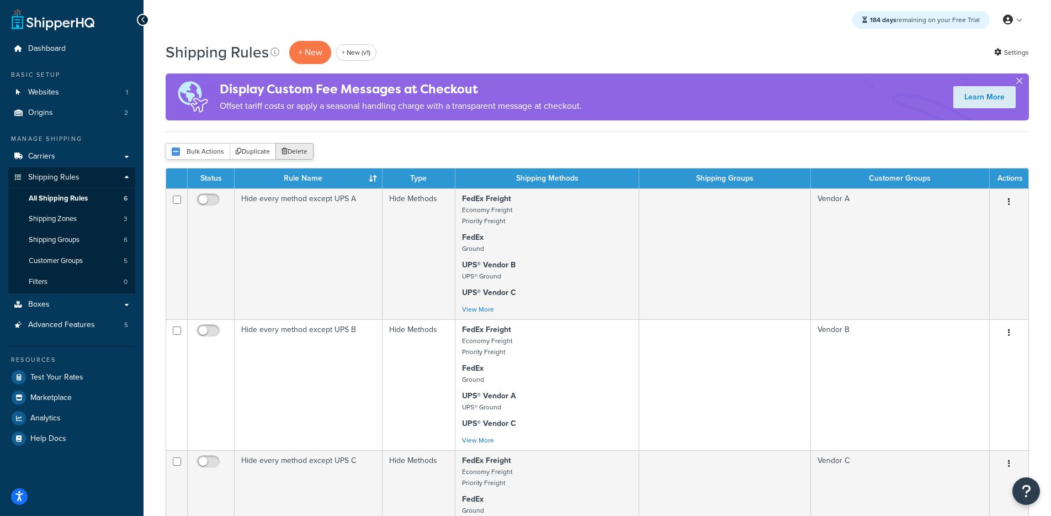
click at [308, 156] on button "Delete" at bounding box center [294, 151] width 38 height 17
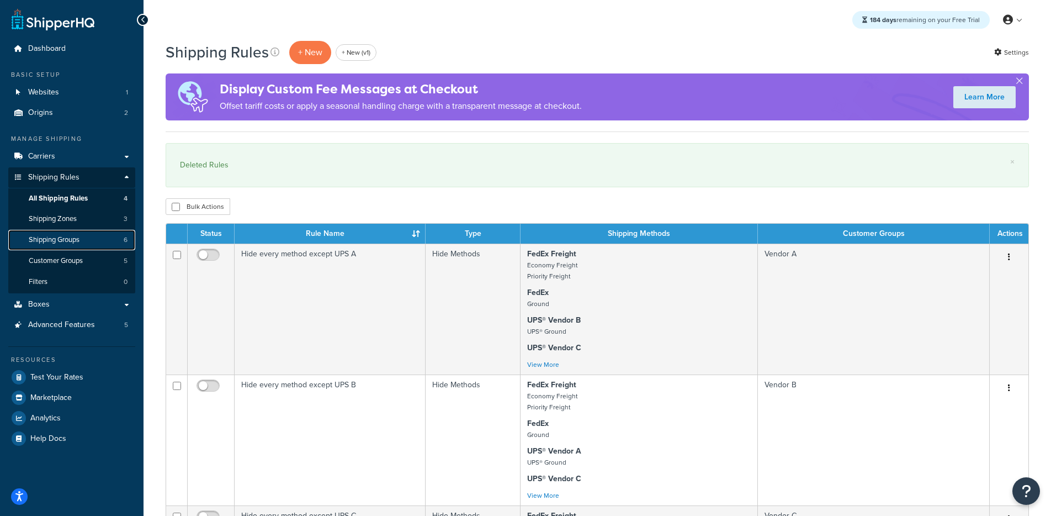
click at [86, 242] on link "Shipping Groups 6" at bounding box center [71, 240] width 127 height 20
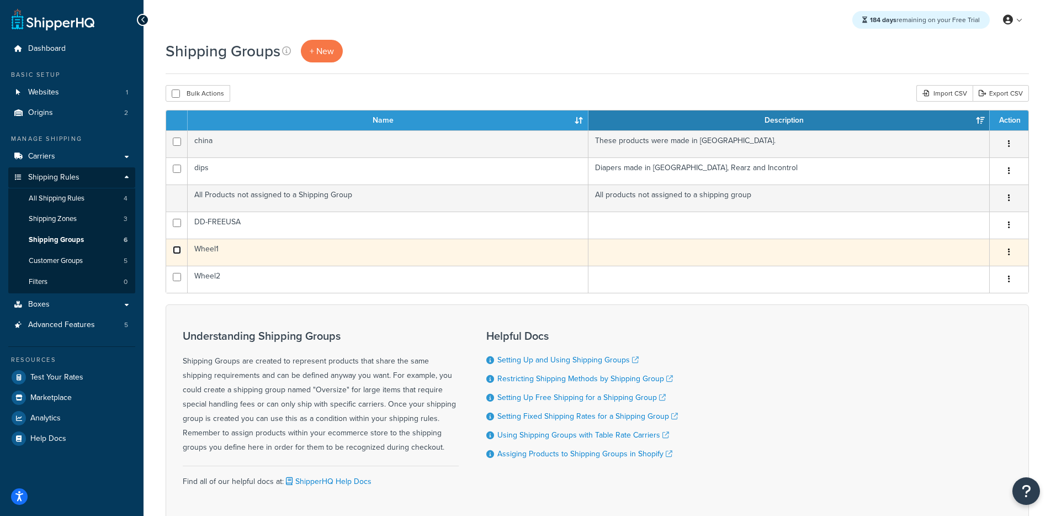
drag, startPoint x: 177, startPoint y: 250, endPoint x: 179, endPoint y: 262, distance: 12.3
click at [177, 250] on input "checkbox" at bounding box center [177, 250] width 8 height 8
checkbox input "true"
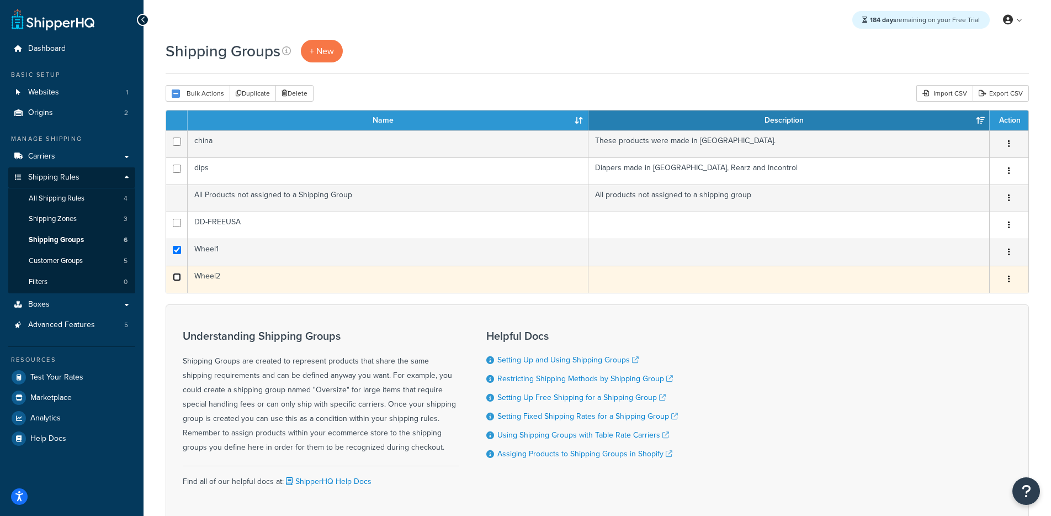
click at [177, 276] on input "checkbox" at bounding box center [177, 277] width 8 height 8
checkbox input "true"
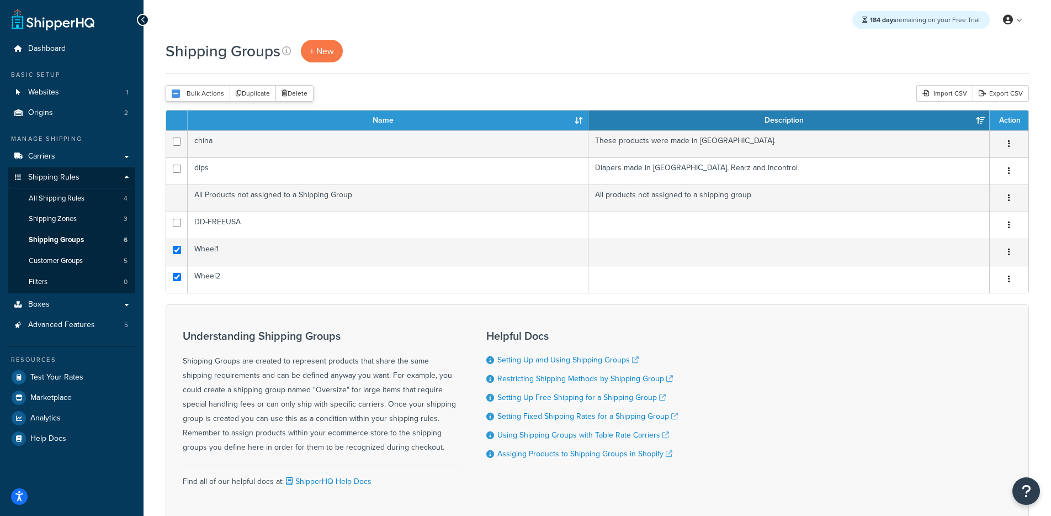
click at [298, 102] on div "Bulk Actions Duplicate [GEOGRAPHIC_DATA]" at bounding box center [240, 93] width 148 height 17
click at [306, 88] on button "Delete" at bounding box center [294, 93] width 38 height 17
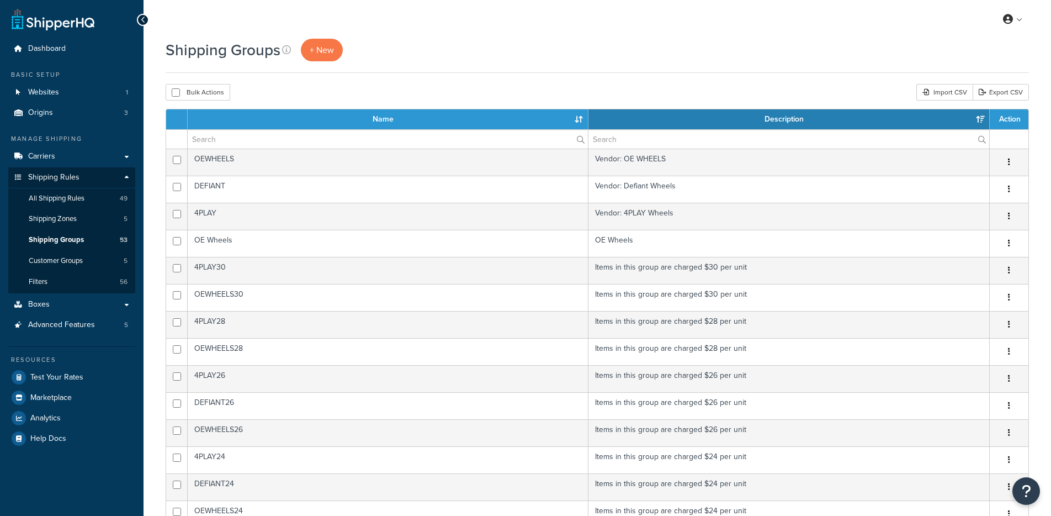
select select "15"
click at [91, 53] on link "Dashboard" at bounding box center [71, 49] width 127 height 20
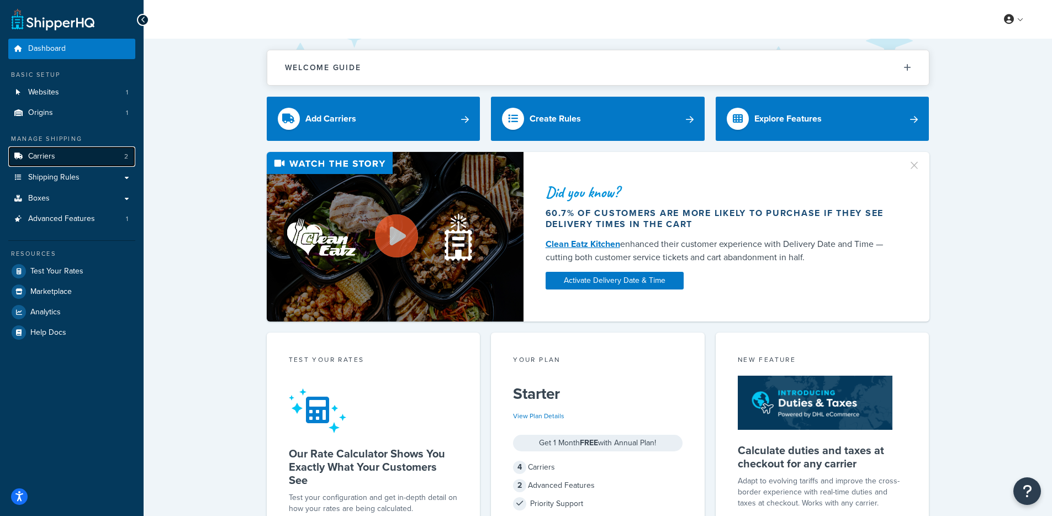
click at [99, 157] on link "Carriers 2" at bounding box center [71, 156] width 127 height 20
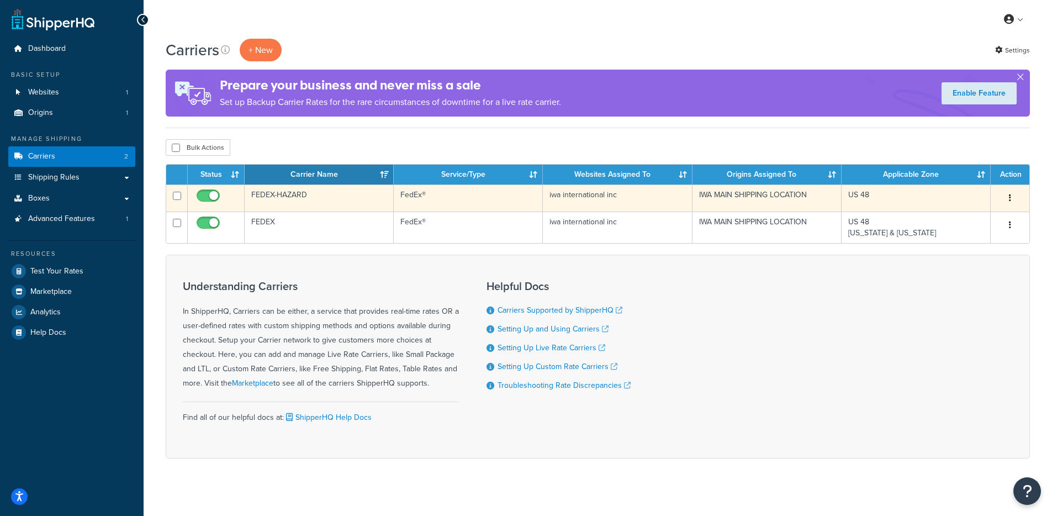
click at [296, 201] on td "FEDEX-HAZARD" at bounding box center [319, 197] width 149 height 27
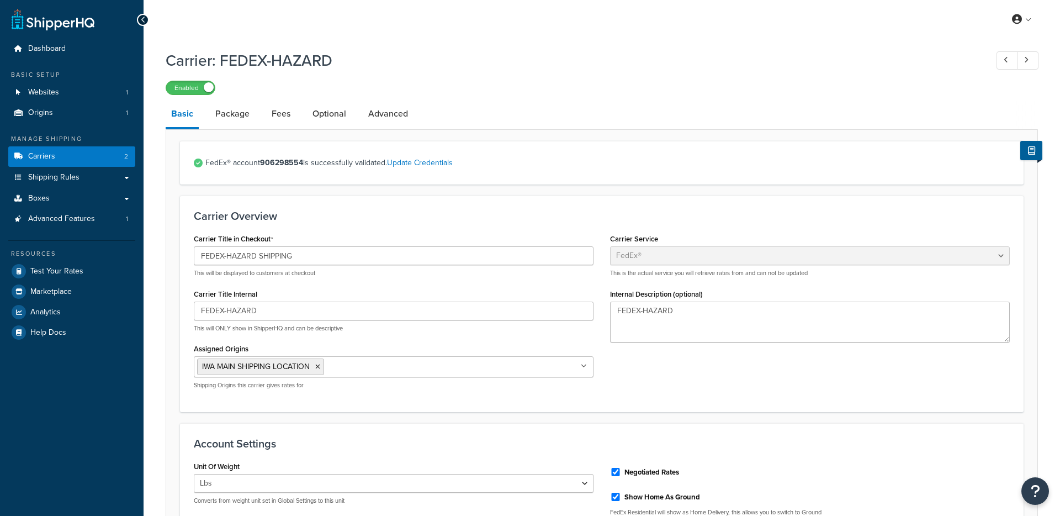
select select "fedEx"
select select "REGULAR_PICKUP"
select select "YOUR_PACKAGING"
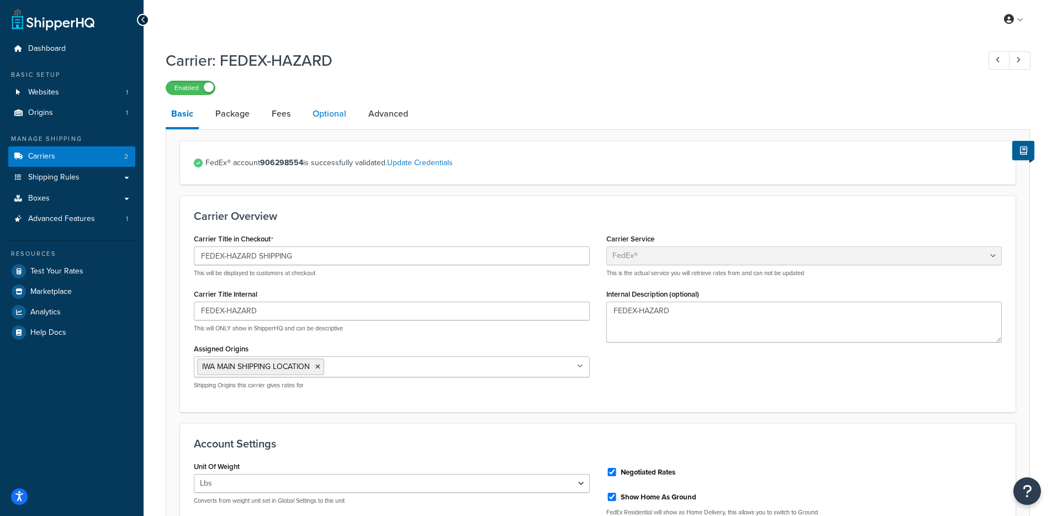
click at [330, 114] on link "Optional" at bounding box center [329, 113] width 45 height 26
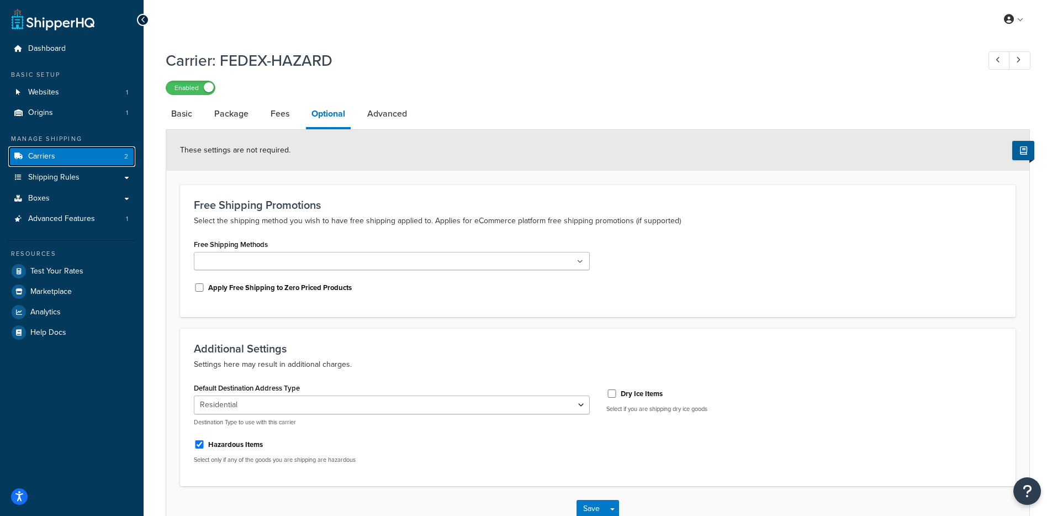
click at [105, 161] on link "Carriers 2" at bounding box center [71, 156] width 127 height 20
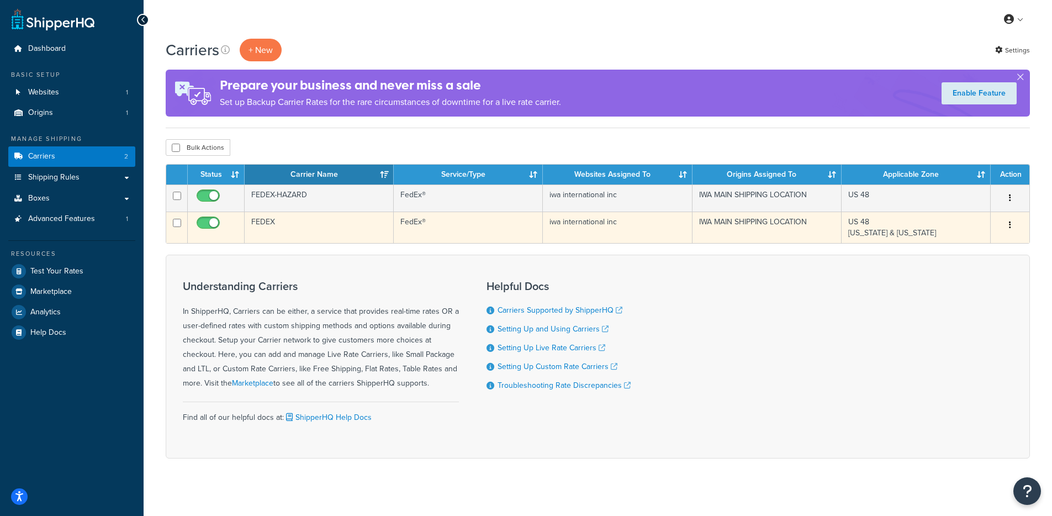
click at [273, 222] on td "FEDEX" at bounding box center [319, 226] width 149 height 31
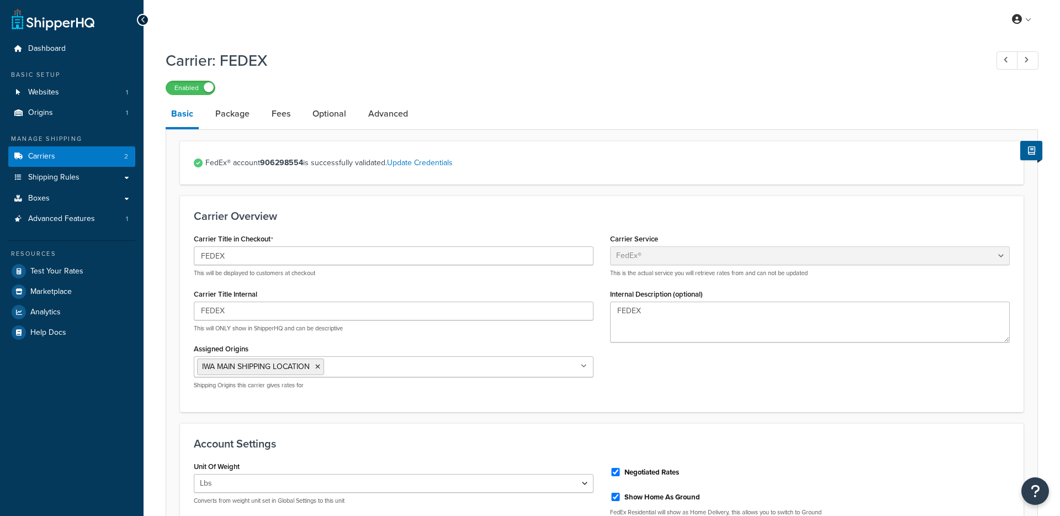
select select "fedEx"
select select "REGULAR_PICKUP"
select select "YOUR_PACKAGING"
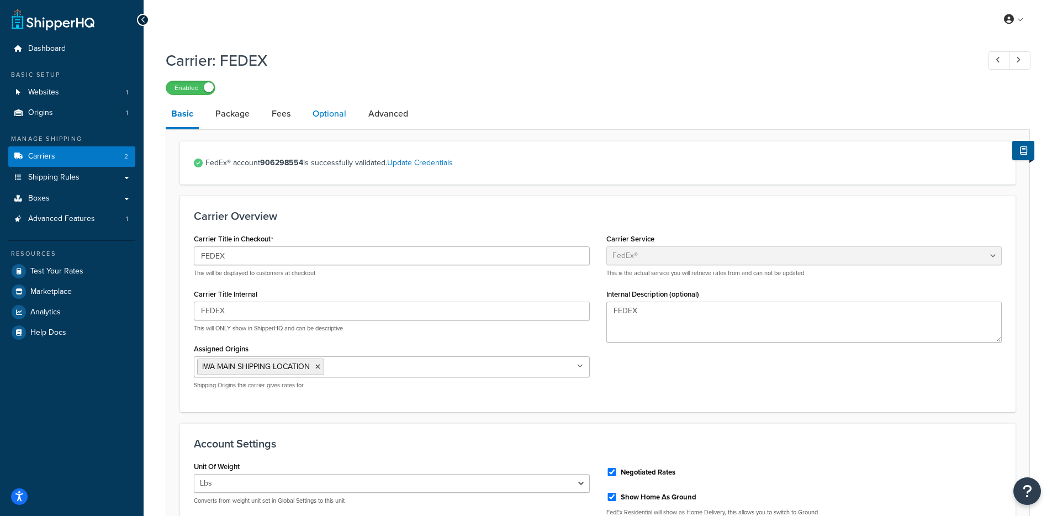
click at [319, 118] on link "Optional" at bounding box center [329, 113] width 45 height 26
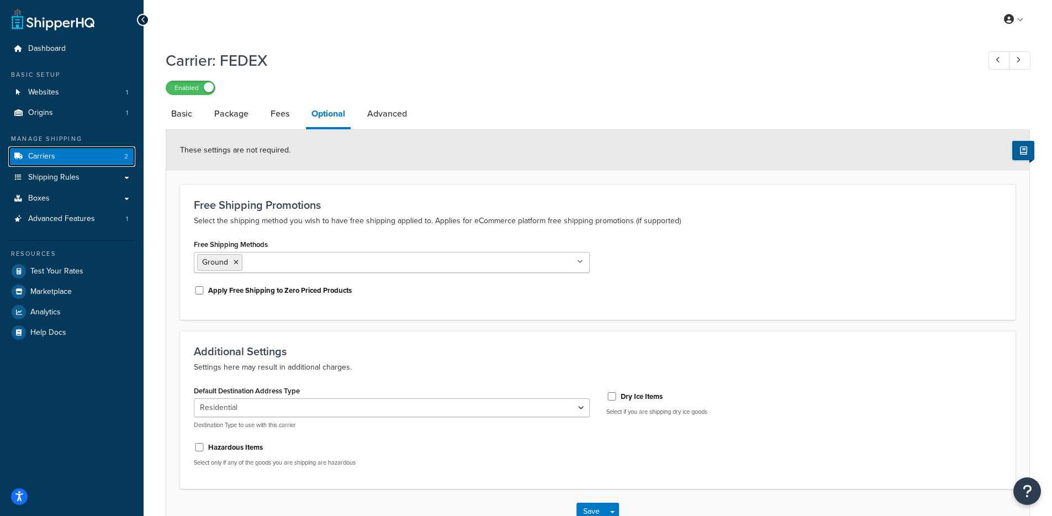
click at [50, 159] on span "Carriers" at bounding box center [41, 156] width 27 height 9
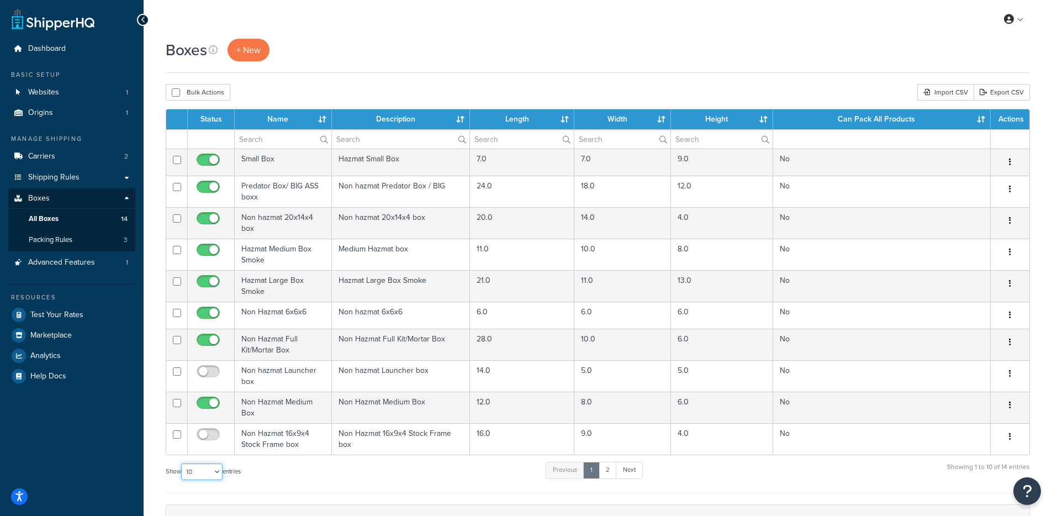
click at [185, 473] on select "10 15 25 50 100 1000" at bounding box center [201, 471] width 41 height 17
select select "100"
click at [182, 464] on select "10 15 25 50 100 1000" at bounding box center [201, 471] width 41 height 17
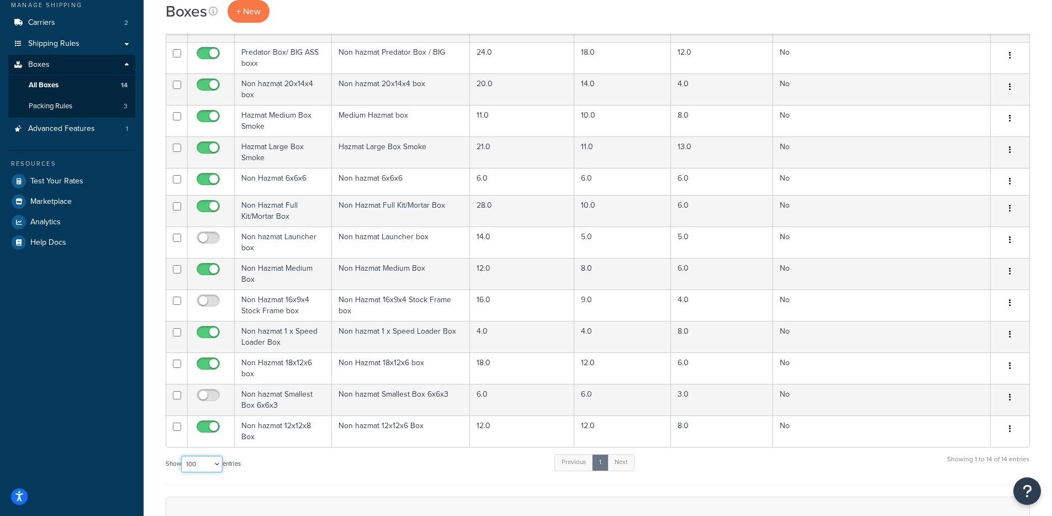
scroll to position [84, 0]
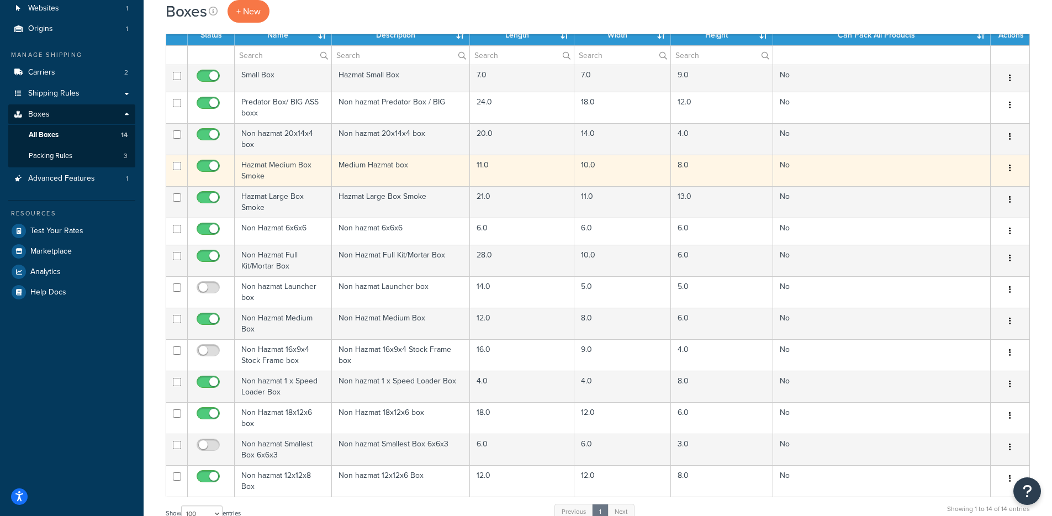
click at [287, 171] on td "Hazmat Medium Box Smoke" at bounding box center [283, 170] width 97 height 31
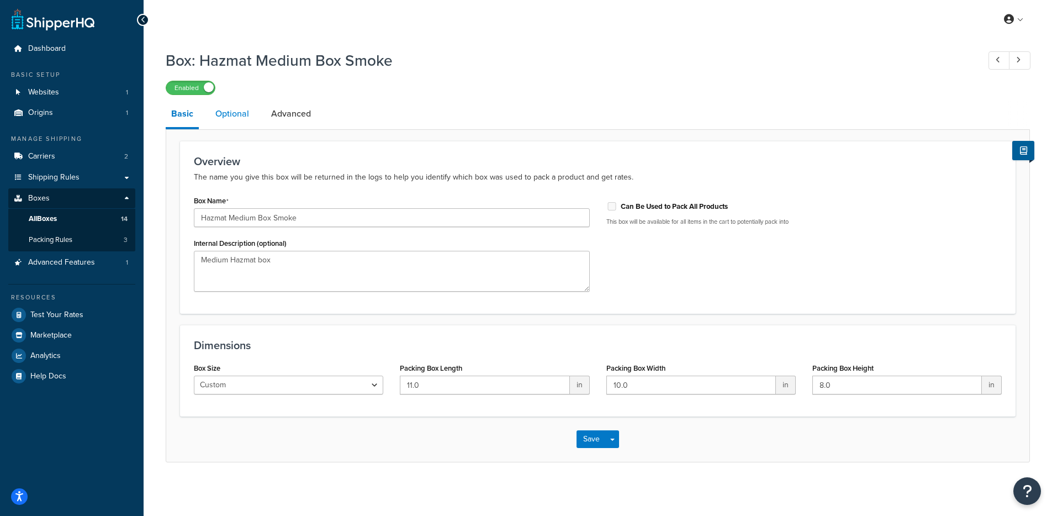
click at [218, 121] on link "Optional" at bounding box center [232, 113] width 45 height 26
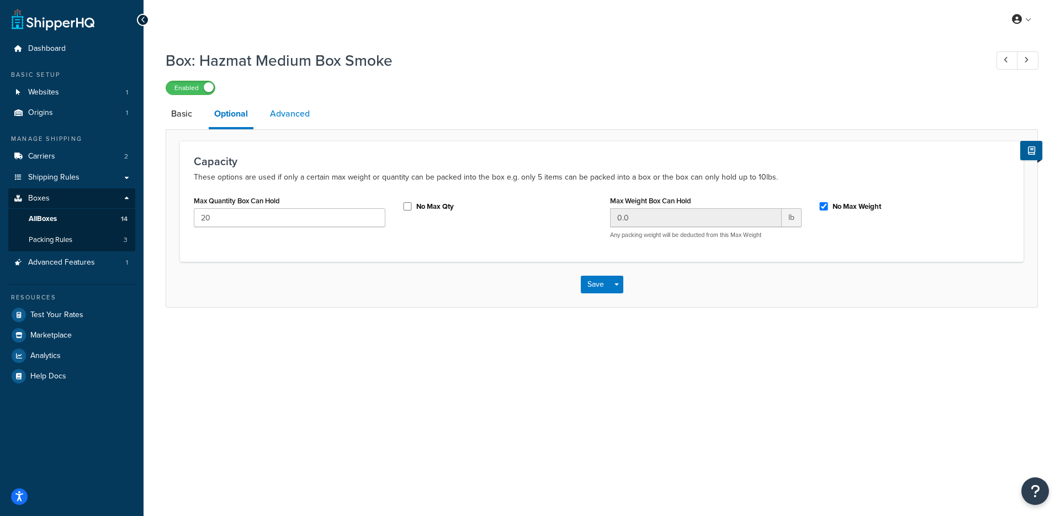
click at [300, 116] on link "Advanced" at bounding box center [289, 113] width 51 height 26
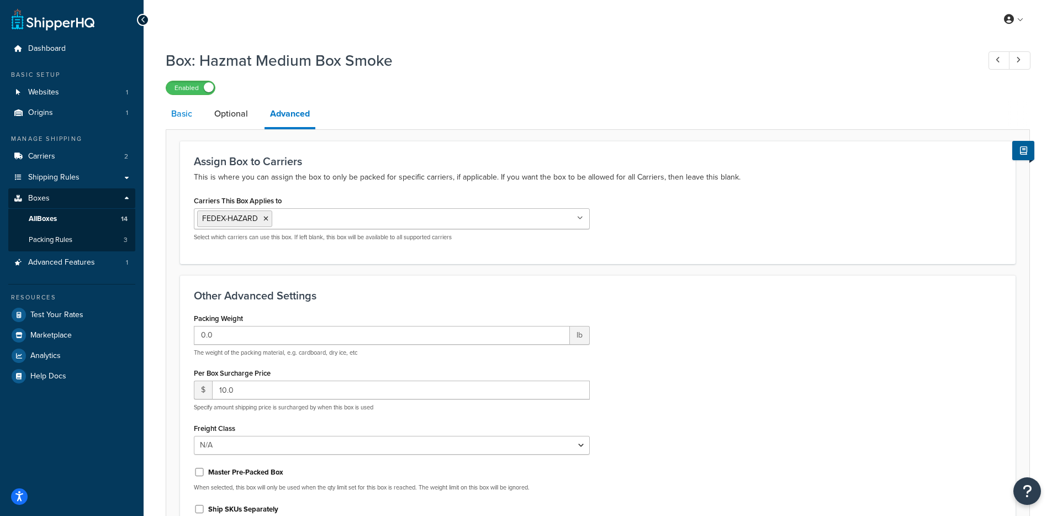
click at [176, 125] on link "Basic" at bounding box center [182, 113] width 32 height 26
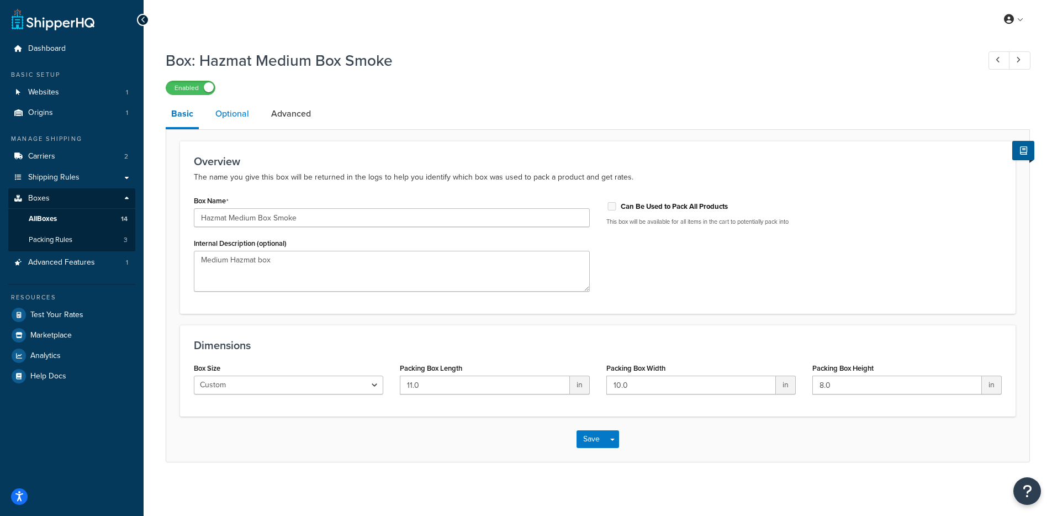
click at [238, 113] on link "Optional" at bounding box center [232, 113] width 45 height 26
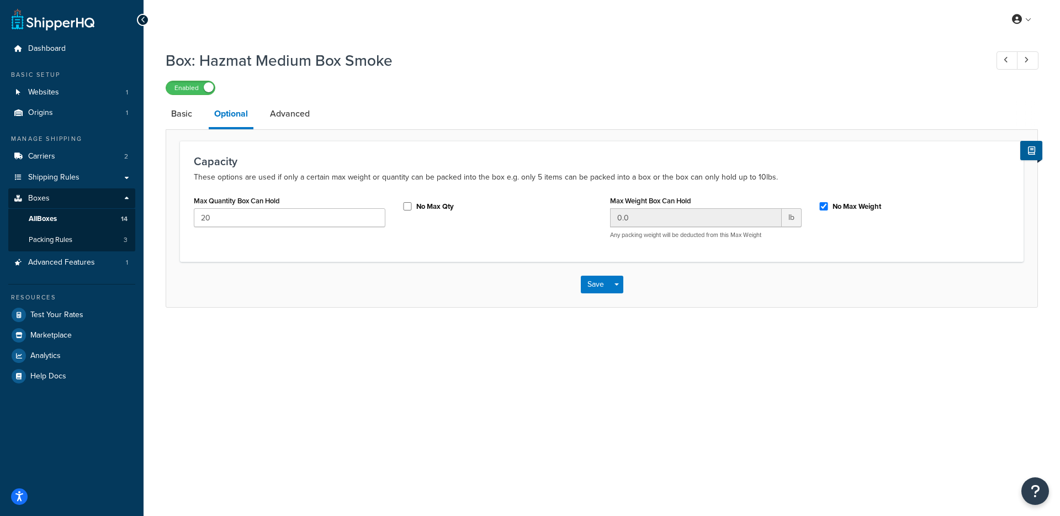
click at [304, 123] on link "Advanced" at bounding box center [289, 113] width 51 height 26
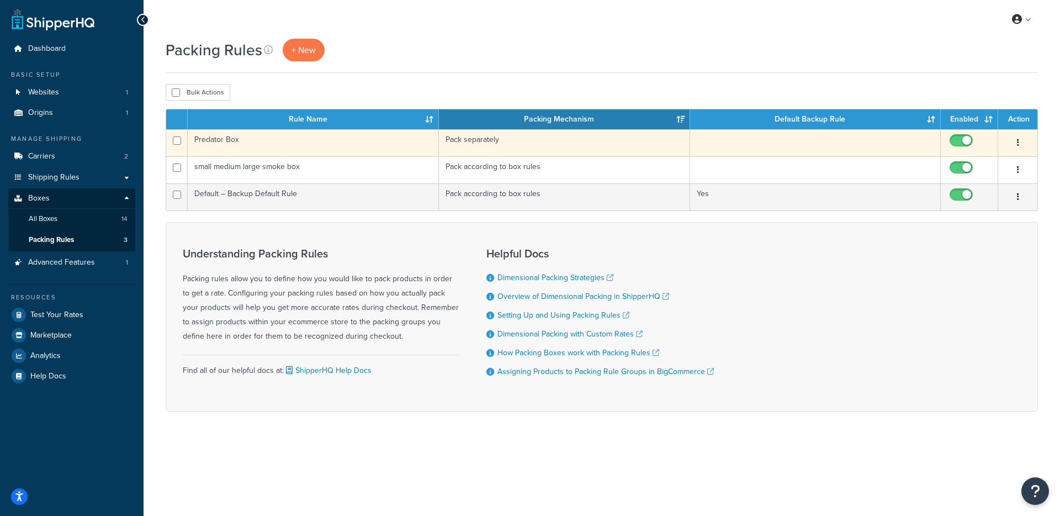
click at [378, 148] on td "Predator Box" at bounding box center [313, 142] width 251 height 27
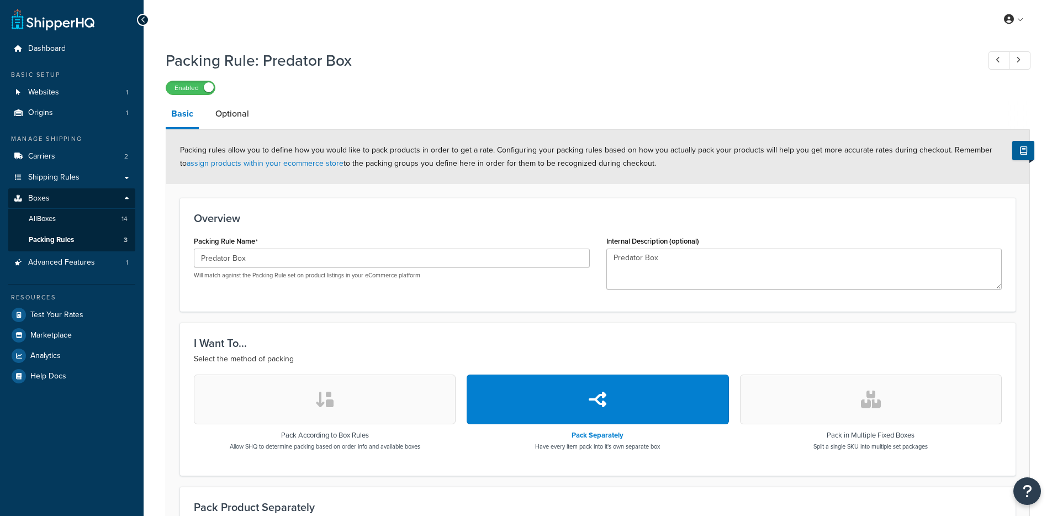
select select "130172"
click at [63, 237] on span "Packing Rules" at bounding box center [51, 239] width 45 height 9
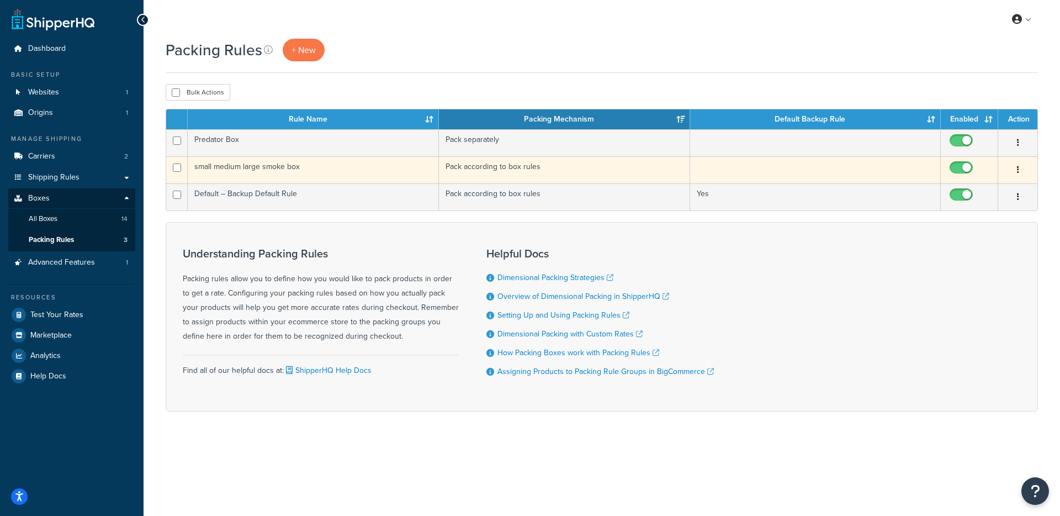
click at [256, 169] on td "small medium large smoke box" at bounding box center [313, 169] width 251 height 27
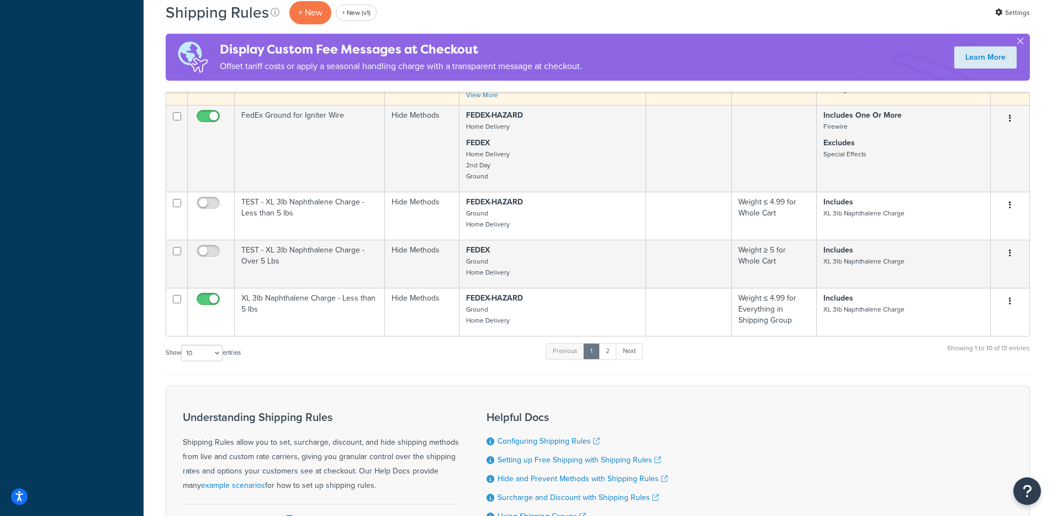
scroll to position [659, 0]
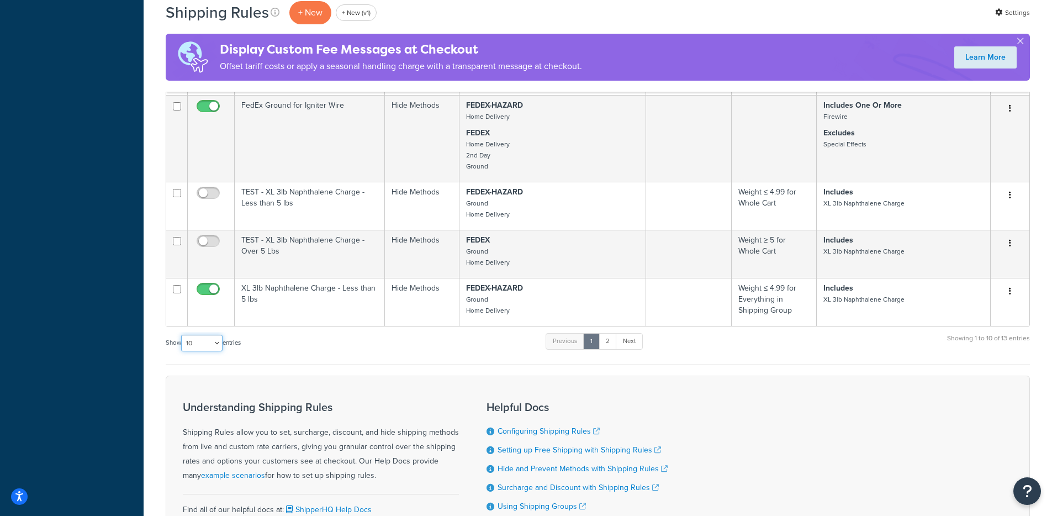
click at [199, 340] on select "10 15 25 50 100 1000" at bounding box center [201, 343] width 41 height 17
select select "100"
click at [182, 335] on select "10 15 25 50 100 1000" at bounding box center [201, 343] width 41 height 17
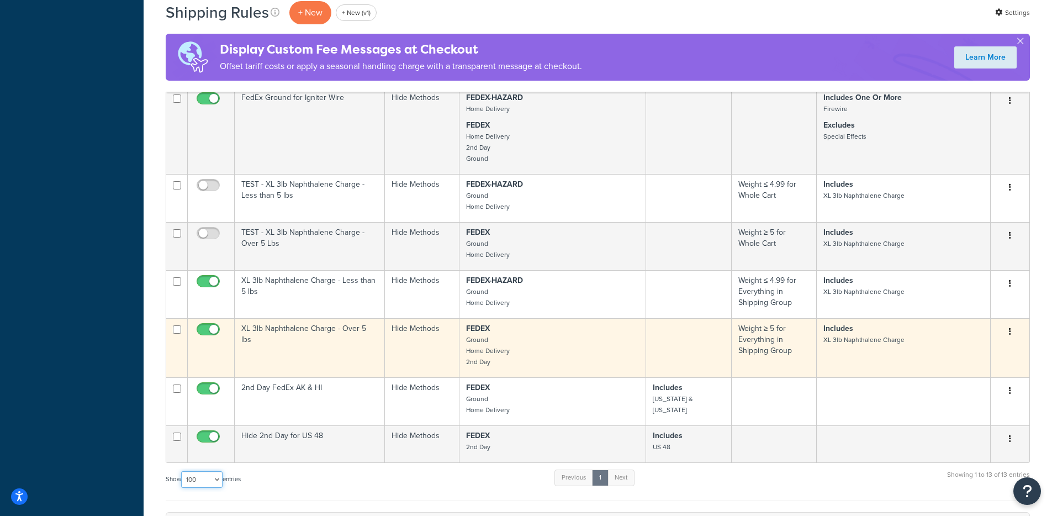
scroll to position [743, 0]
